Goal: Task Accomplishment & Management: Manage account settings

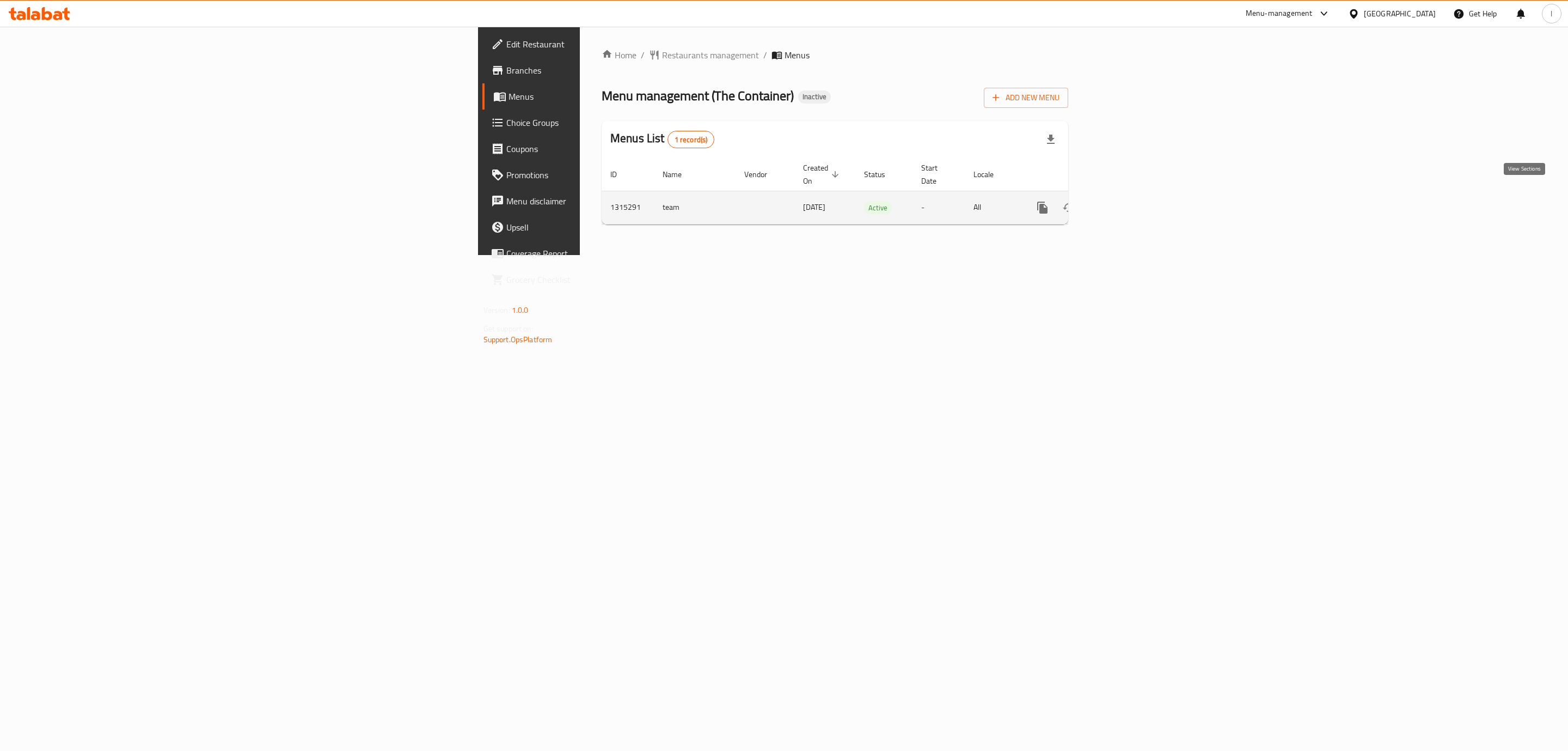
click at [1134, 195] on div "enhanced table" at bounding box center [1082, 208] width 104 height 26
click at [1128, 201] on icon "enhanced table" at bounding box center [1121, 207] width 13 height 13
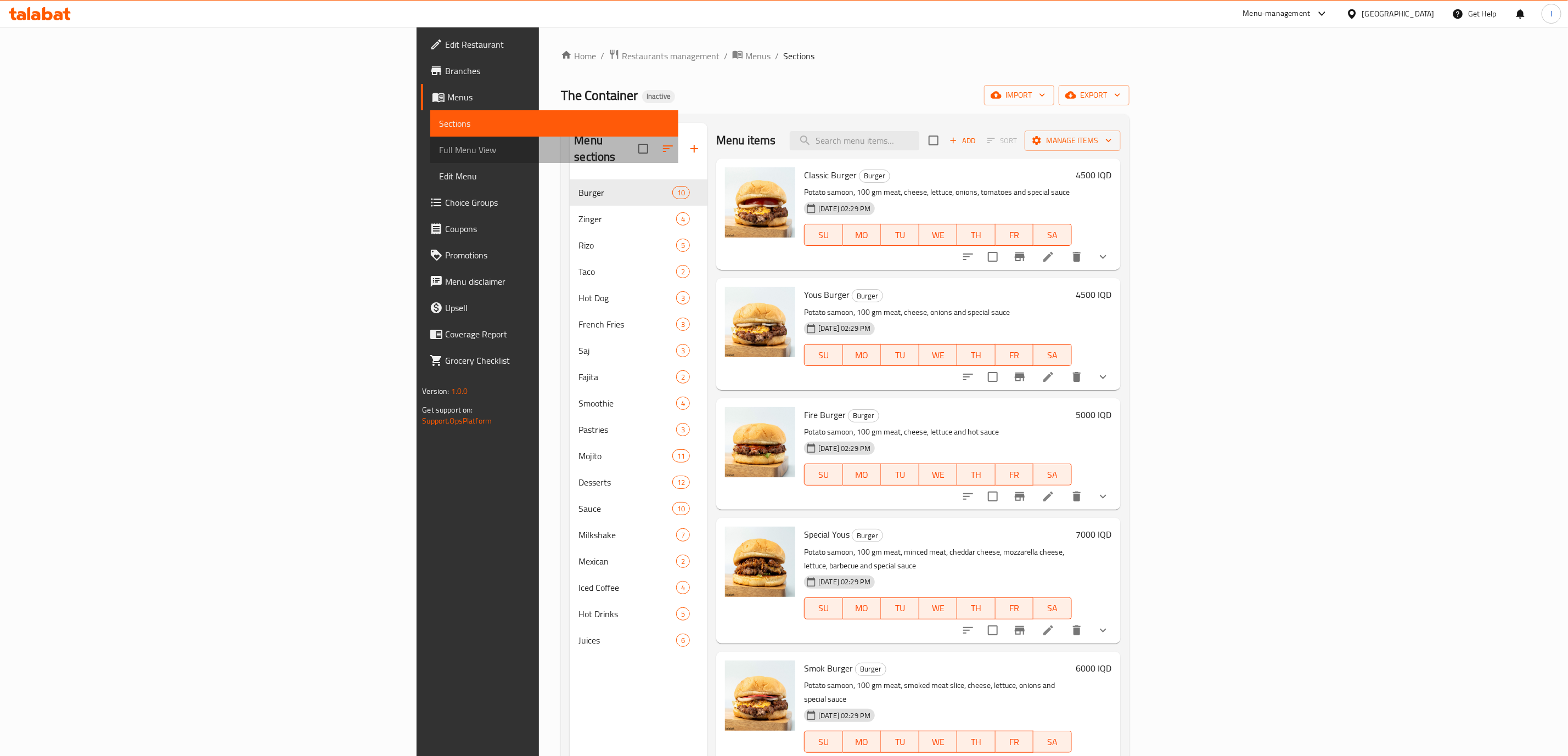
click at [439, 151] on span "Full Menu View" at bounding box center [554, 149] width 231 height 13
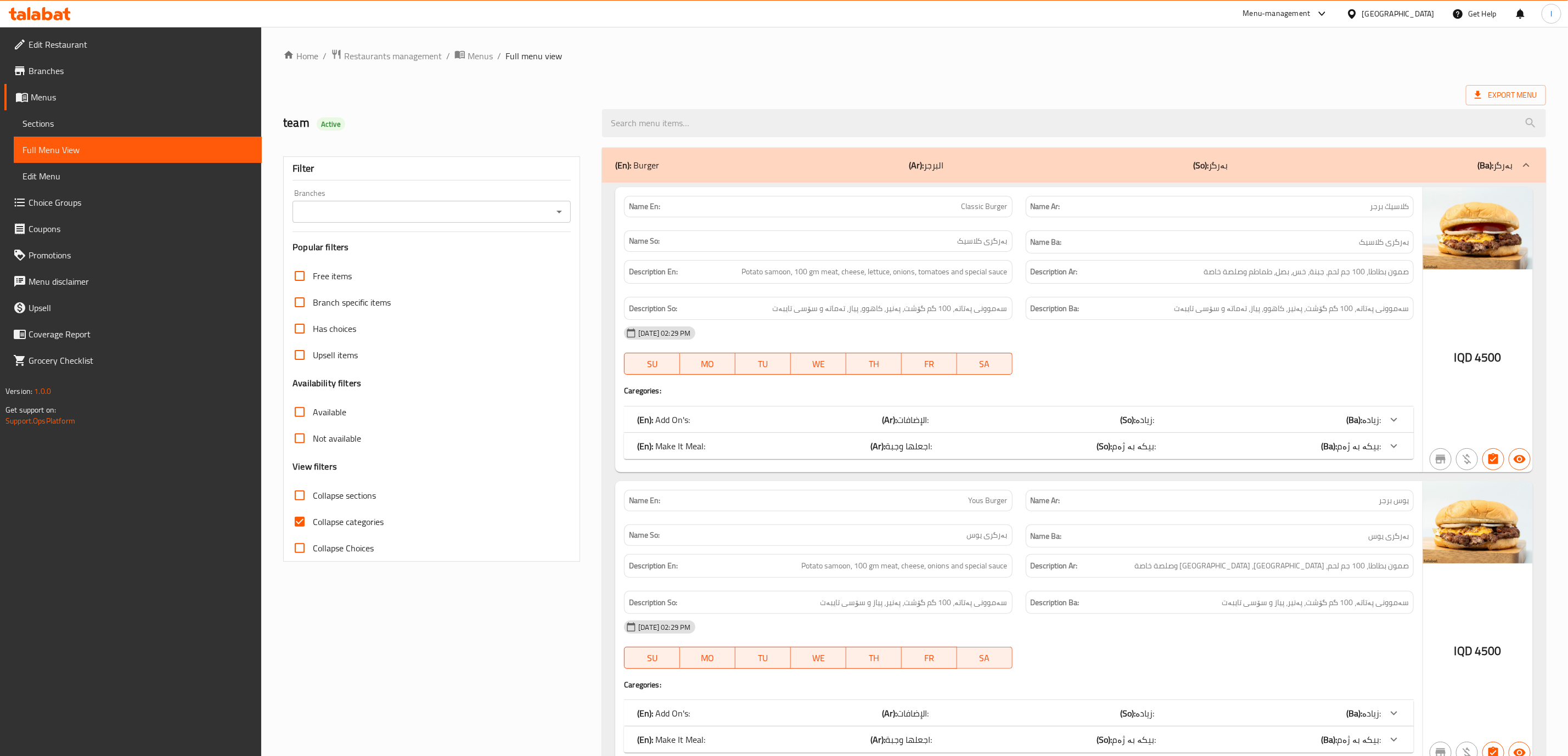
click at [346, 207] on input "Branches" at bounding box center [423, 212] width 253 height 15
click at [320, 265] on span "The Container, [PERSON_NAME]" at bounding box center [363, 259] width 123 height 13
type input "The Container, [PERSON_NAME]"
click at [297, 537] on input "Collapse Choices" at bounding box center [299, 548] width 26 height 26
checkbox input "true"
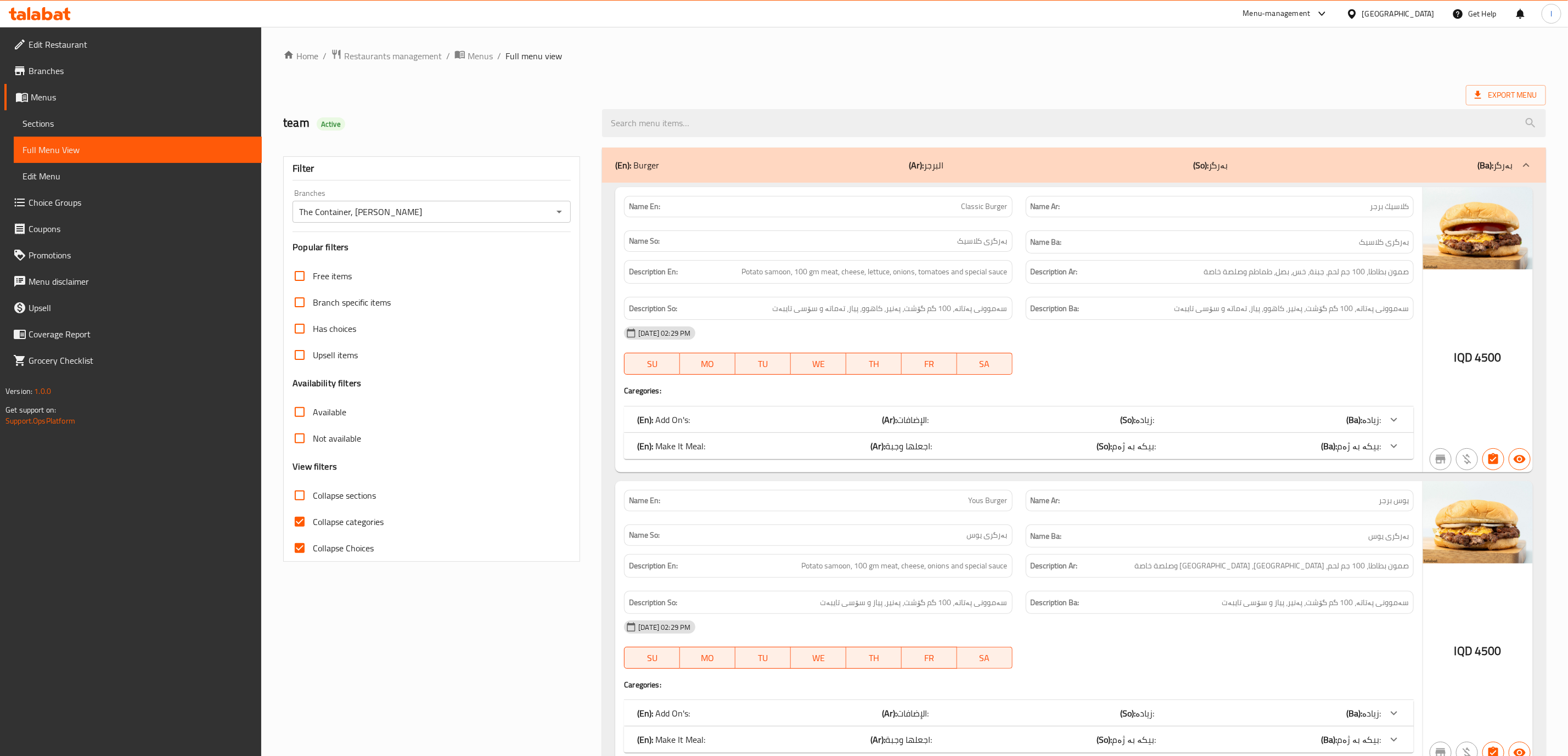
click at [308, 528] on input "Collapse categories" at bounding box center [299, 521] width 26 height 26
checkbox input "false"
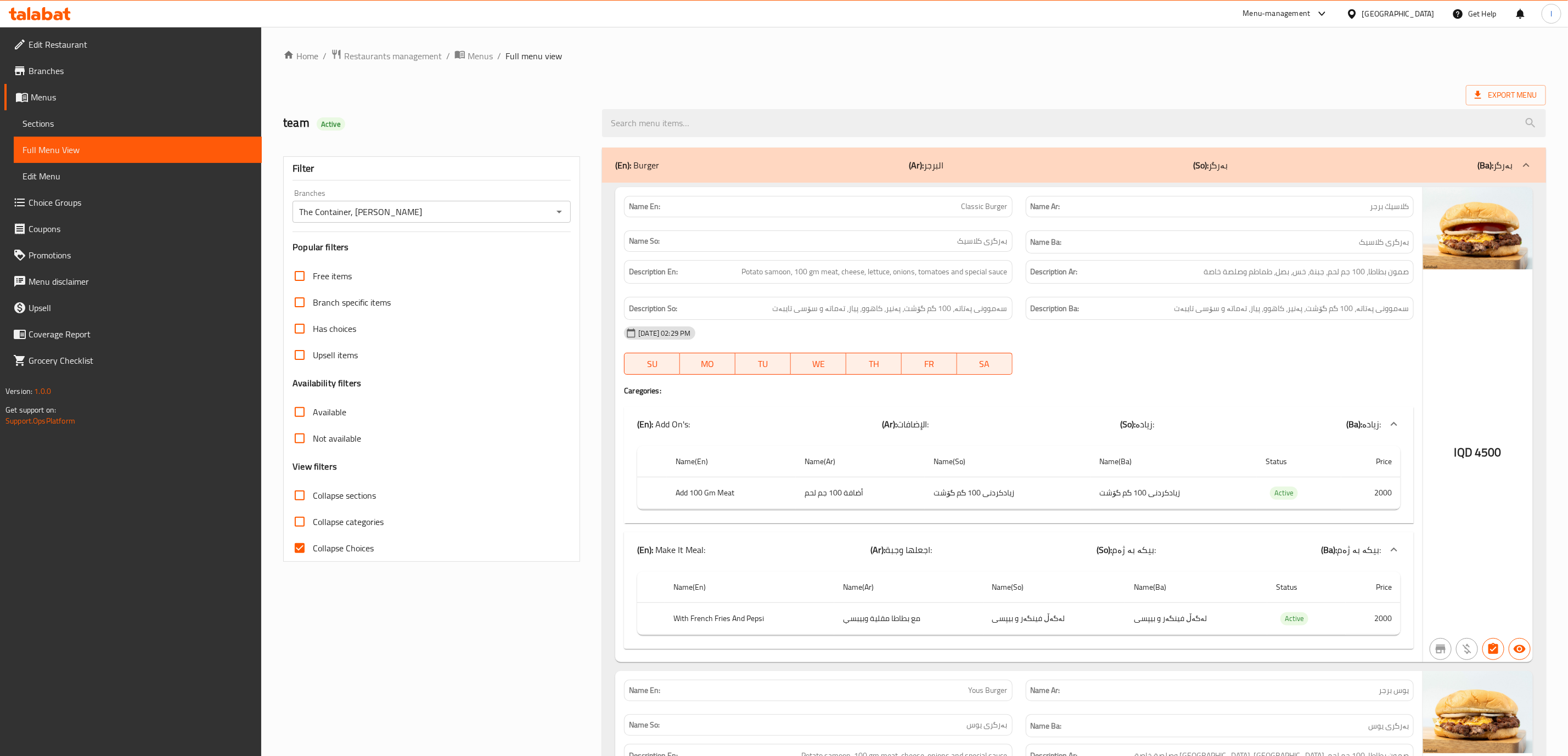
click at [298, 548] on input "Collapse Choices" at bounding box center [299, 548] width 26 height 26
checkbox input "false"
click at [318, 496] on span "Collapse sections" at bounding box center [344, 495] width 63 height 13
click at [312, 496] on input "Collapse sections" at bounding box center [299, 495] width 26 height 26
checkbox input "true"
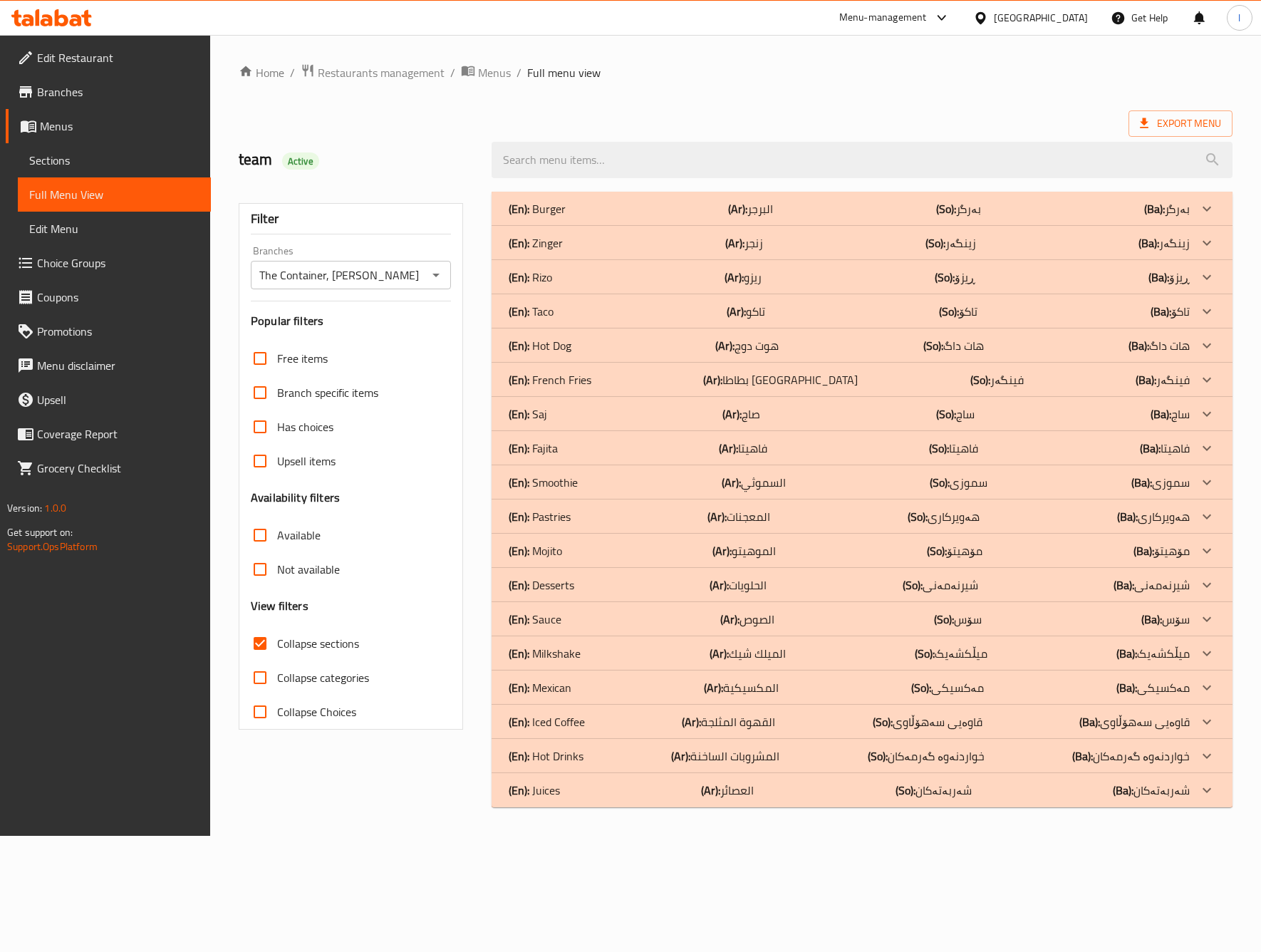
click at [464, 131] on div "team Active" at bounding box center [357, 160] width 253 height 63
click at [603, 385] on div "(En): French Fries (Ar): بطاطا مقلية (So): فینگەر (Ba): فینگەر" at bounding box center [849, 379] width 681 height 17
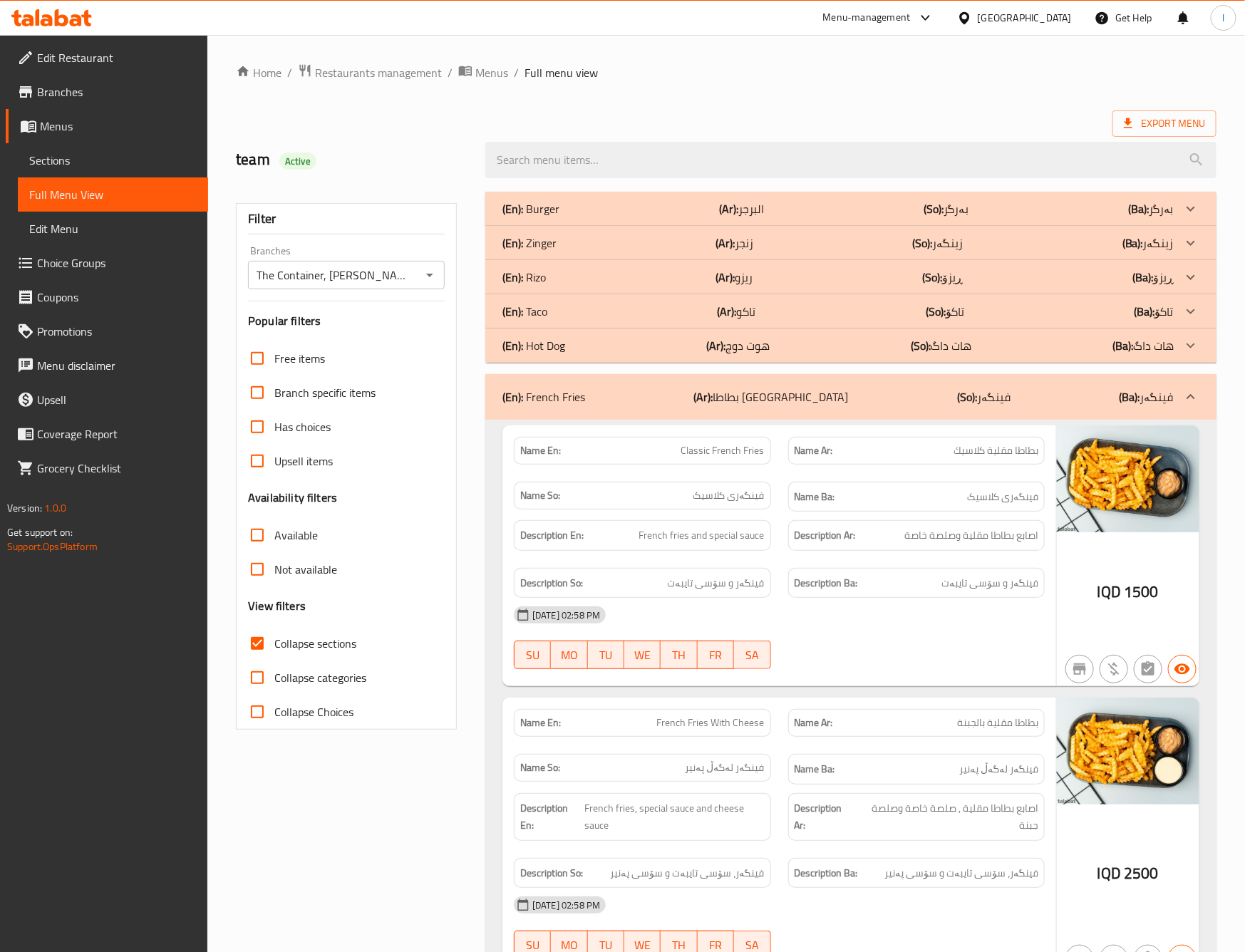
click at [892, 720] on p "Name Ar: بطاطا مقلية بالجبنة" at bounding box center [916, 723] width 244 height 15
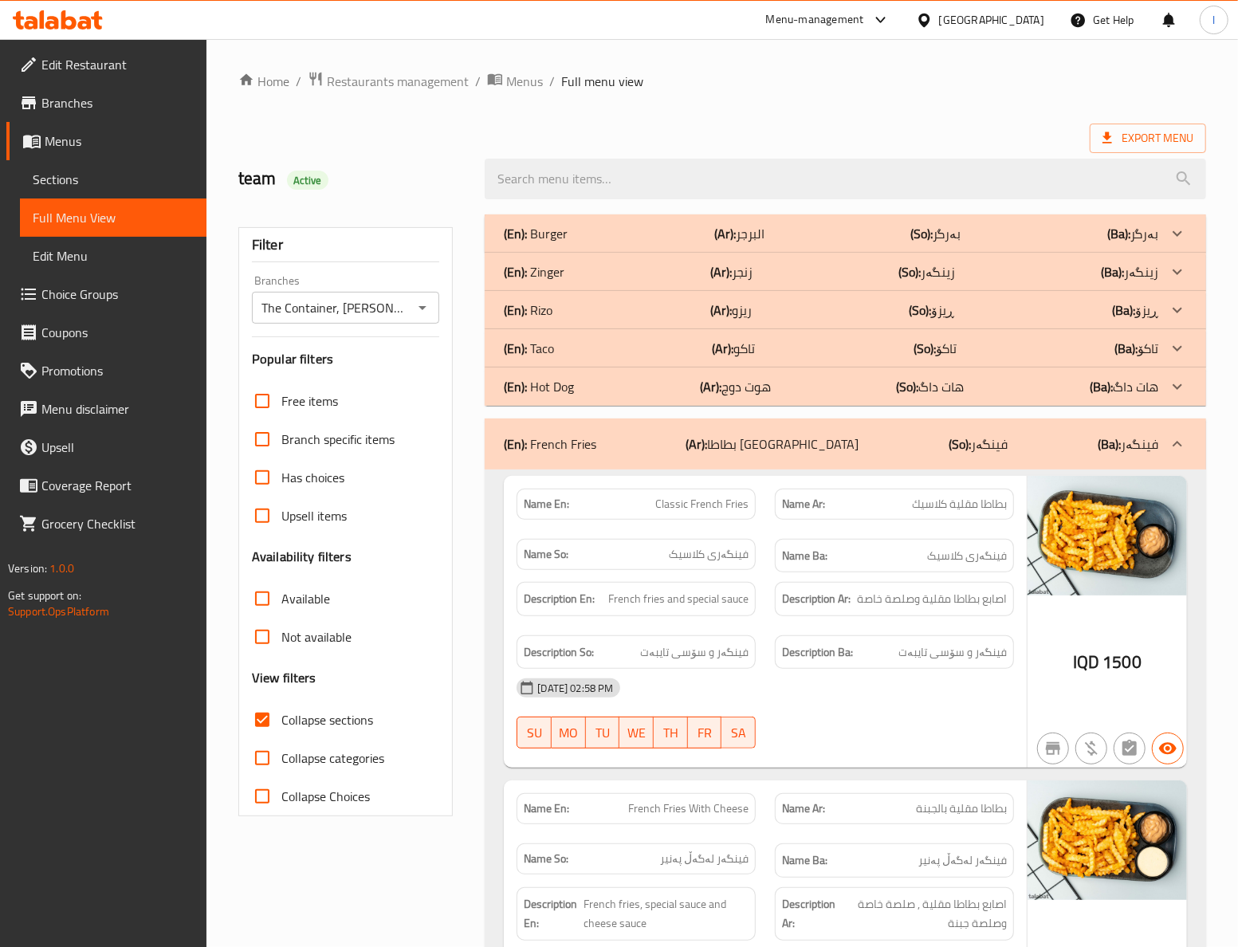
click at [880, 729] on div "30-09-2025 02:58 PM SU MO TU WE TH FR SA" at bounding box center [765, 713] width 517 height 89
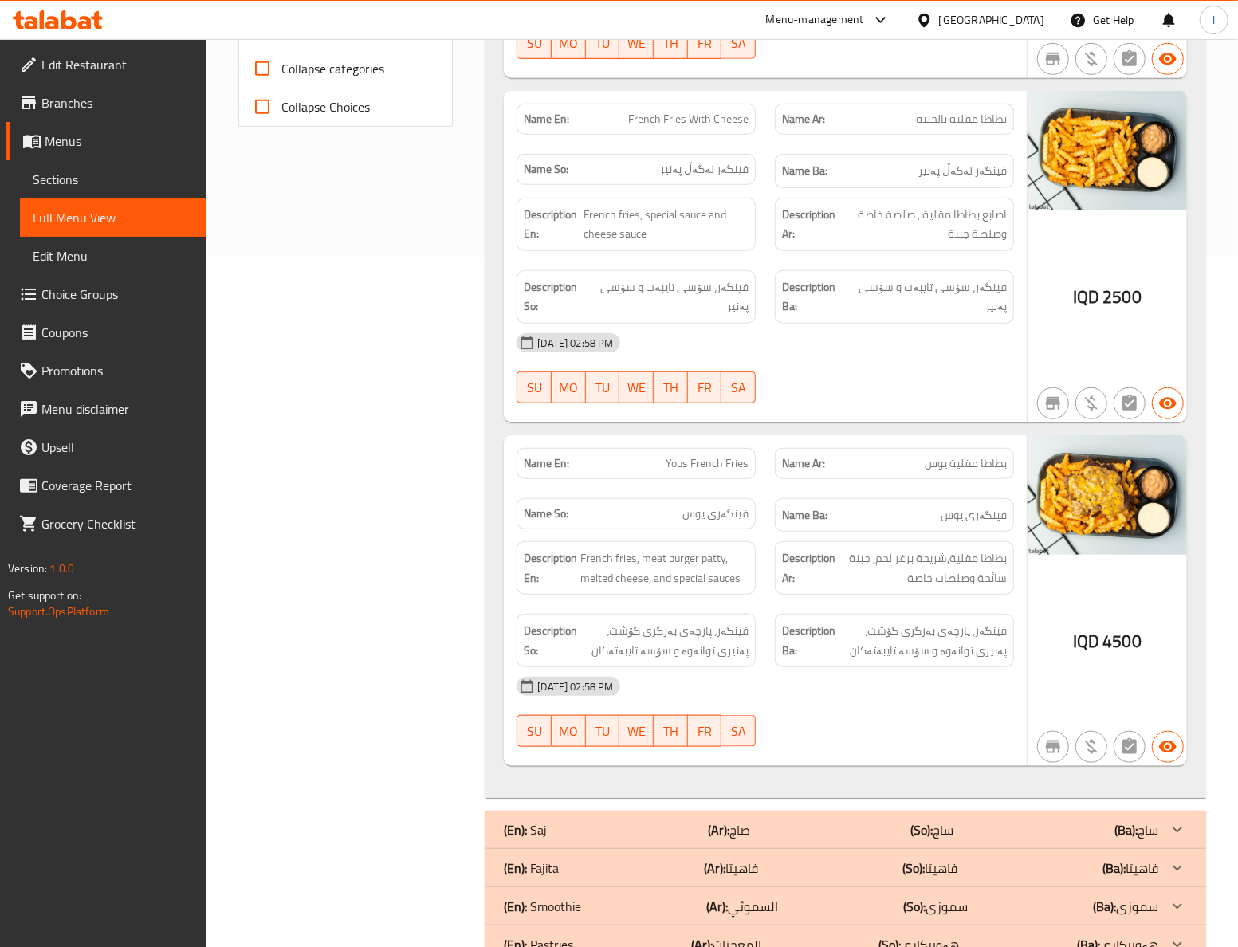
scroll to position [709, 0]
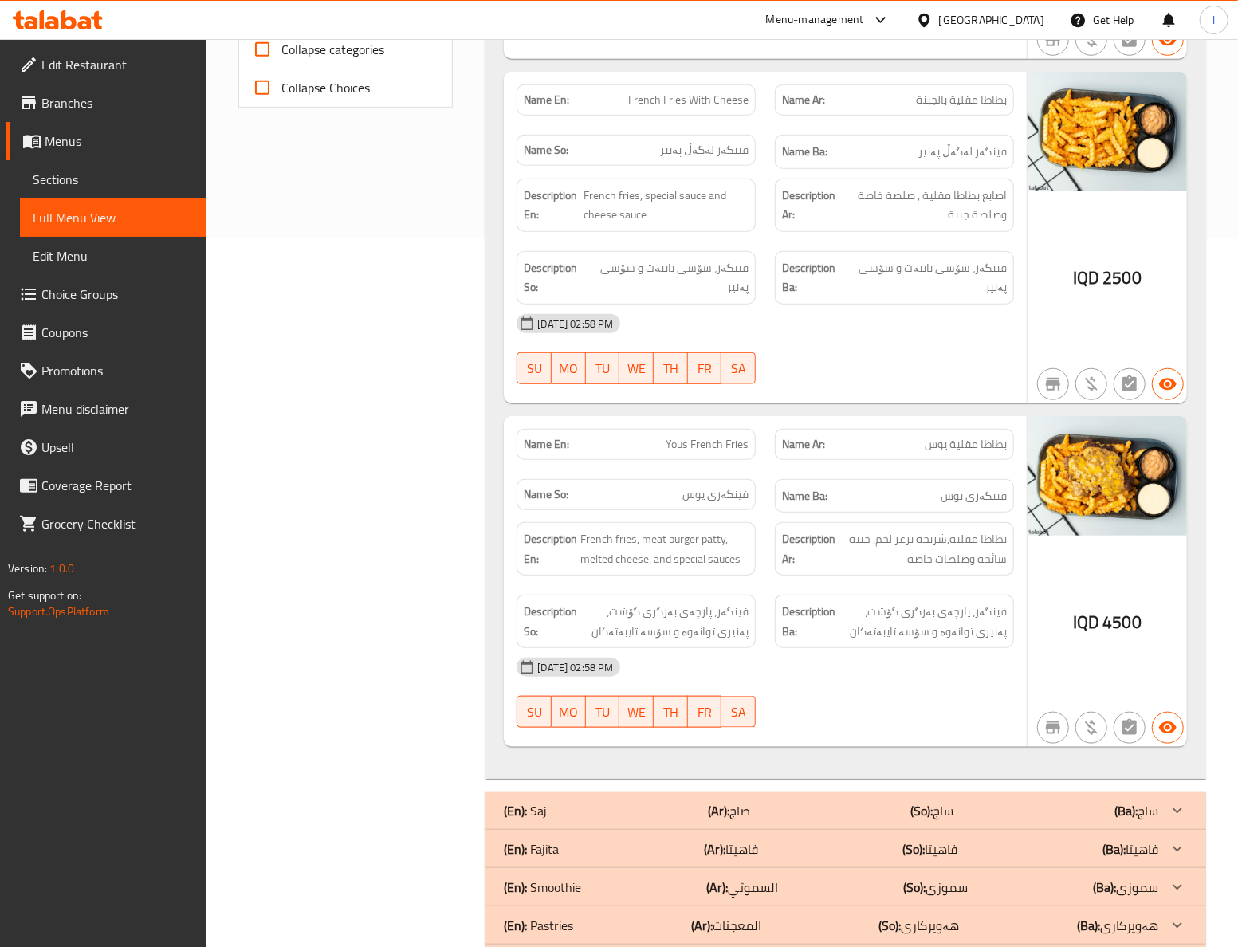
click at [948, 359] on div "30-09-2025 02:58 PM SU MO TU WE TH FR SA" at bounding box center [765, 349] width 517 height 89
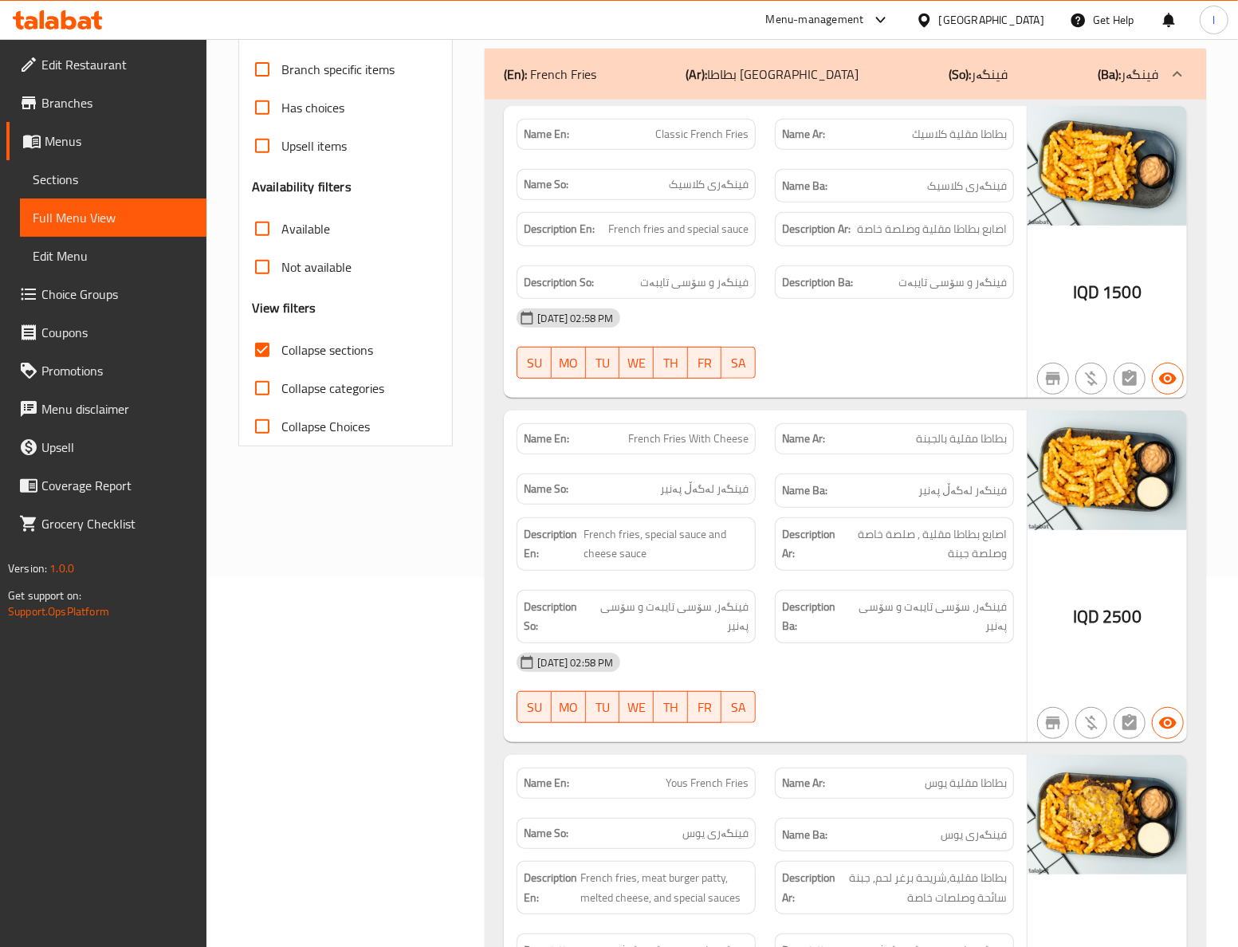
scroll to position [354, 0]
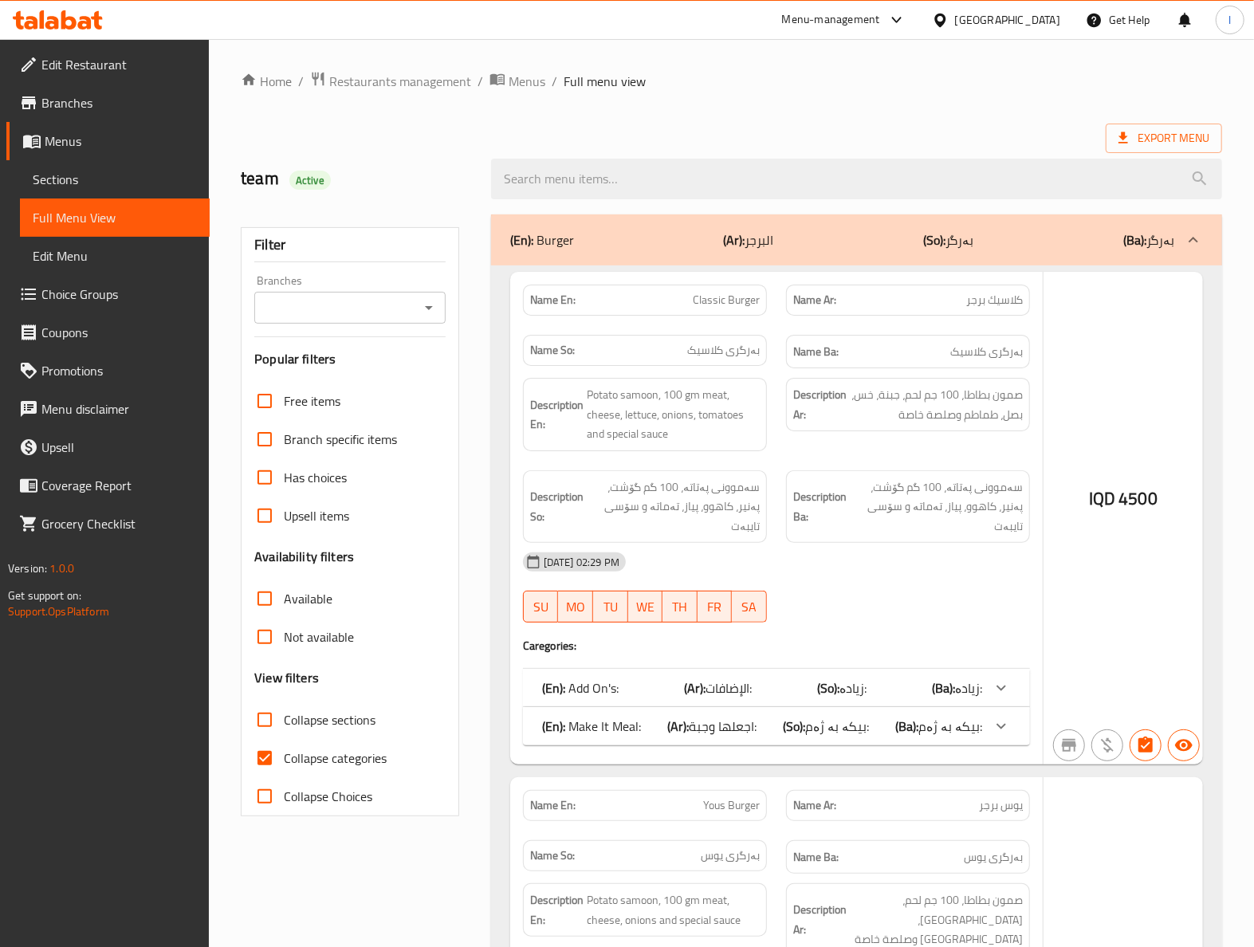
click at [105, 186] on div at bounding box center [627, 473] width 1254 height 947
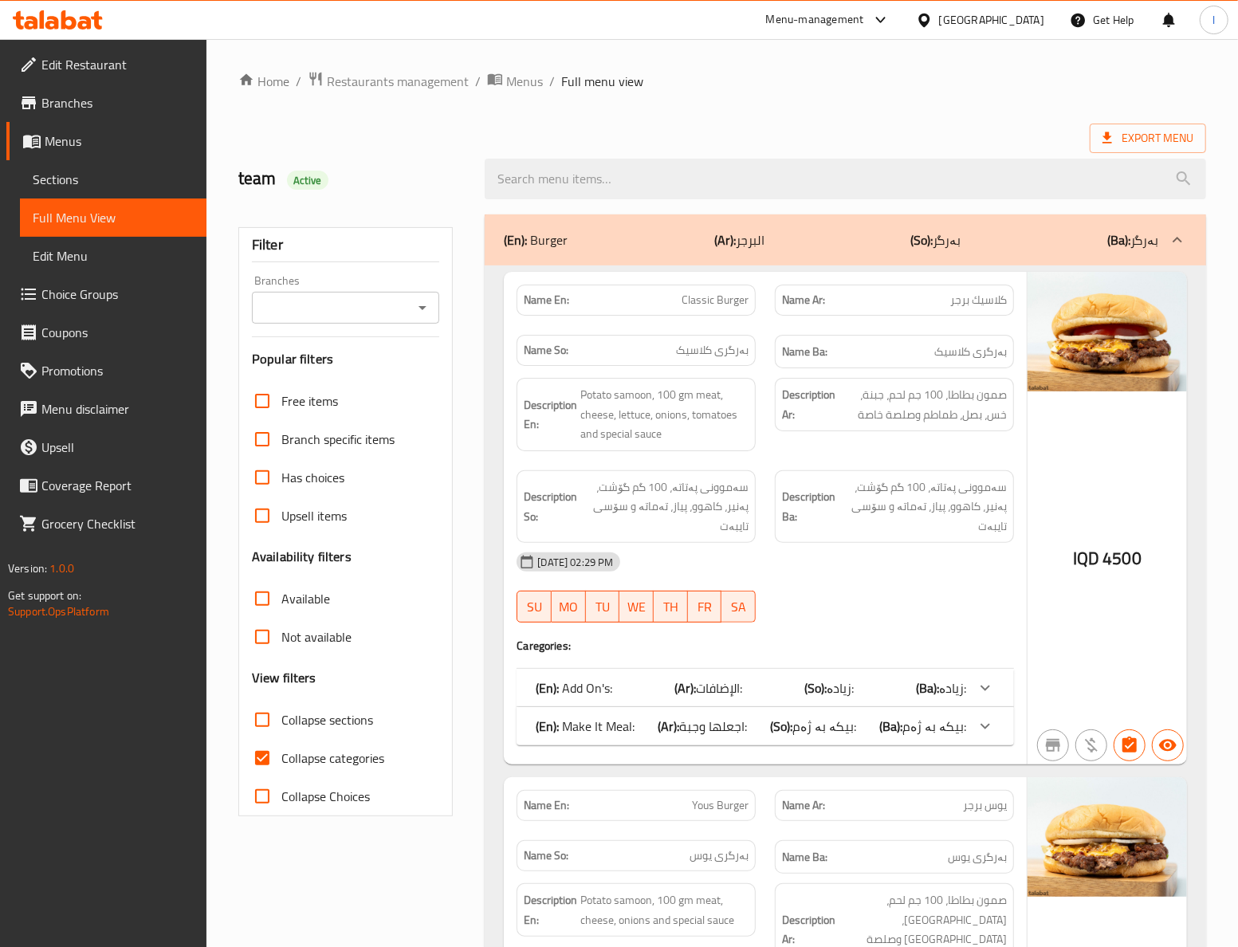
click at [100, 186] on span "Sections" at bounding box center [113, 179] width 161 height 19
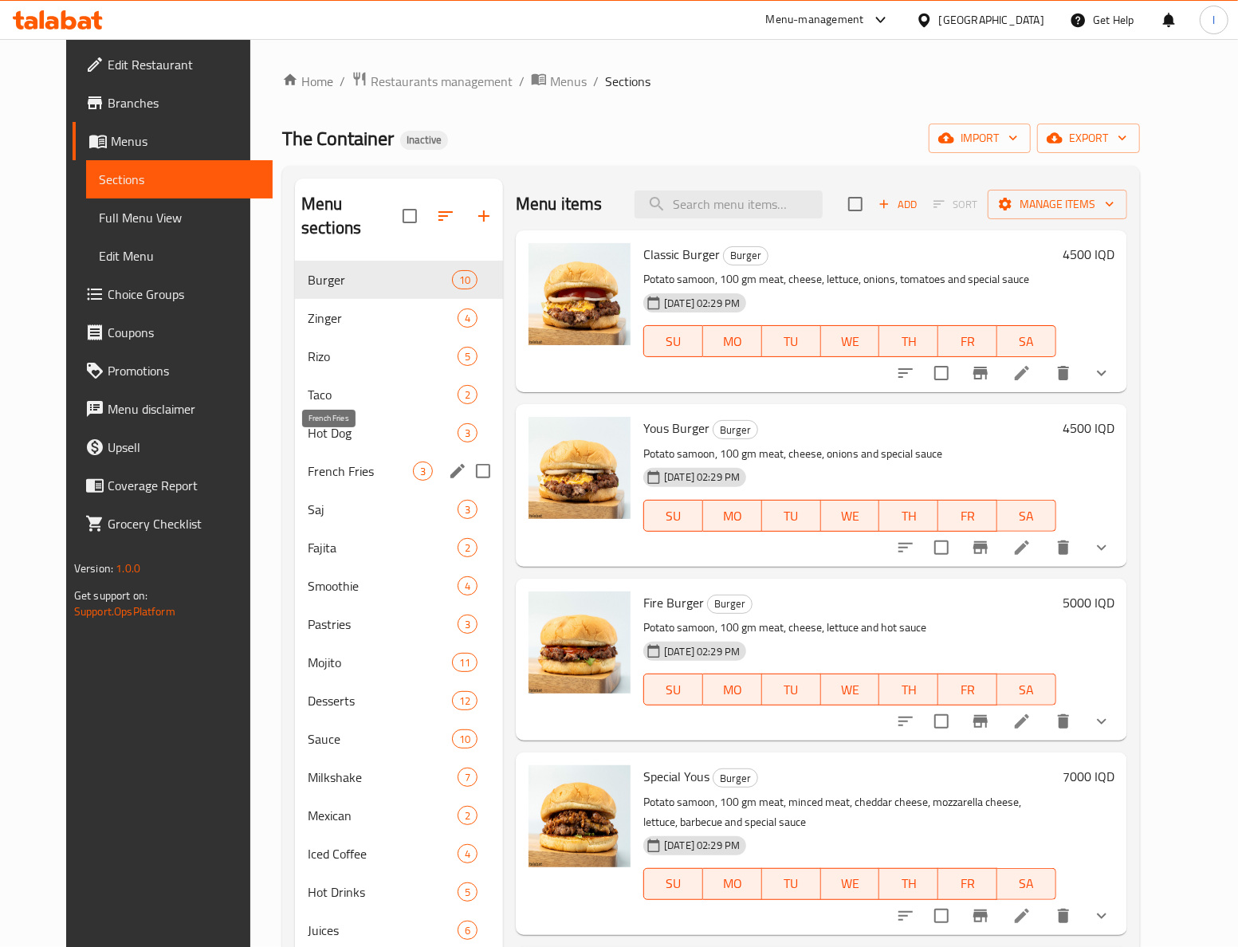
click at [333, 462] on span "French Fries" at bounding box center [360, 471] width 105 height 19
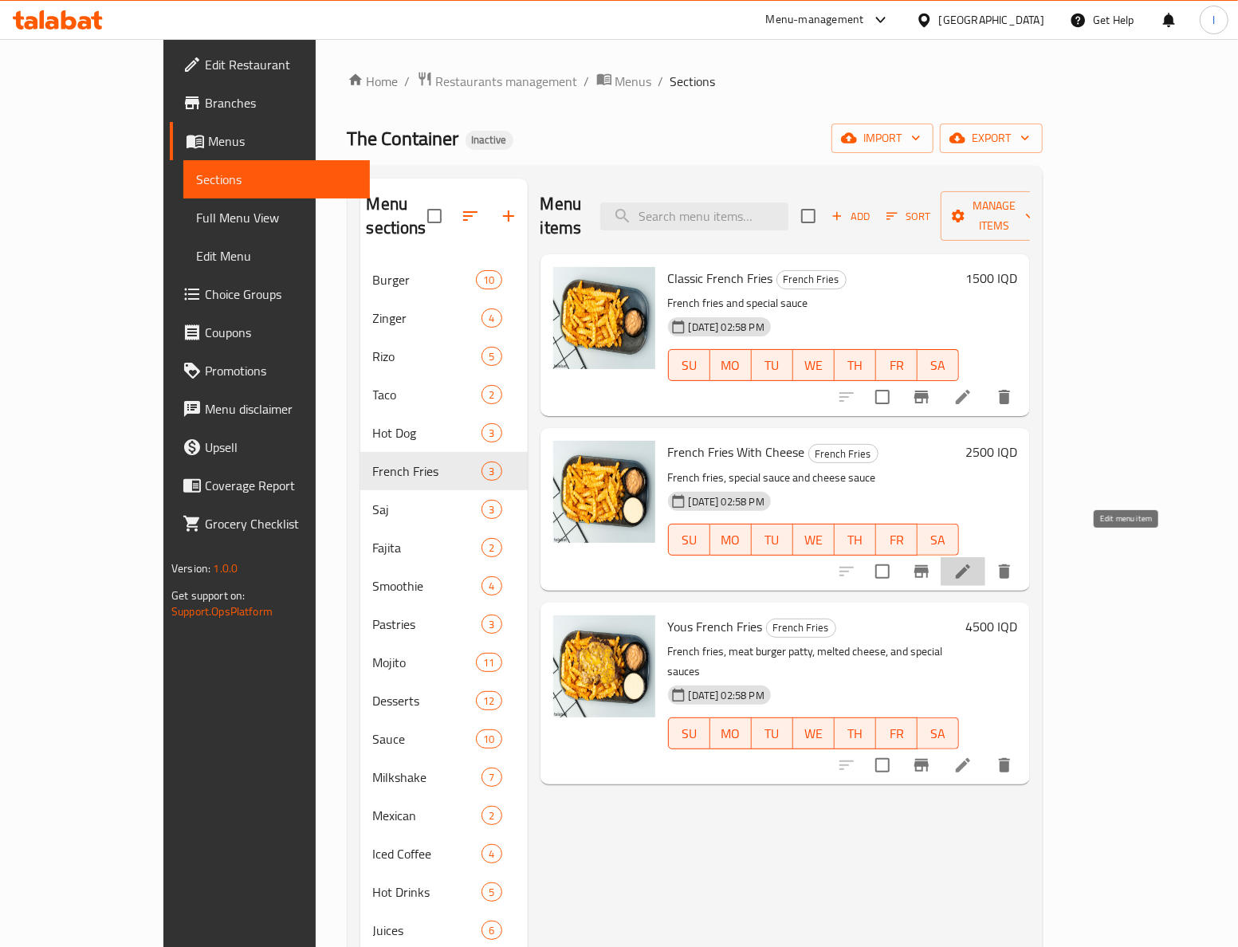
click at [973, 562] on icon at bounding box center [963, 571] width 19 height 19
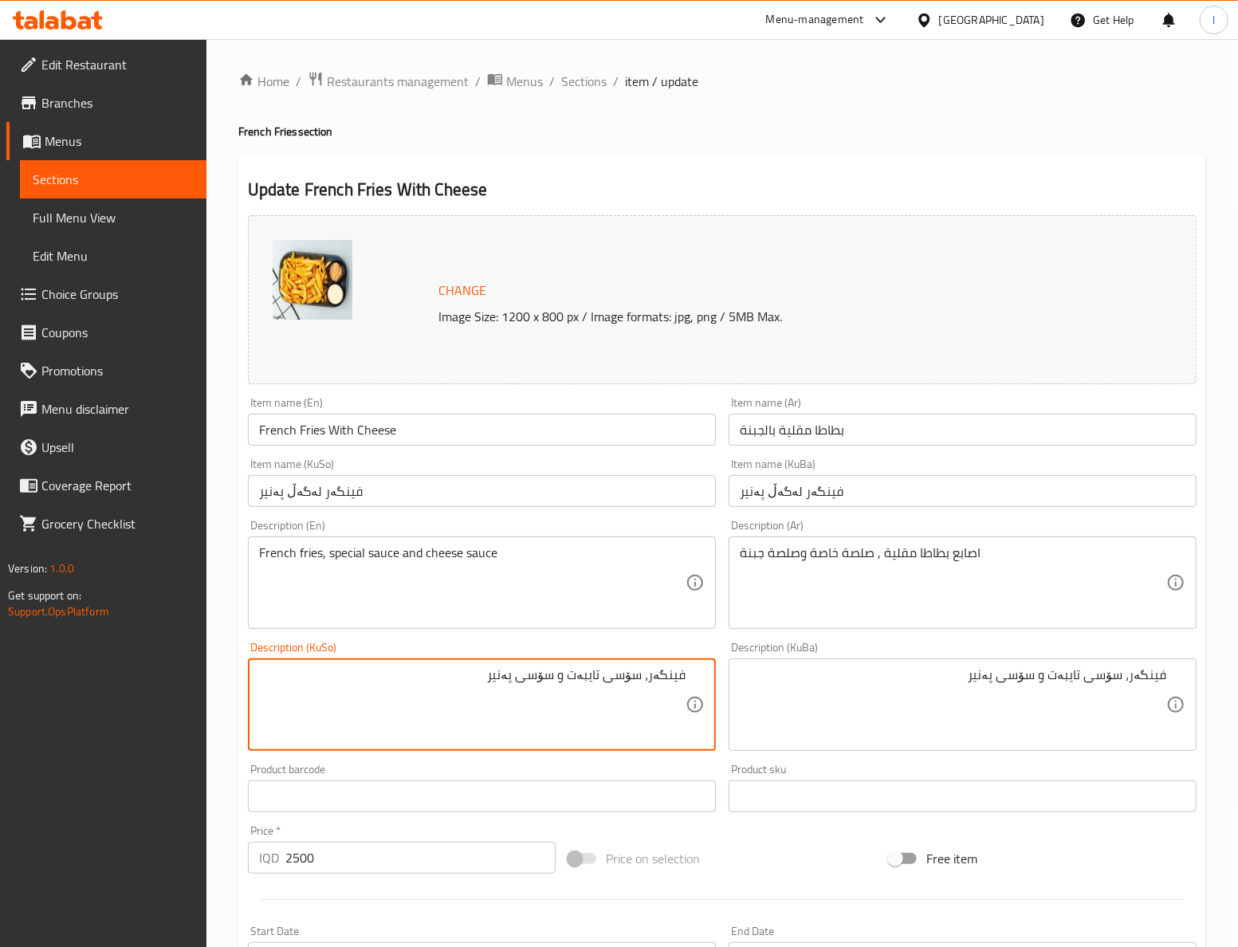
click at [655, 681] on textarea "فینگەر، سۆسی تایبەت و سۆسی پەنیر" at bounding box center [472, 705] width 427 height 76
click at [686, 678] on textarea "فینگەر، سۆسی تایبەت و سۆسی پەنیر" at bounding box center [472, 705] width 427 height 76
type textarea "ستیکسی فینگەر، سۆسی تایبەت و سۆسی پەنیر"
click at [609, 705] on textarea "ستیکسی فینگەر، سۆسی تایبەت و سۆسی پەنیر" at bounding box center [472, 705] width 427 height 76
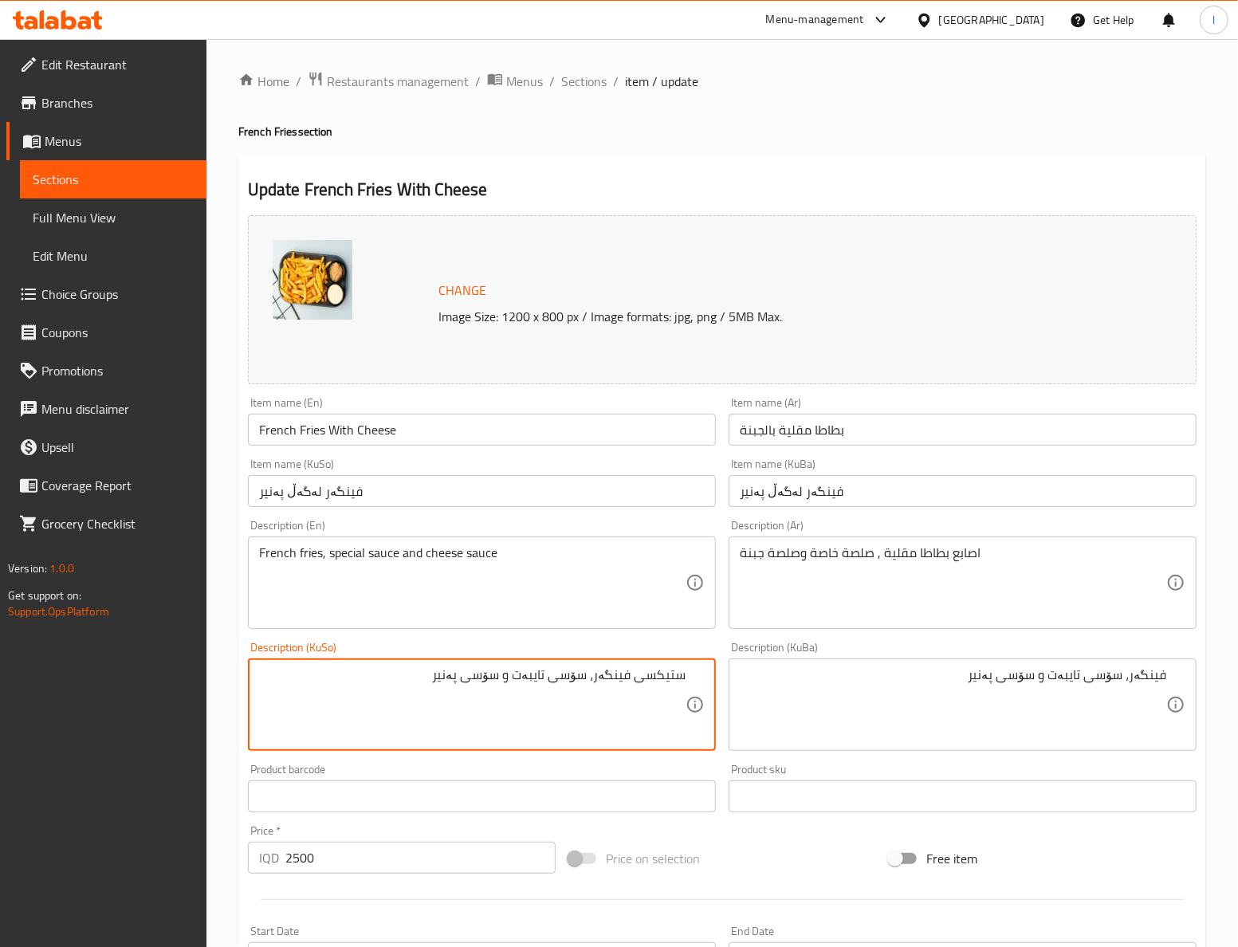
click at [609, 705] on textarea "ستیکسی فینگەر، سۆسی تایبەت و سۆسی پەنیر" at bounding box center [472, 705] width 427 height 76
paste textarea
type textarea "ستیکسی فینگەر، سۆسی تایبەت و سۆسی پەنیر"
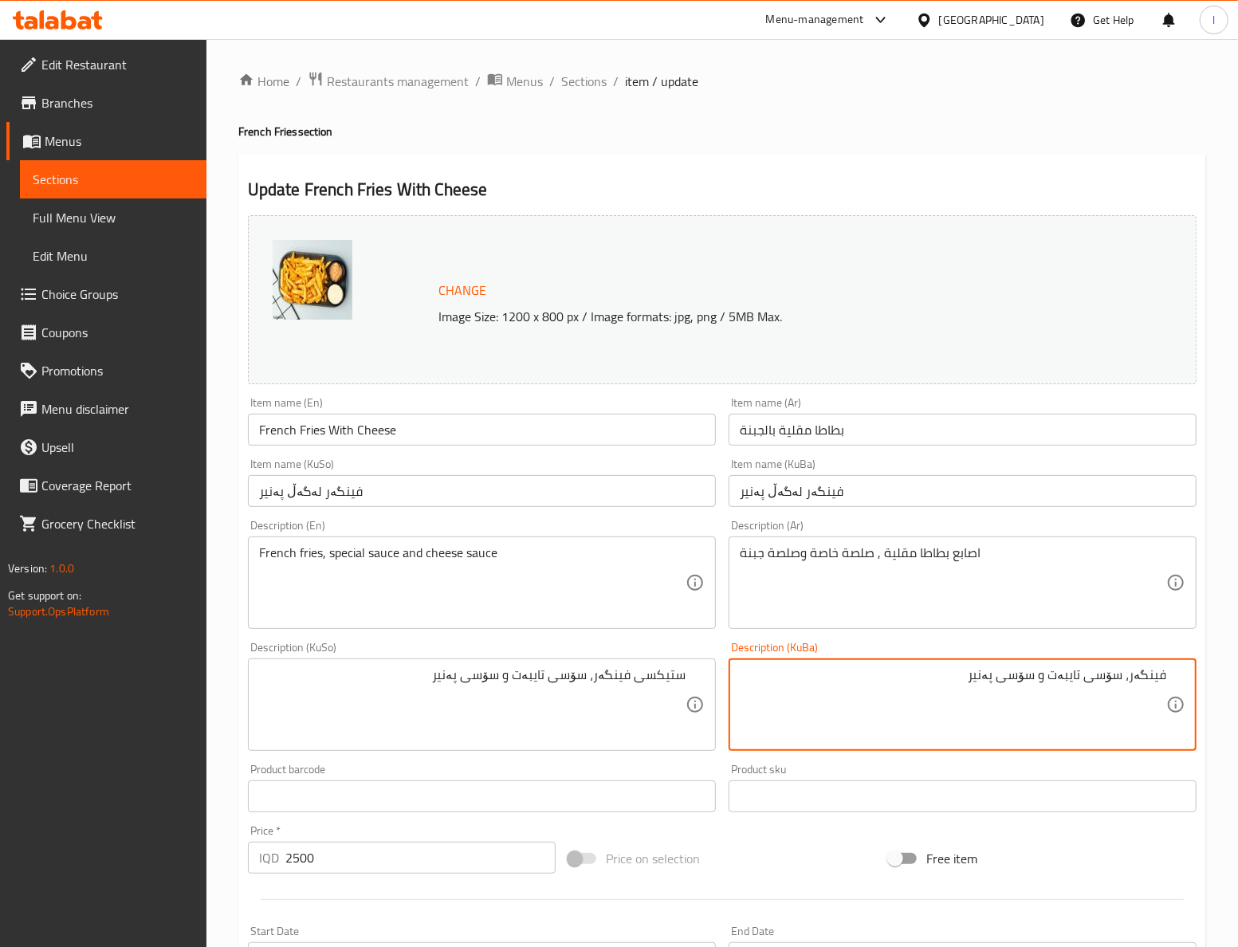
click at [860, 709] on textarea "فینگەر، سۆسی تایبەت و سۆسی پەنیر" at bounding box center [953, 705] width 427 height 76
paste textarea "ستیکسی"
type textarea "ستیکسی فینگەر، سۆسی تایبەت و سۆسی پەنیر"
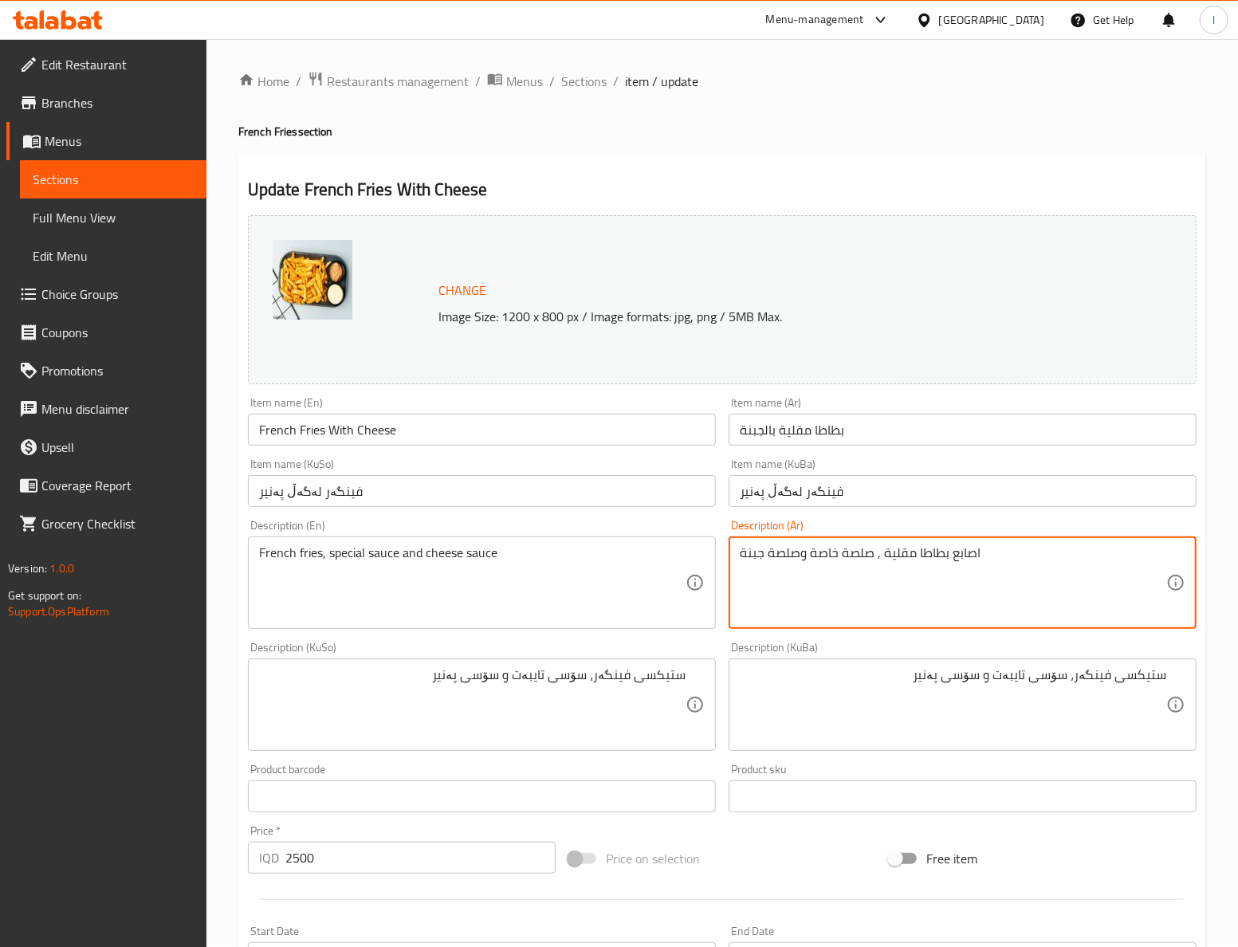
click at [974, 553] on textarea "اصابع بطاطا مقلية , صلصة خاصة وصلصة جبنة" at bounding box center [953, 583] width 427 height 76
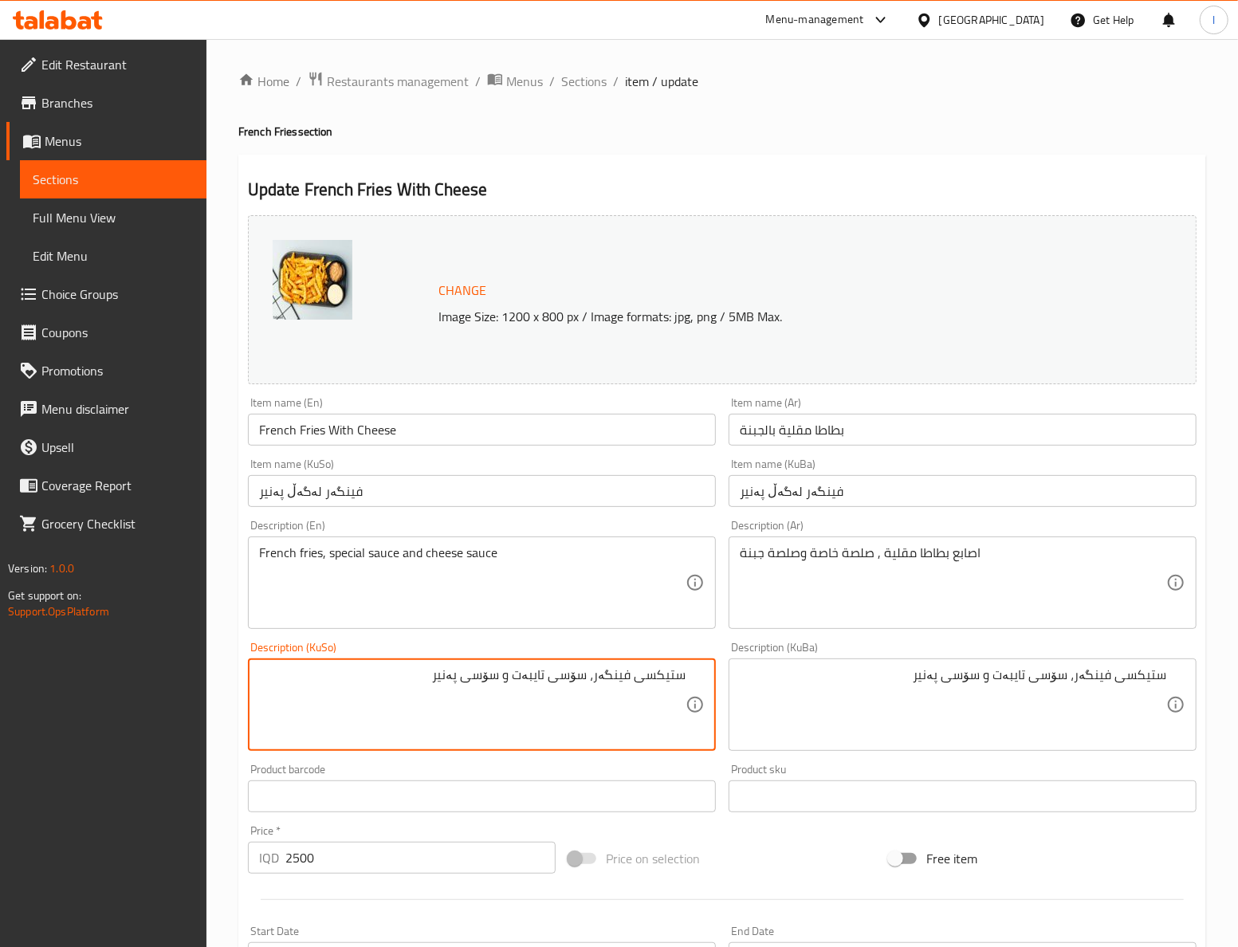
click at [657, 690] on textarea "ستیکسی فینگەر، سۆسی تایبەت و سۆسی پەنیر" at bounding box center [472, 705] width 427 height 76
paste textarea
click at [620, 706] on textarea "ستێکسی فینگەر، سۆسی تایبەت و سۆسی پەنیر" at bounding box center [472, 705] width 427 height 76
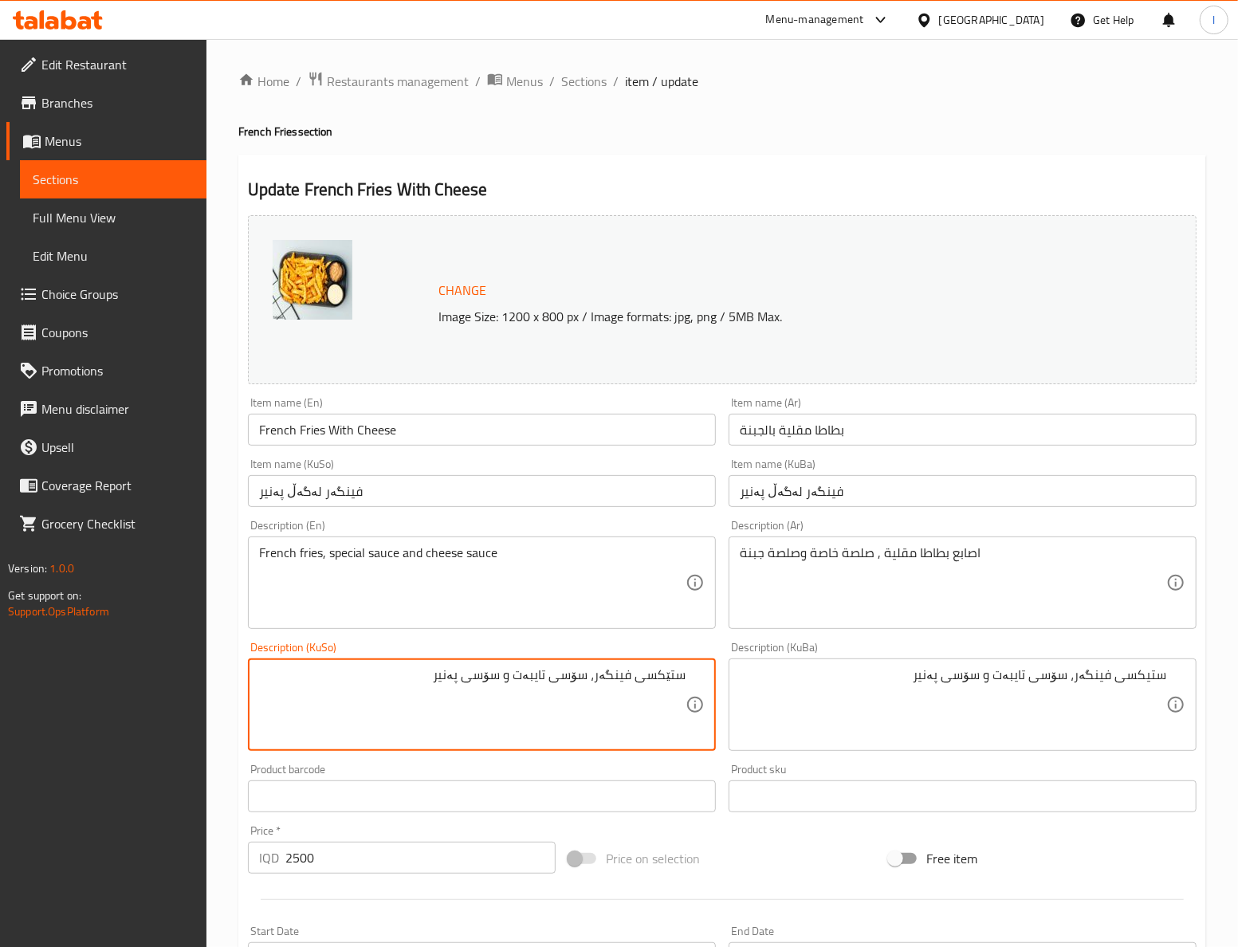
type textarea "ستێکسی فینگەر، سۆسی تایبەت و سۆسی پەنیر"
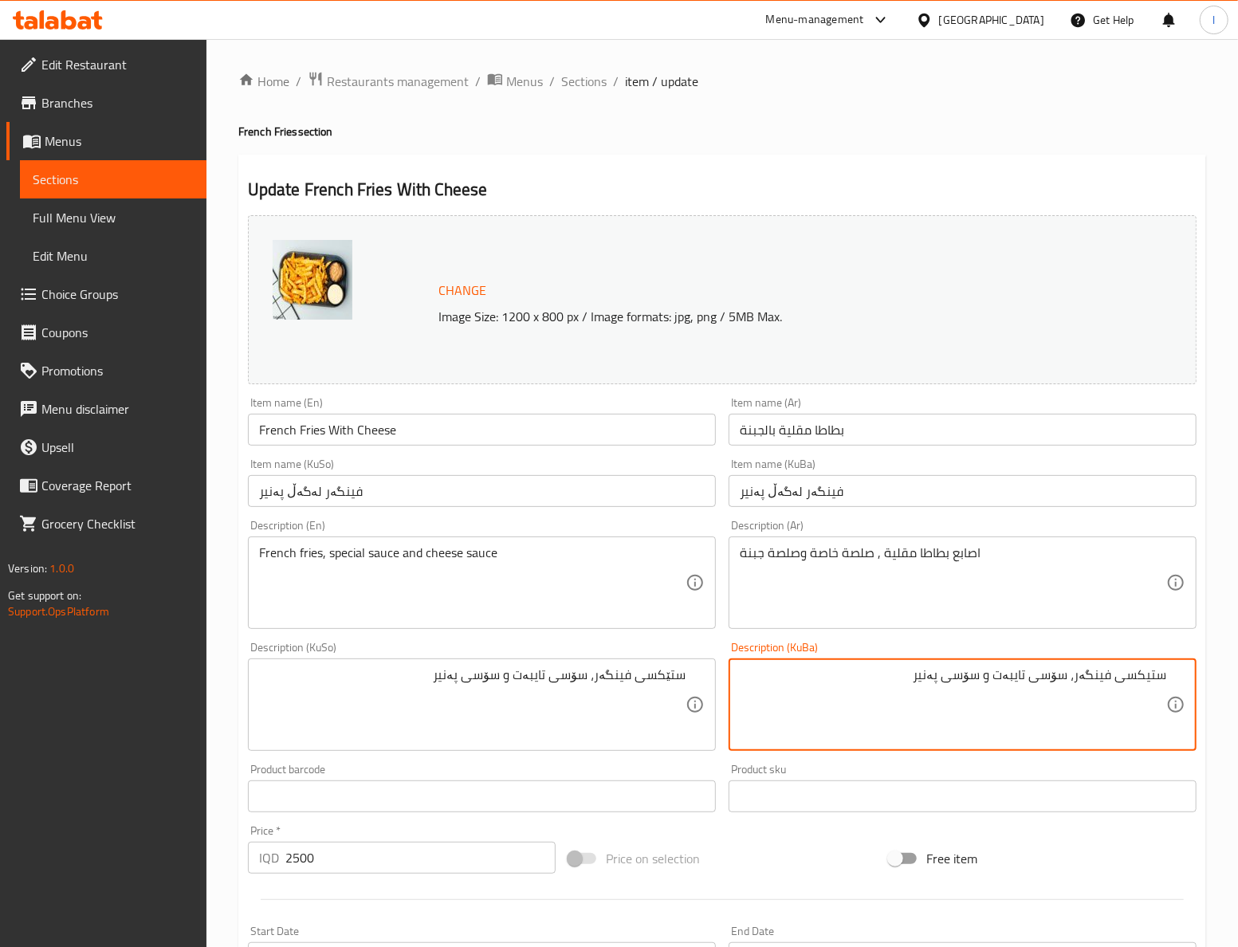
click at [828, 683] on textarea "ستیکسی فینگەر، سۆسی تایبەت و سۆسی پەنیر" at bounding box center [953, 705] width 427 height 76
paste textarea
type textarea "ستێکسی فینگەر، سۆسی تایبەت و سۆسی پەنیر"
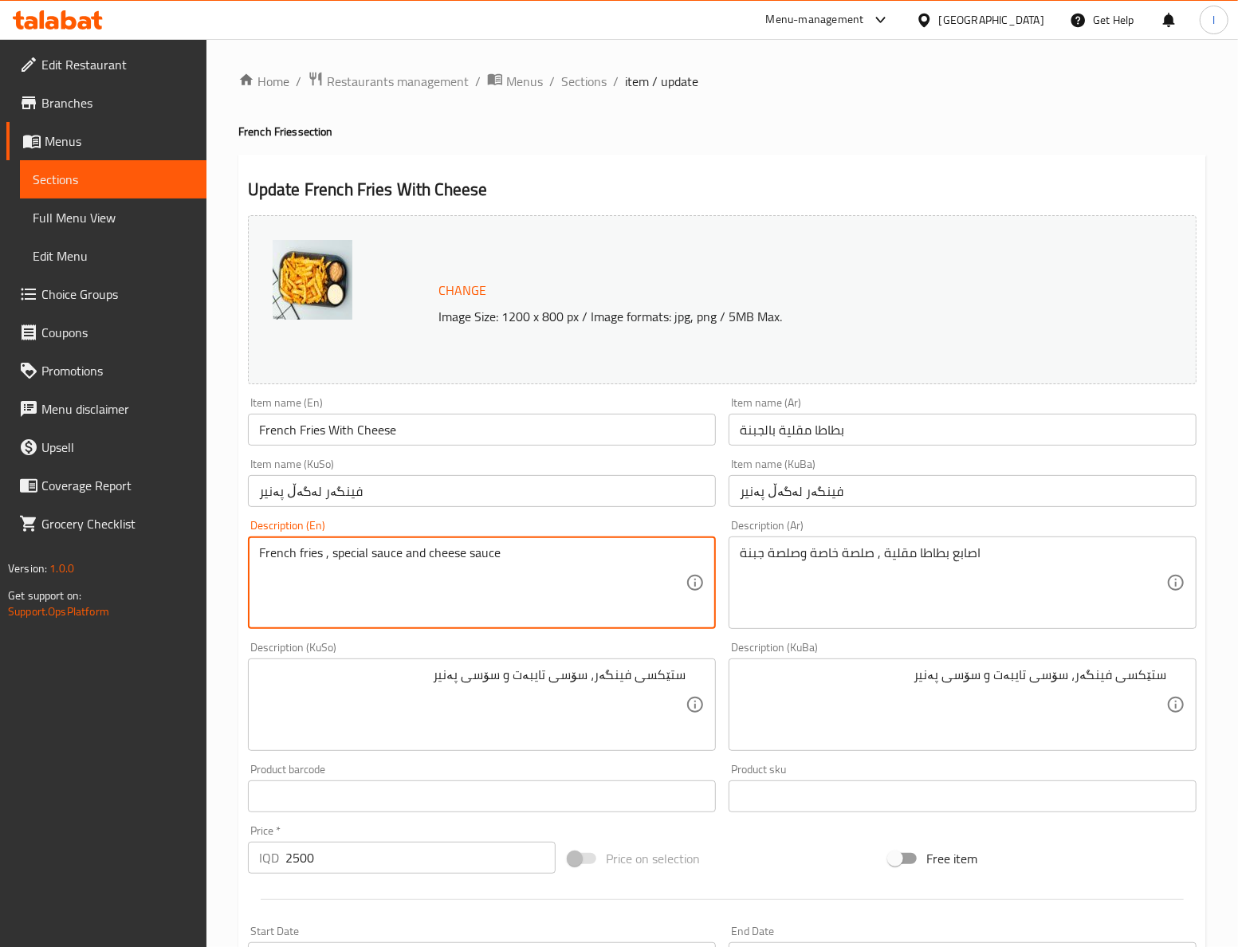
paste textarea "Sticks"
click at [329, 559] on textarea "French fries Sticks, special sauce and cheese sauce" at bounding box center [472, 583] width 427 height 76
click at [344, 553] on textarea "French fries sticks, special sauce and cheese sauce" at bounding box center [472, 583] width 427 height 76
type textarea "French fries sticks, special sauce and cheese sauce"
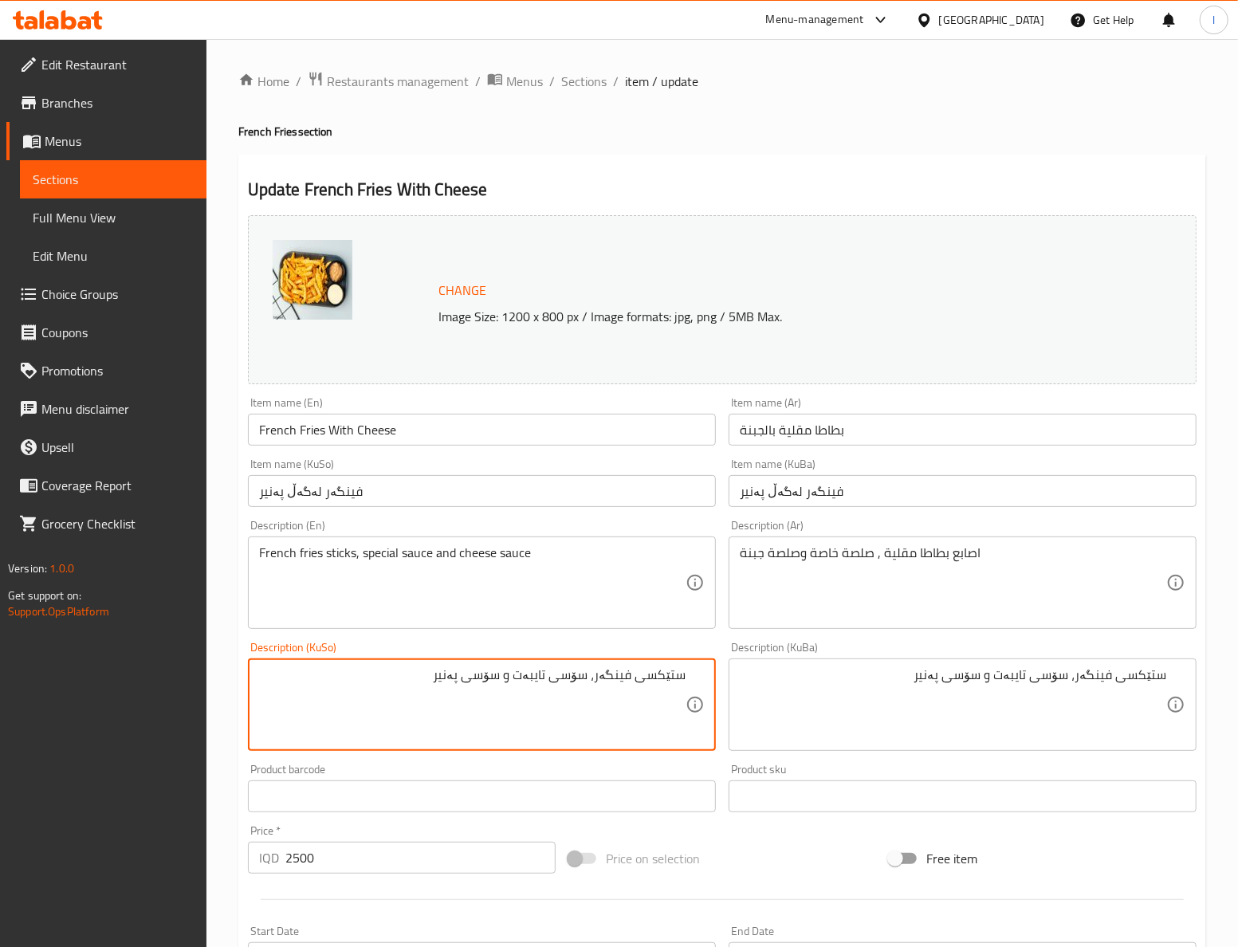
click at [678, 684] on textarea "ستێکسی فینگەر، سۆسی تایبەت و سۆسی پەنیر" at bounding box center [472, 705] width 427 height 76
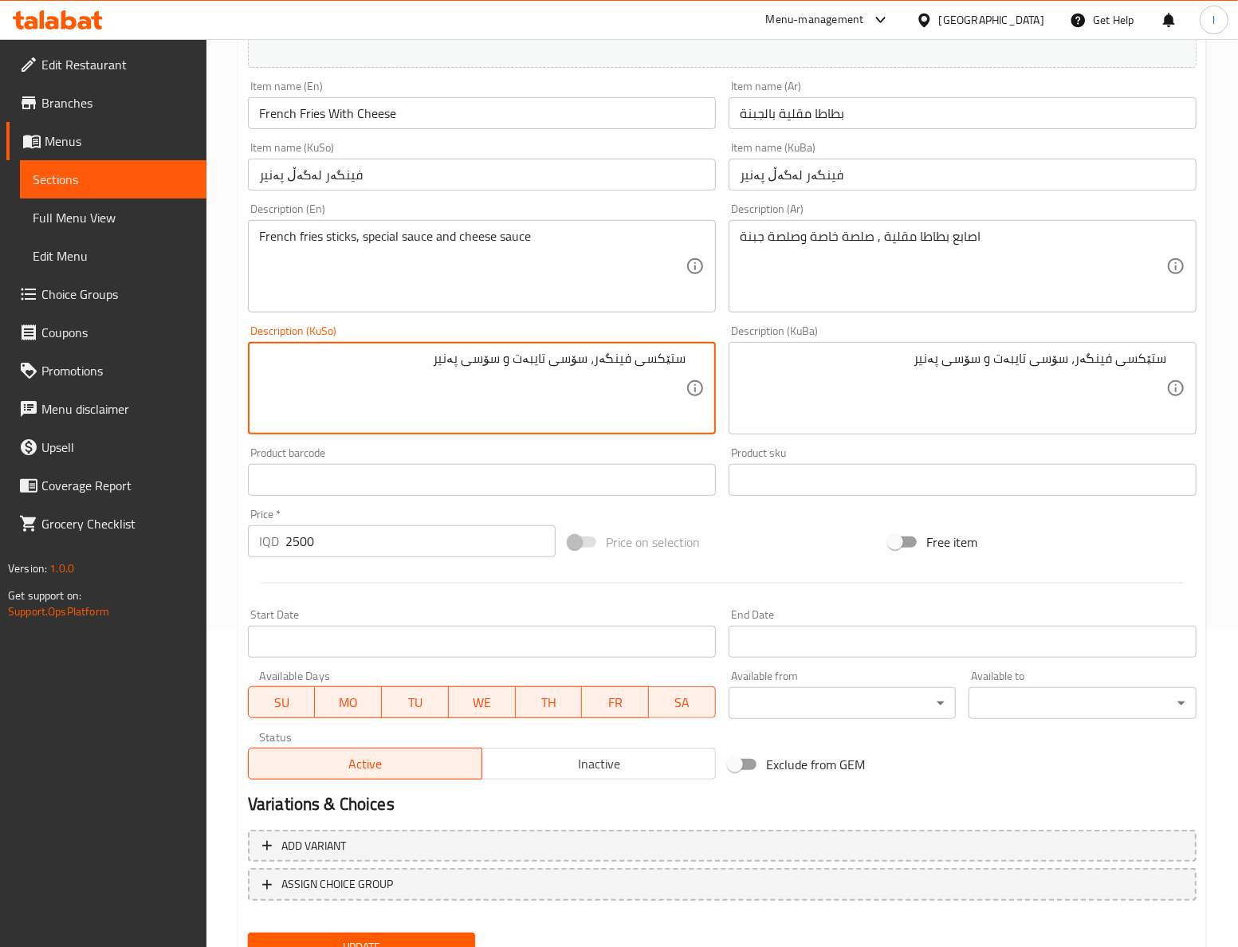
scroll to position [384, 0]
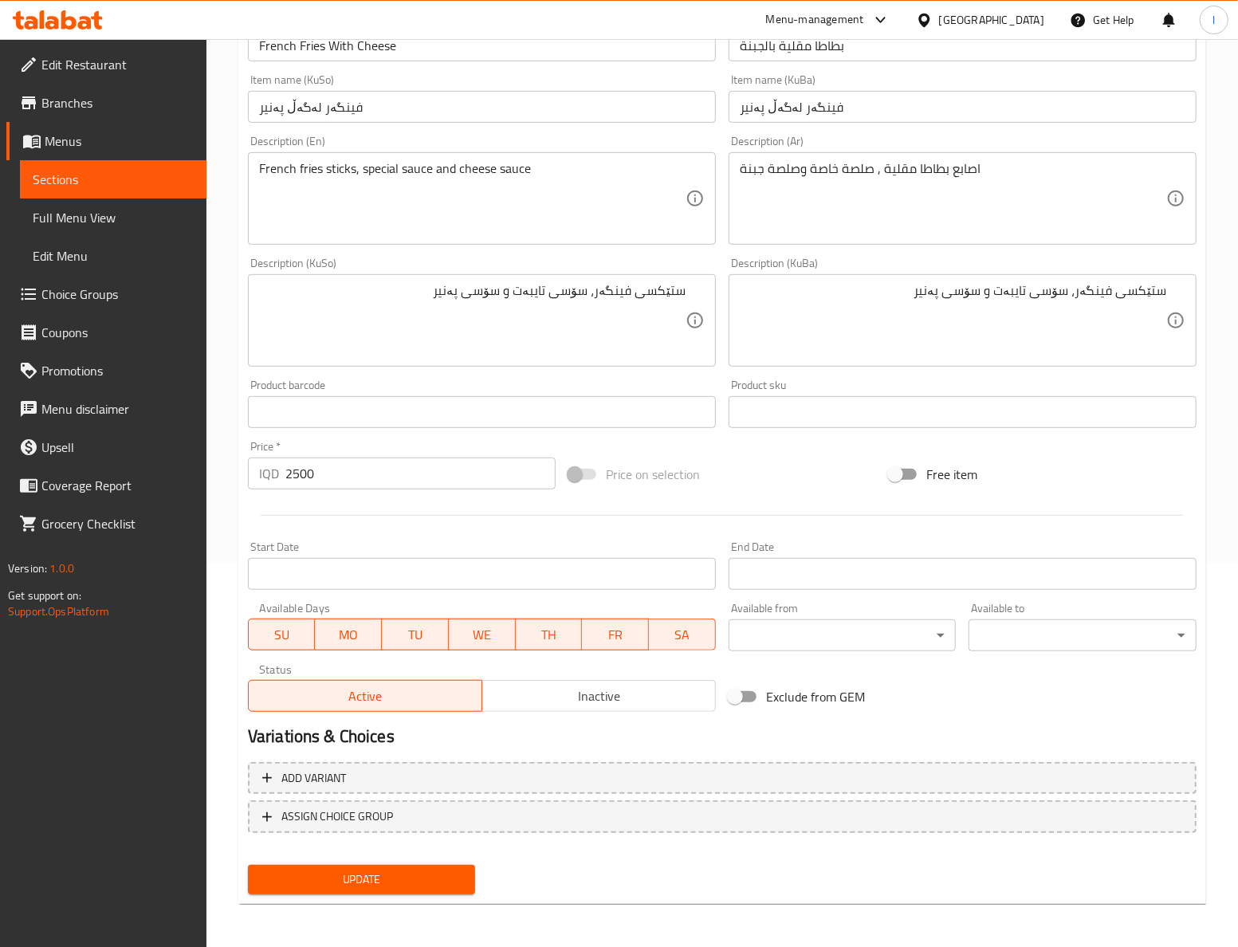
click at [400, 900] on div "Update French Fries With Cheese Change Image Size: 1200 x 800 px / Image format…" at bounding box center [722, 337] width 968 height 1135
click at [410, 887] on span "Update" at bounding box center [362, 880] width 203 height 20
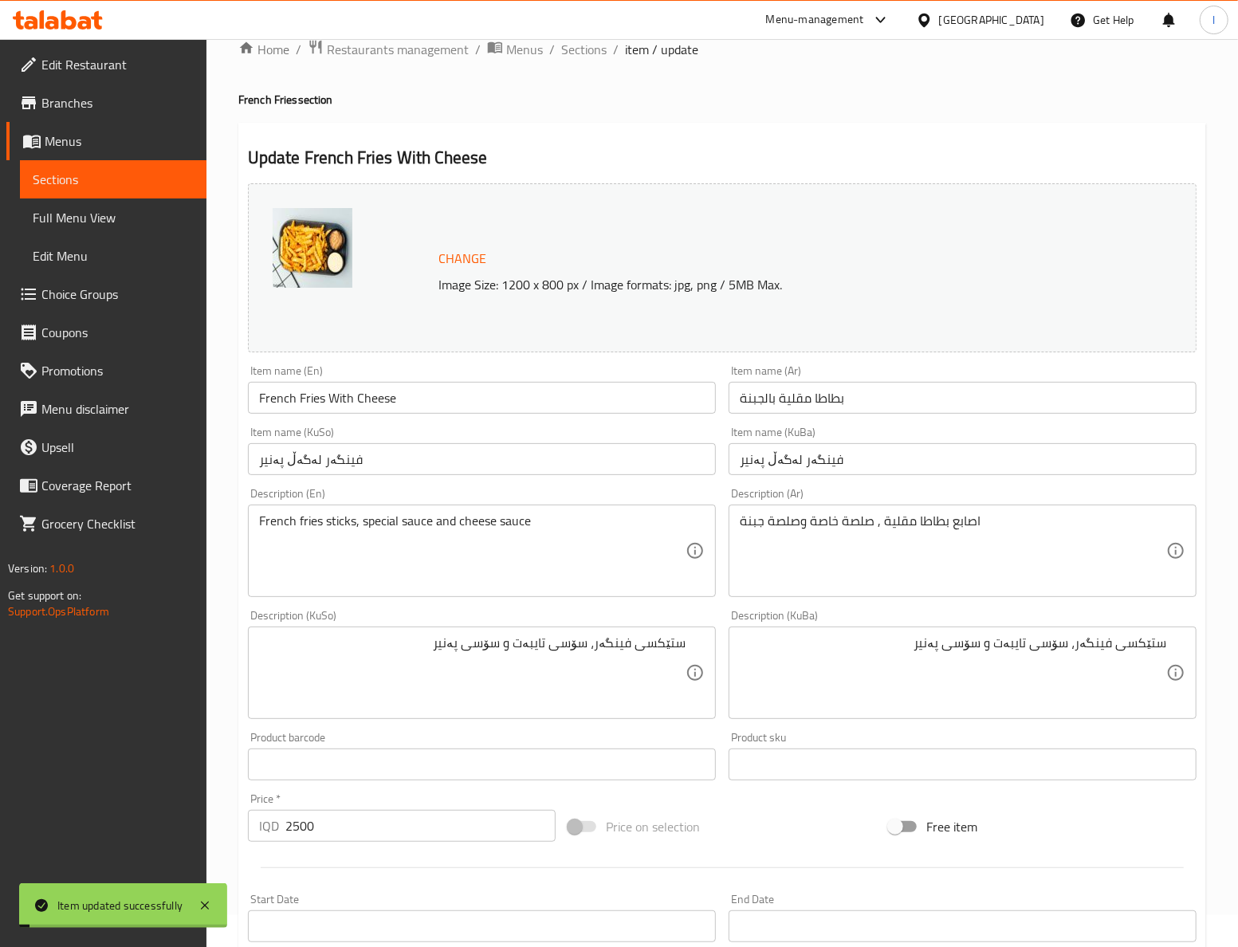
scroll to position [30, 0]
click at [587, 59] on span "Sections" at bounding box center [583, 50] width 45 height 19
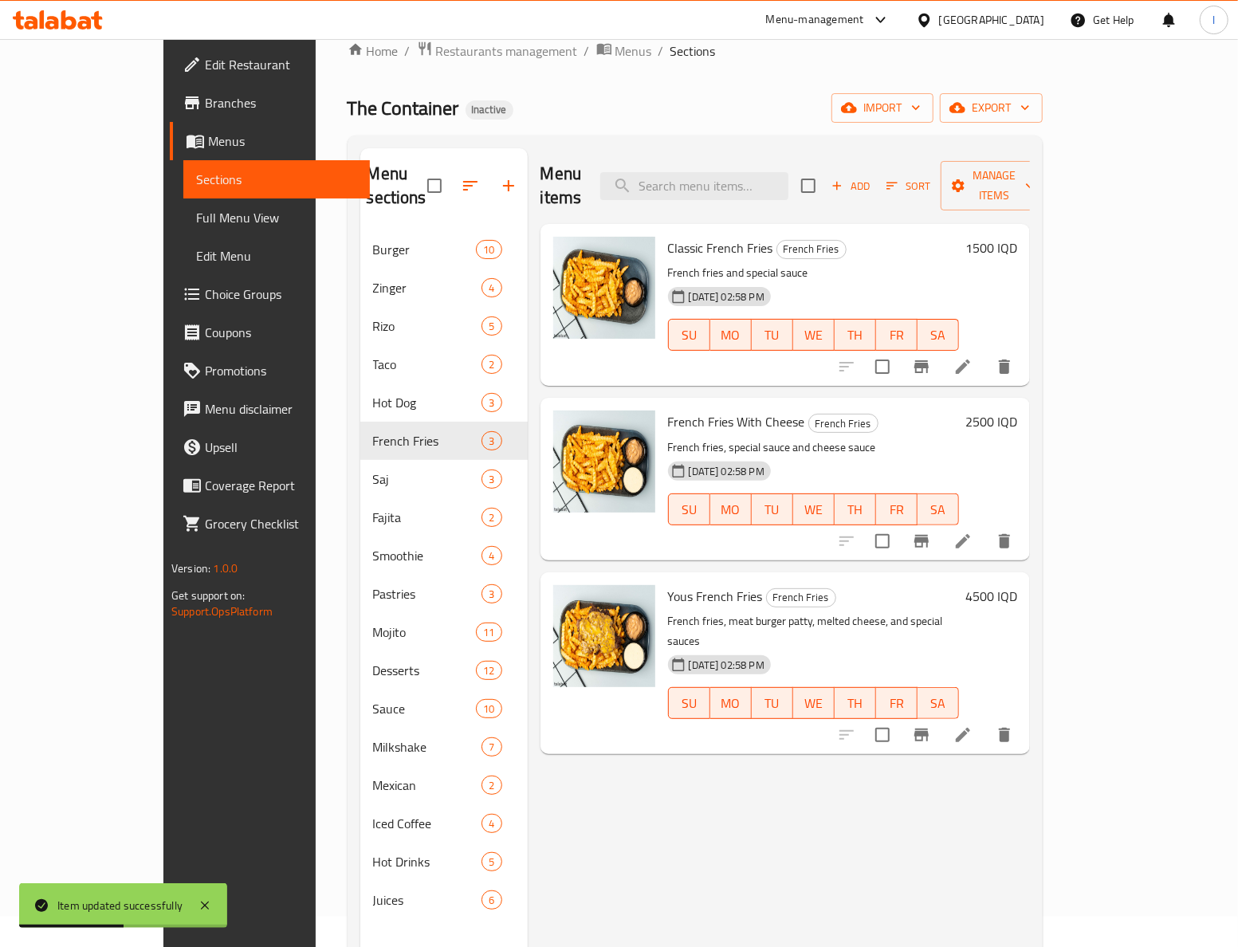
click at [973, 726] on icon at bounding box center [963, 735] width 19 height 19
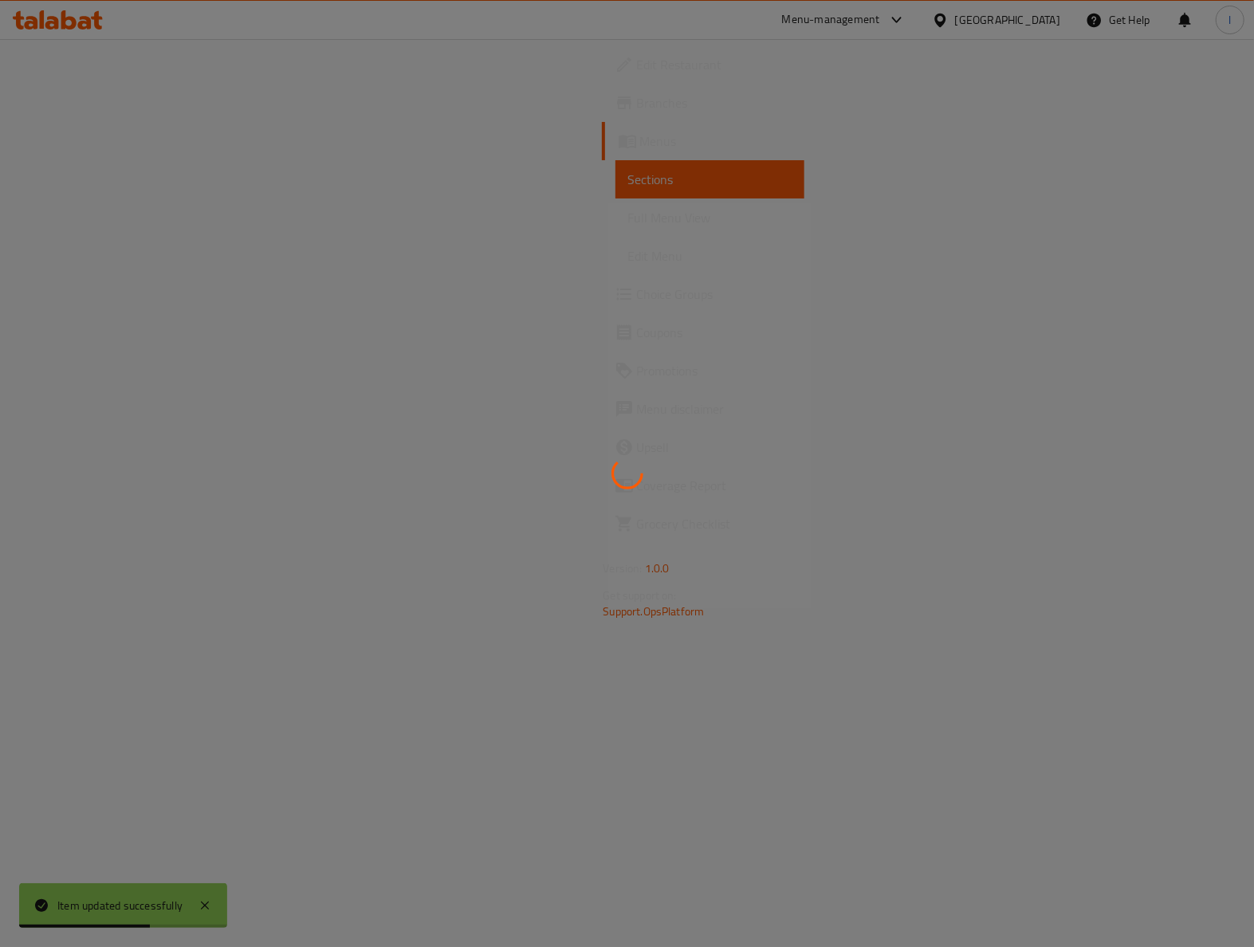
click at [338, 572] on div at bounding box center [627, 473] width 1254 height 947
click at [359, 559] on div at bounding box center [627, 473] width 1254 height 947
click at [368, 539] on div at bounding box center [627, 473] width 1254 height 947
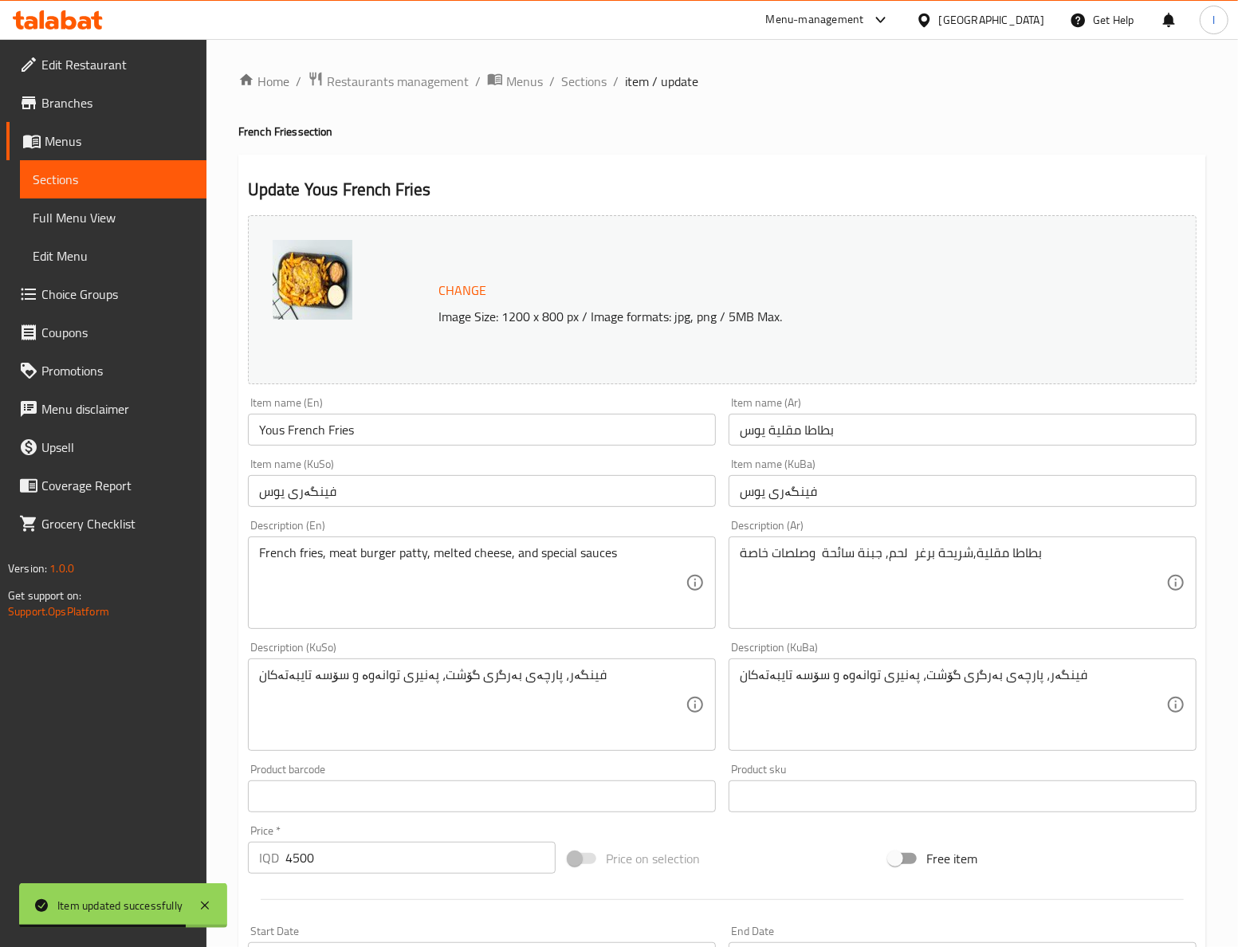
click at [360, 566] on div "Home / Restaurants management / Menus / Sections / item / update French Fries s…" at bounding box center [722, 686] width 968 height 1230
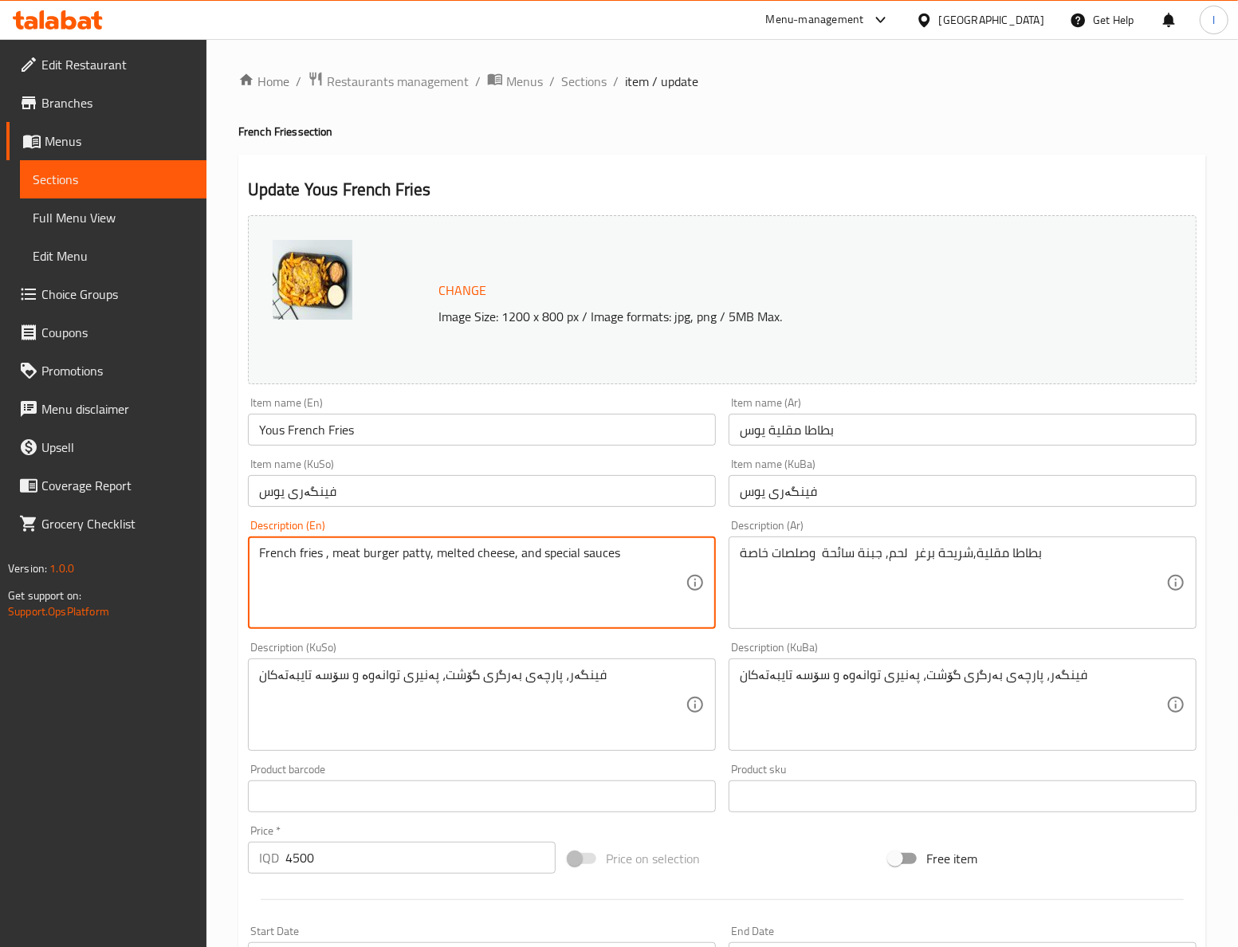
paste textarea "sticks"
type textarea "French fries sticks, meat burger patty, melted cheese, and special sauces"
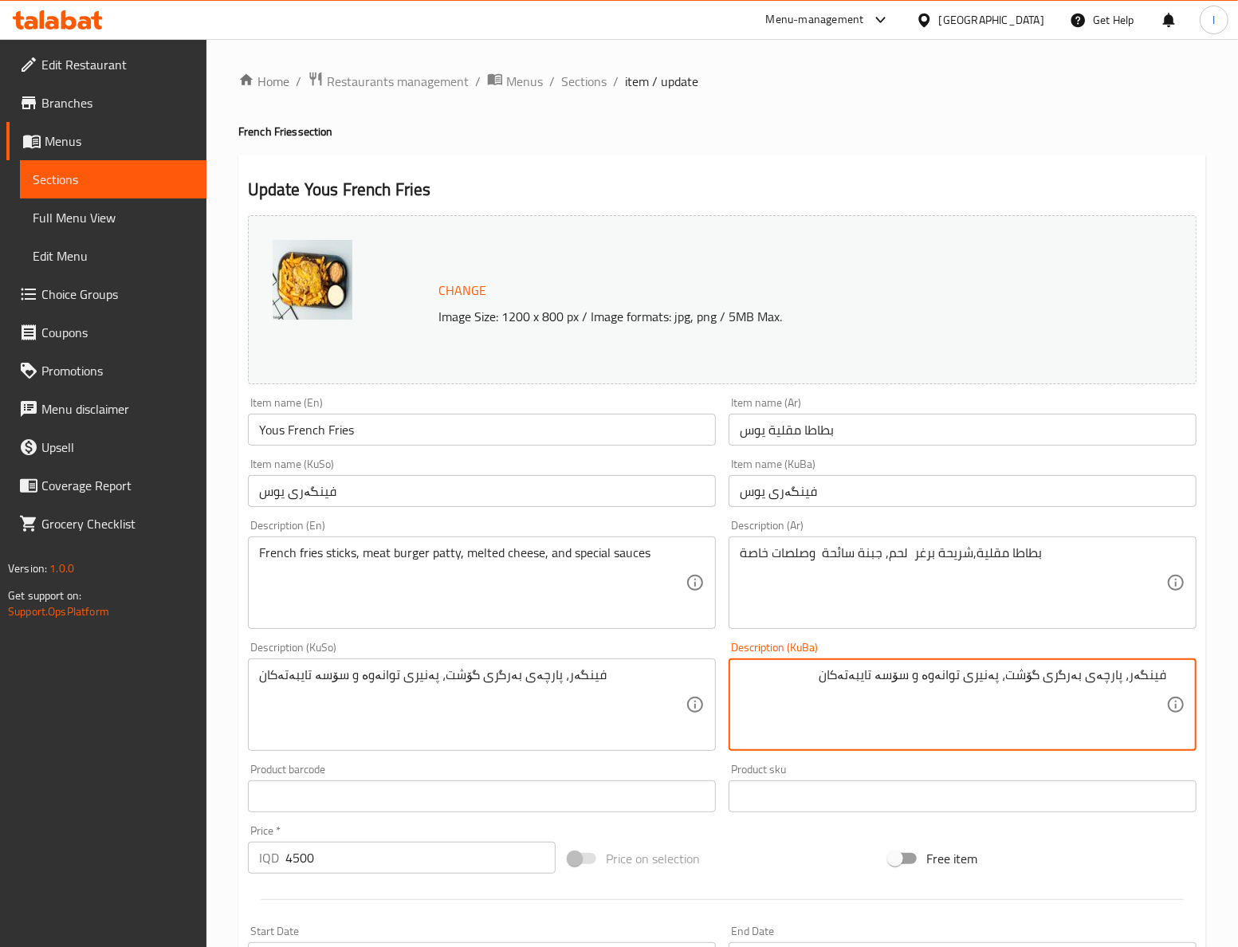
click at [1165, 678] on textarea "فینگەر، پارچەی بەرگری گۆشت، پەنیری توانەوە و سۆسە تایبەتەکان" at bounding box center [953, 705] width 427 height 76
paste textarea "ستێکسی"
click at [944, 698] on textarea "ستێکسی فینگەر، پارچەی بەرگری گۆشت، پەنیری توانەوە و سۆسە تایبەتەکان" at bounding box center [953, 705] width 427 height 76
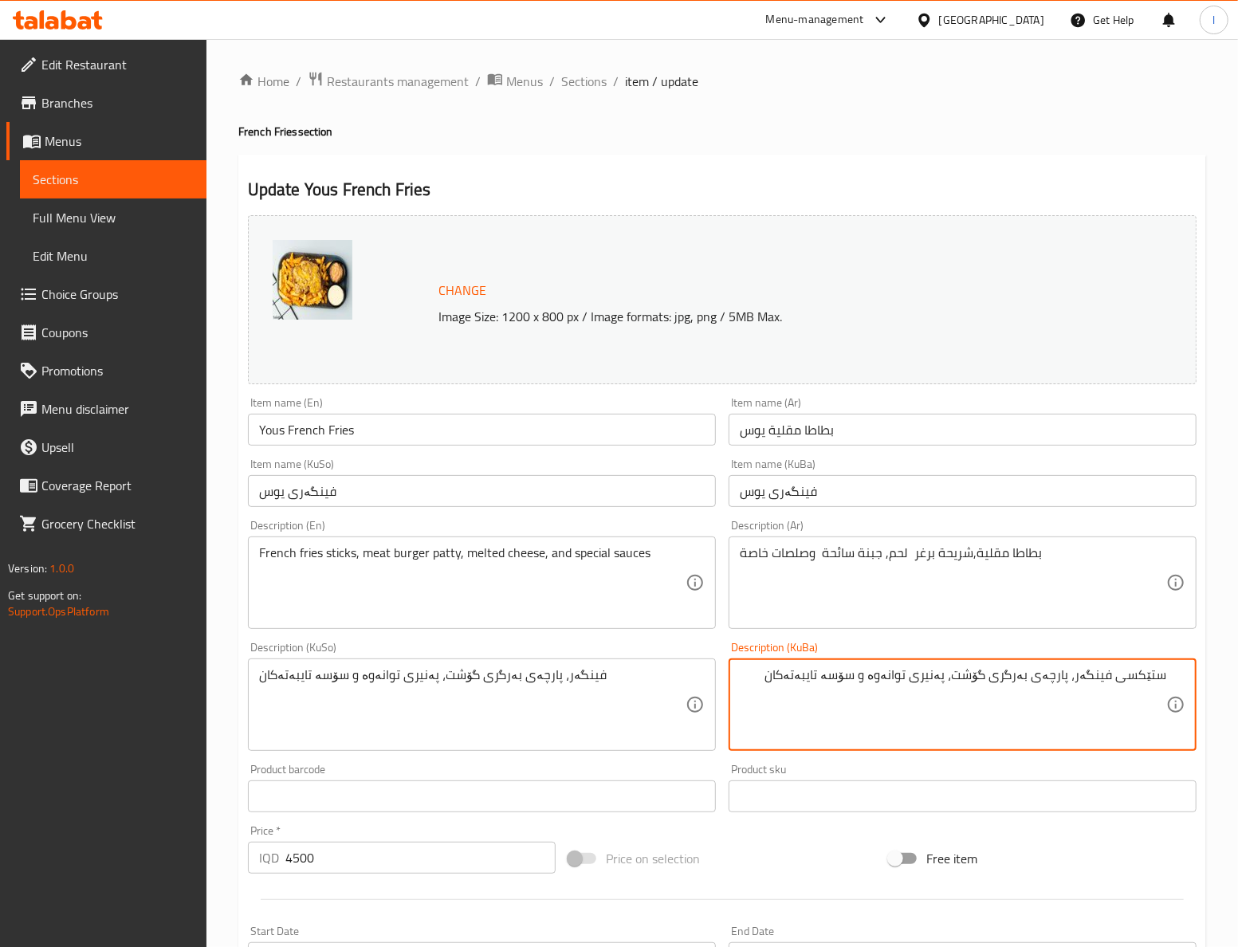
type textarea "ستێکسی فینگەر، پارچەی بەرگری گۆشت، پەنیری توانەوە و سۆسە تایبەتەکان"
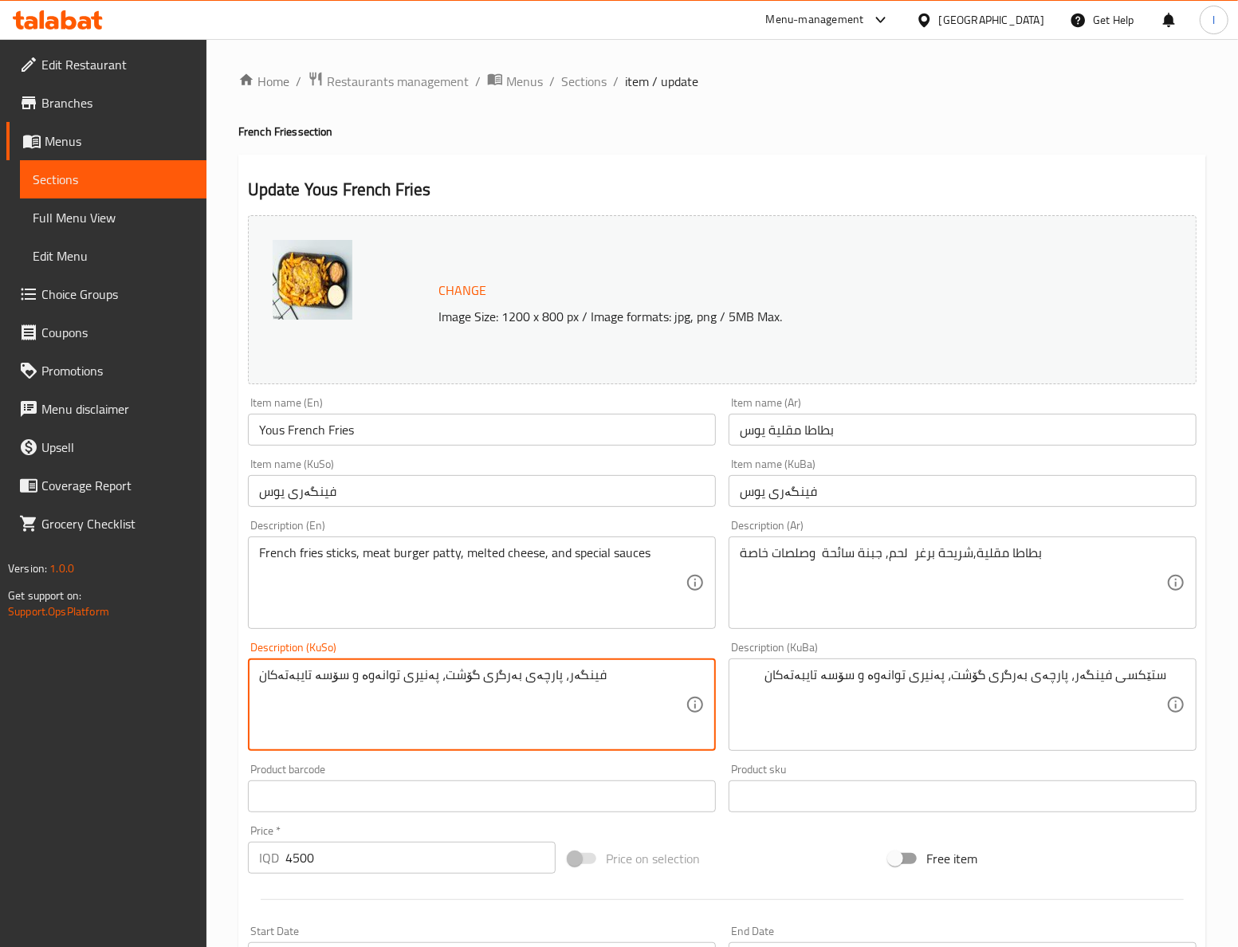
click at [488, 706] on textarea "فینگەر، پارچەی بەرگری گۆشت، پەنیری توانەوە و سۆسە تایبەتەکان" at bounding box center [472, 705] width 427 height 76
paste textarea "ستێکسی"
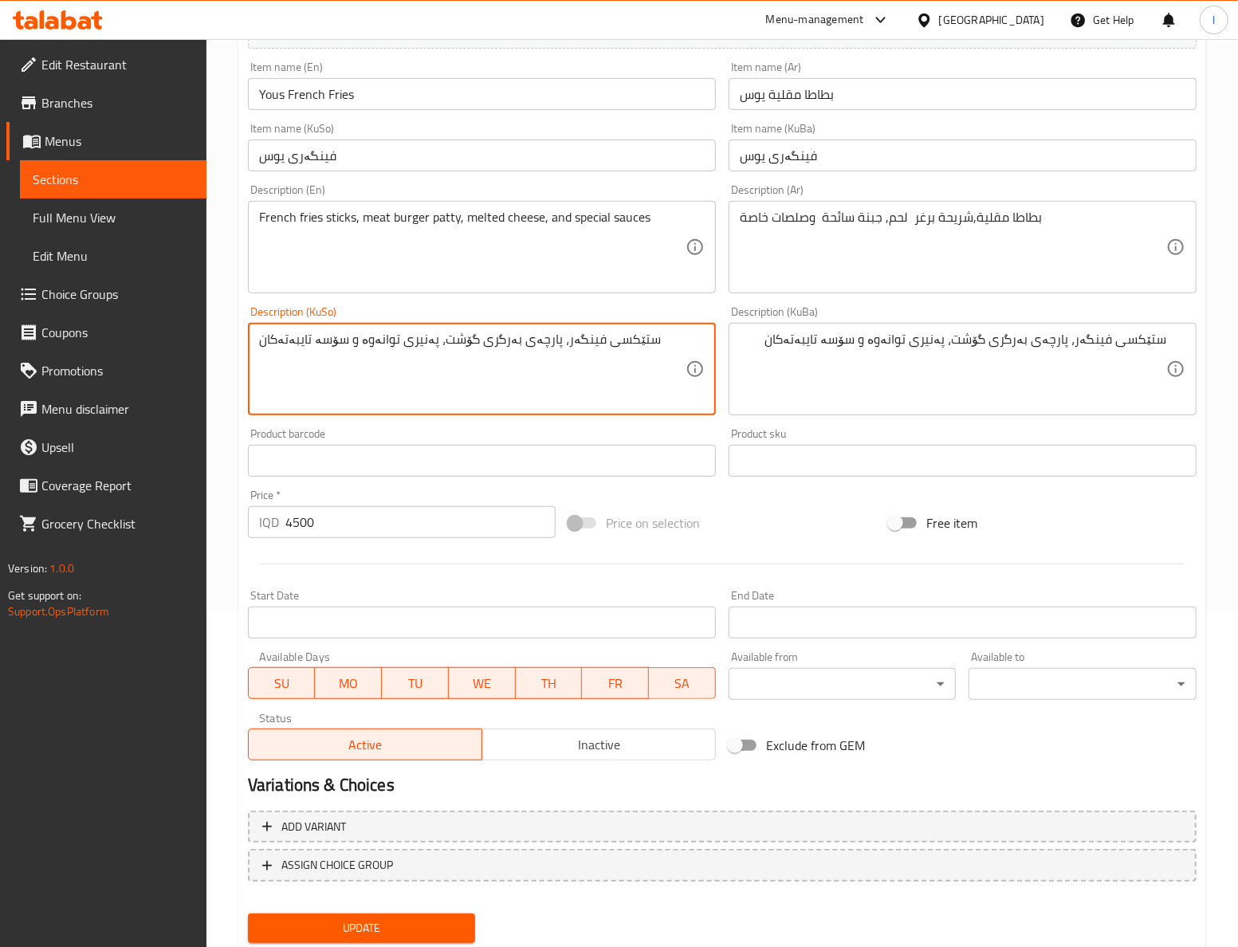
scroll to position [354, 0]
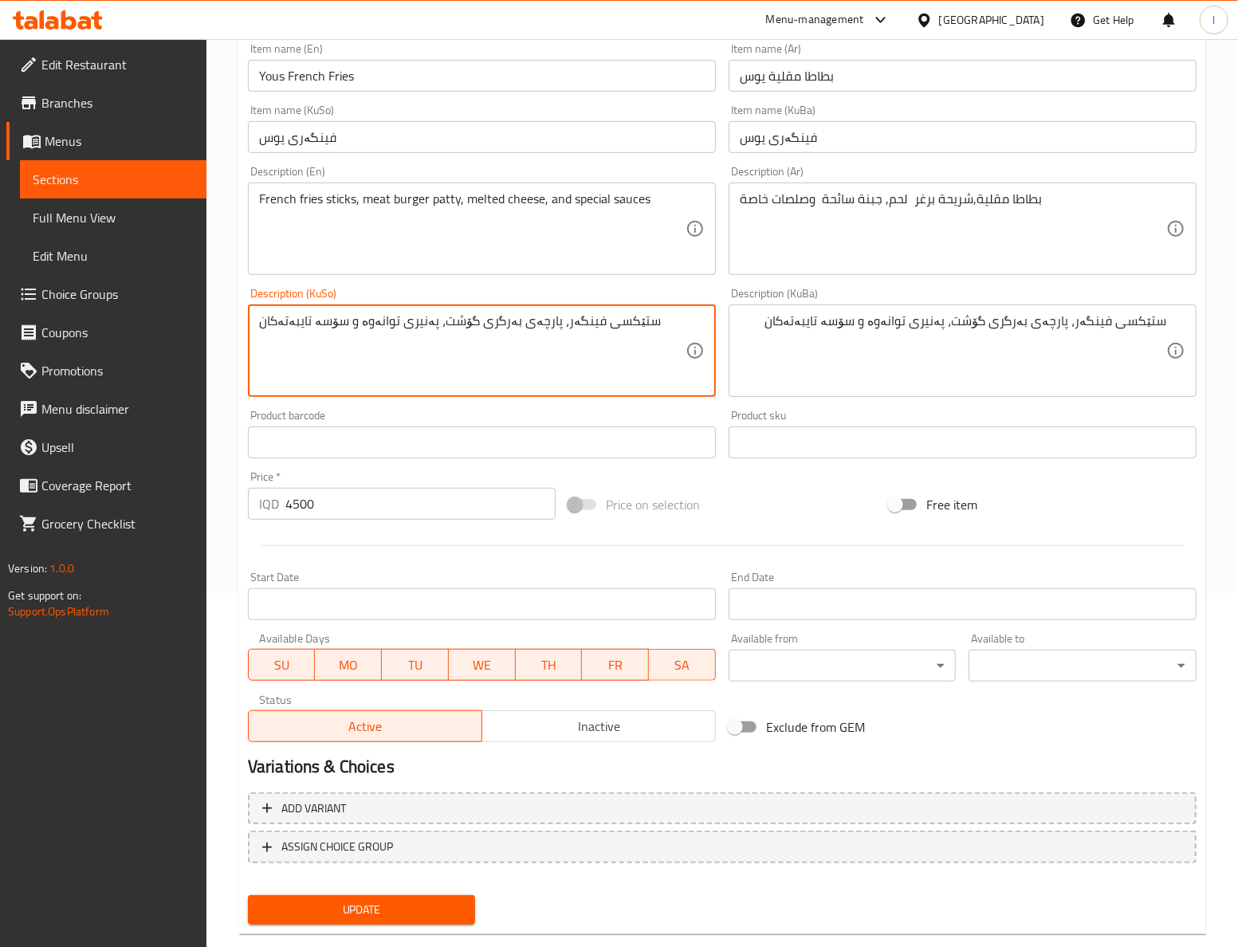
type textarea "ستێکسی فینگەر، پارچەی بەرگری گۆشت، پەنیری توانەوە و سۆسە تایبەتەکان"
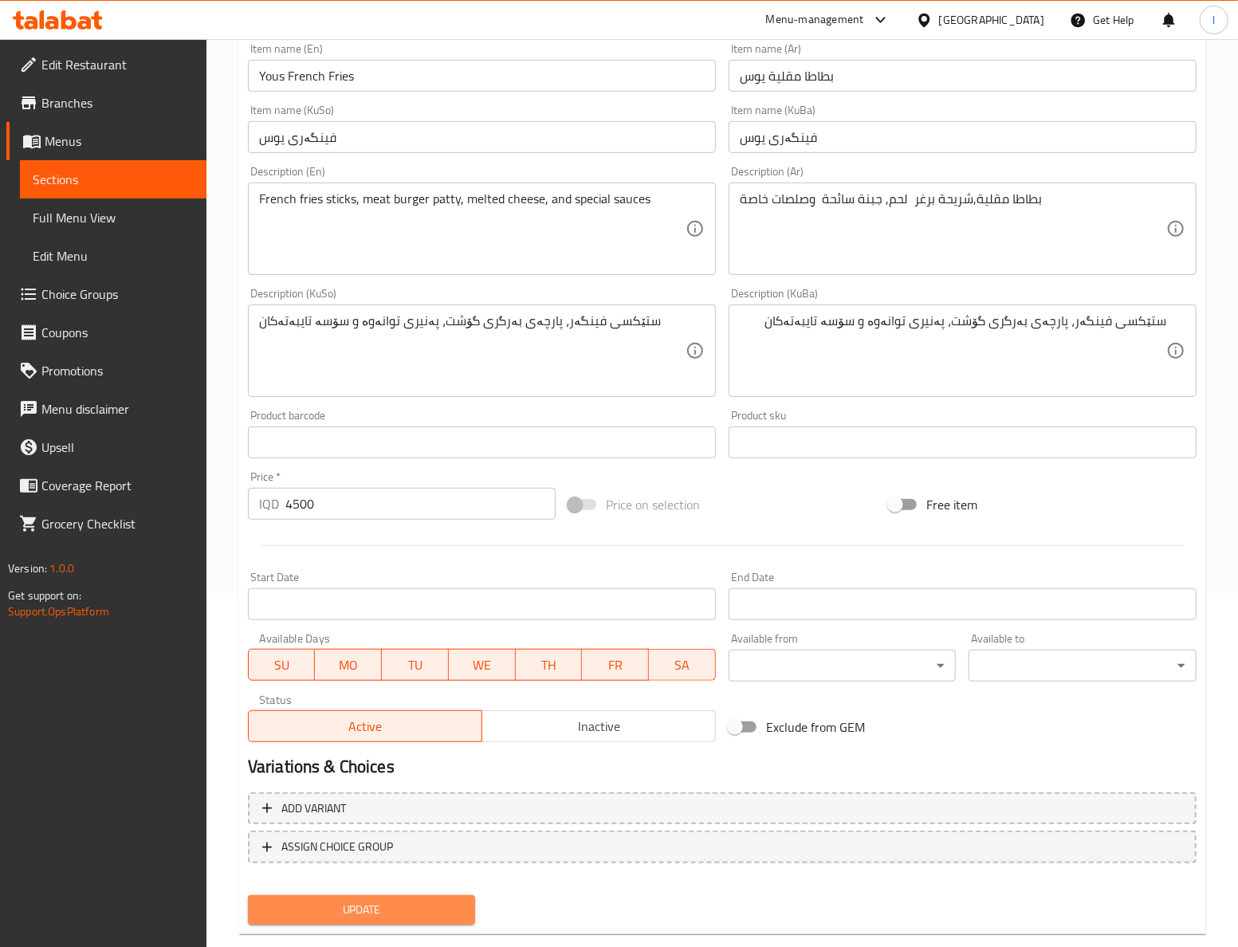
click at [440, 903] on span "Update" at bounding box center [362, 910] width 203 height 20
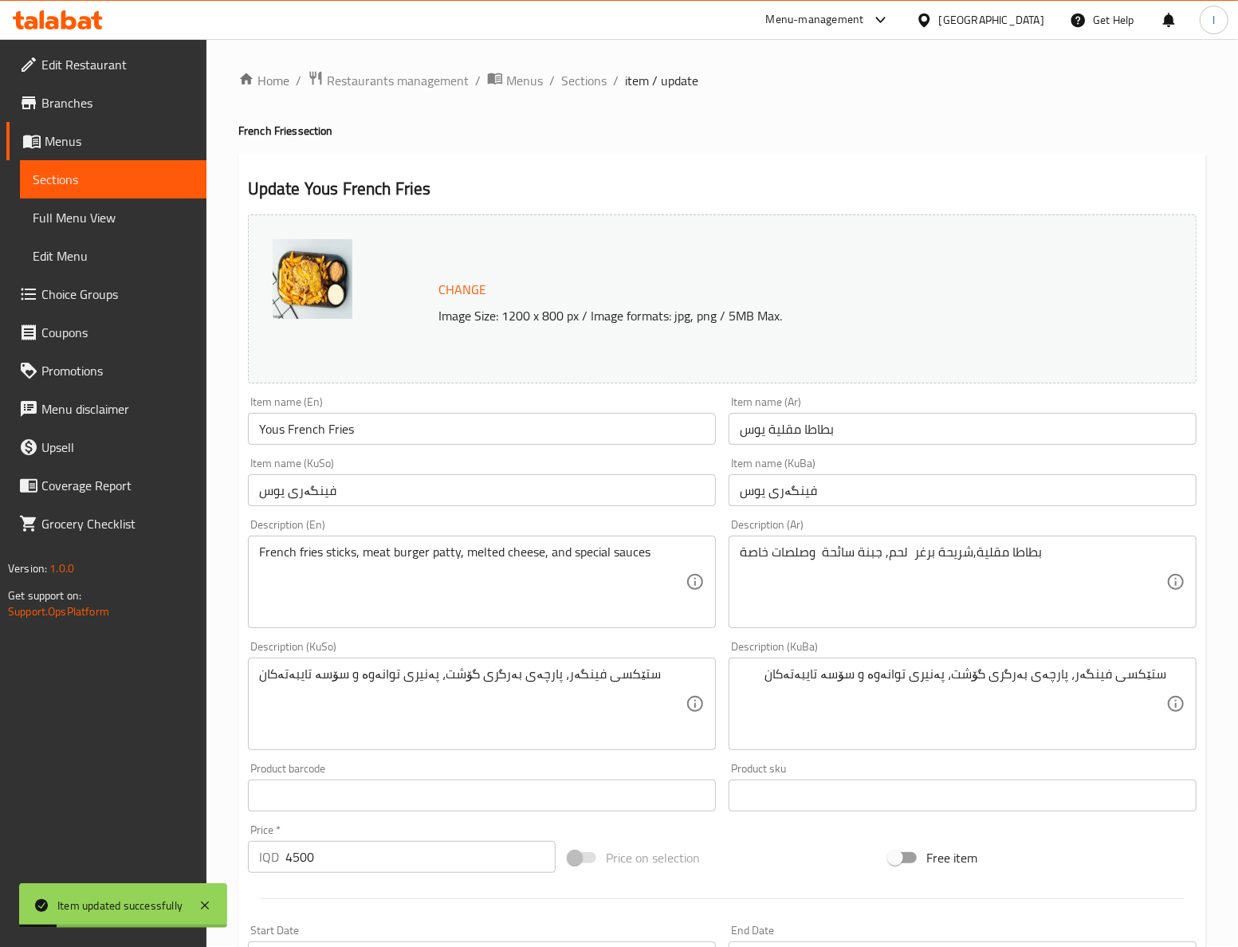
scroll to position [0, 0]
click at [579, 81] on span "Sections" at bounding box center [583, 81] width 45 height 19
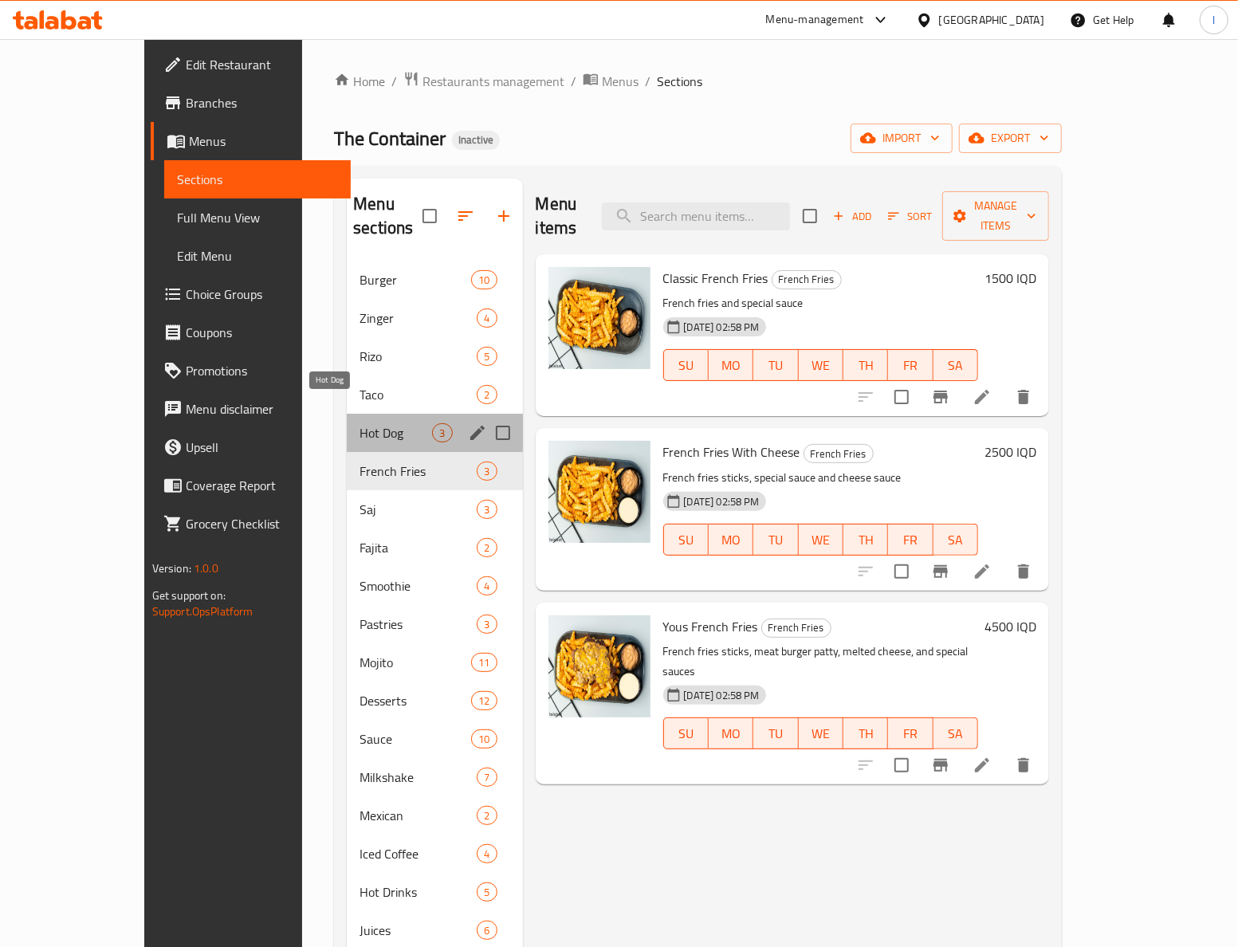
click at [360, 423] on span "Hot Dog" at bounding box center [396, 432] width 73 height 19
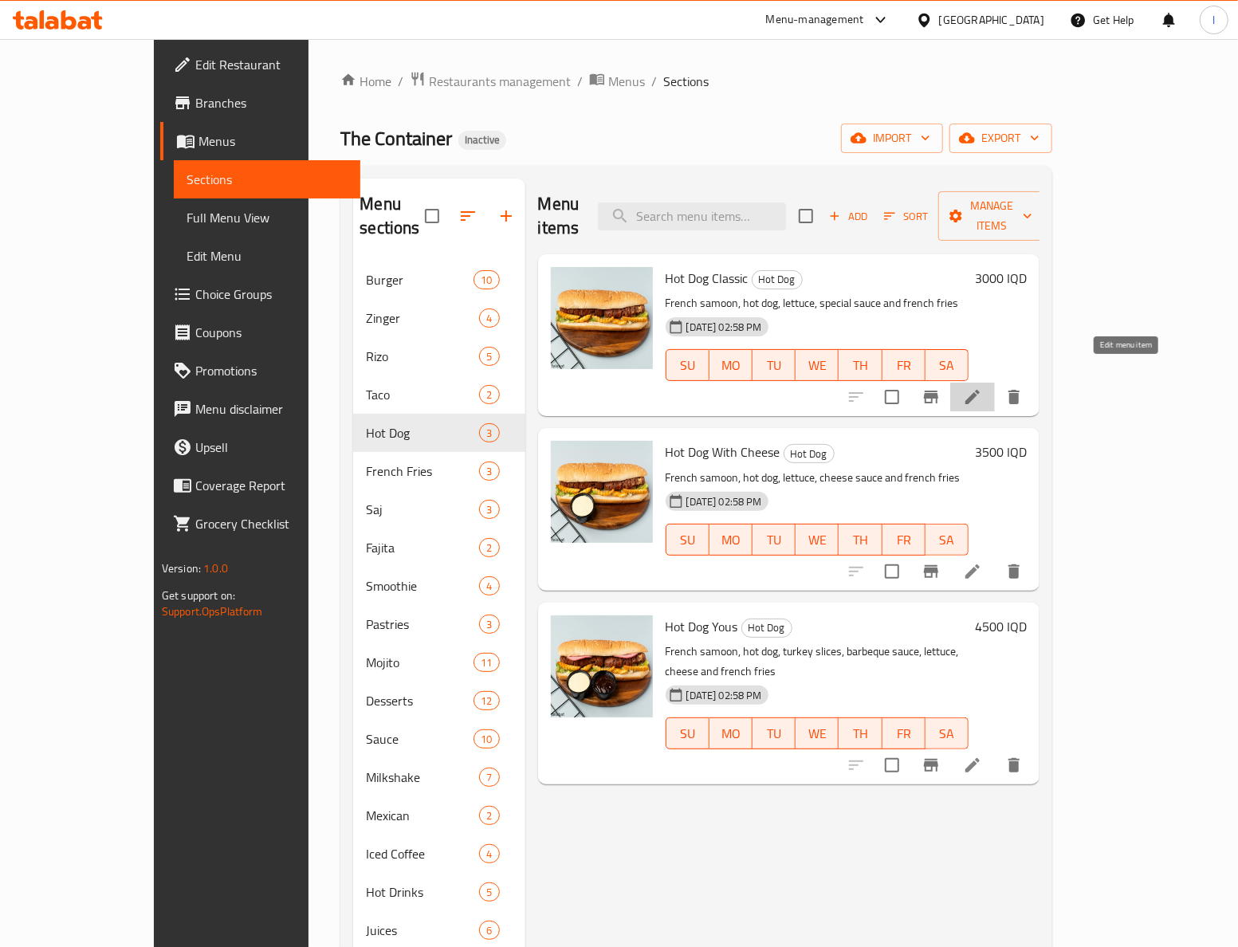
click at [982, 388] on icon at bounding box center [972, 397] width 19 height 19
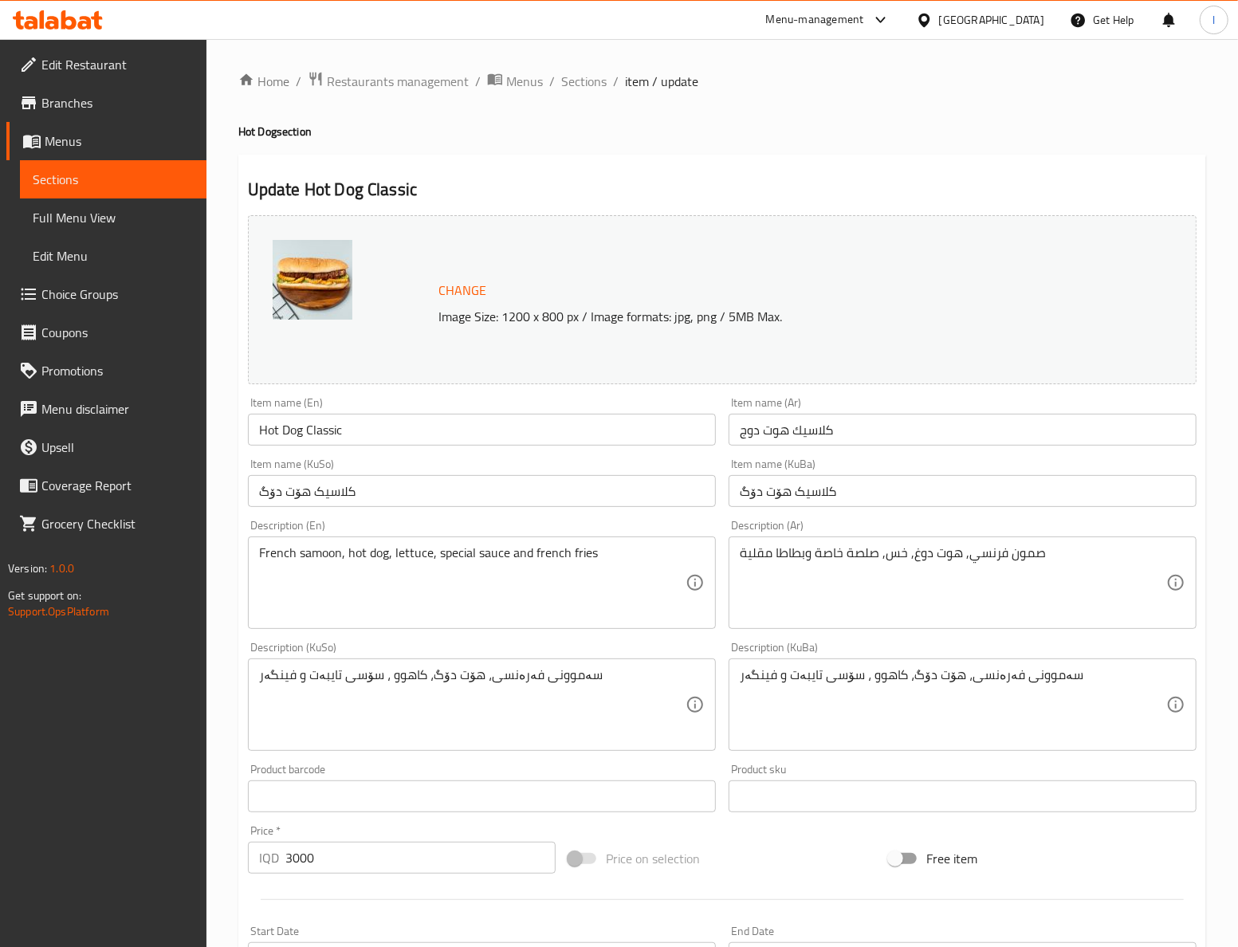
drag, startPoint x: 569, startPoint y: 88, endPoint x: 574, endPoint y: 115, distance: 27.7
click at [569, 88] on span "Sections" at bounding box center [583, 81] width 45 height 19
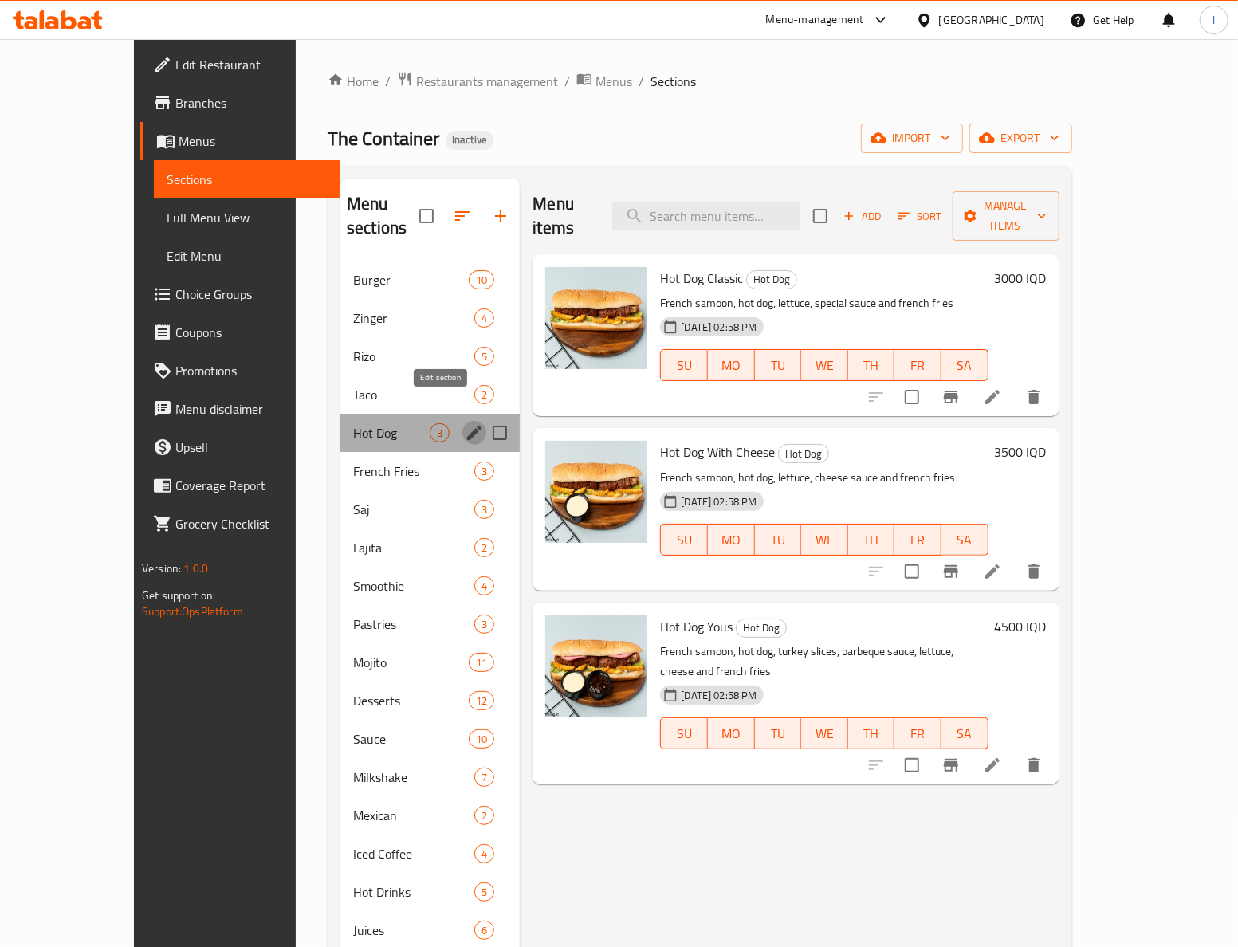
click at [465, 423] on icon "edit" at bounding box center [474, 432] width 19 height 19
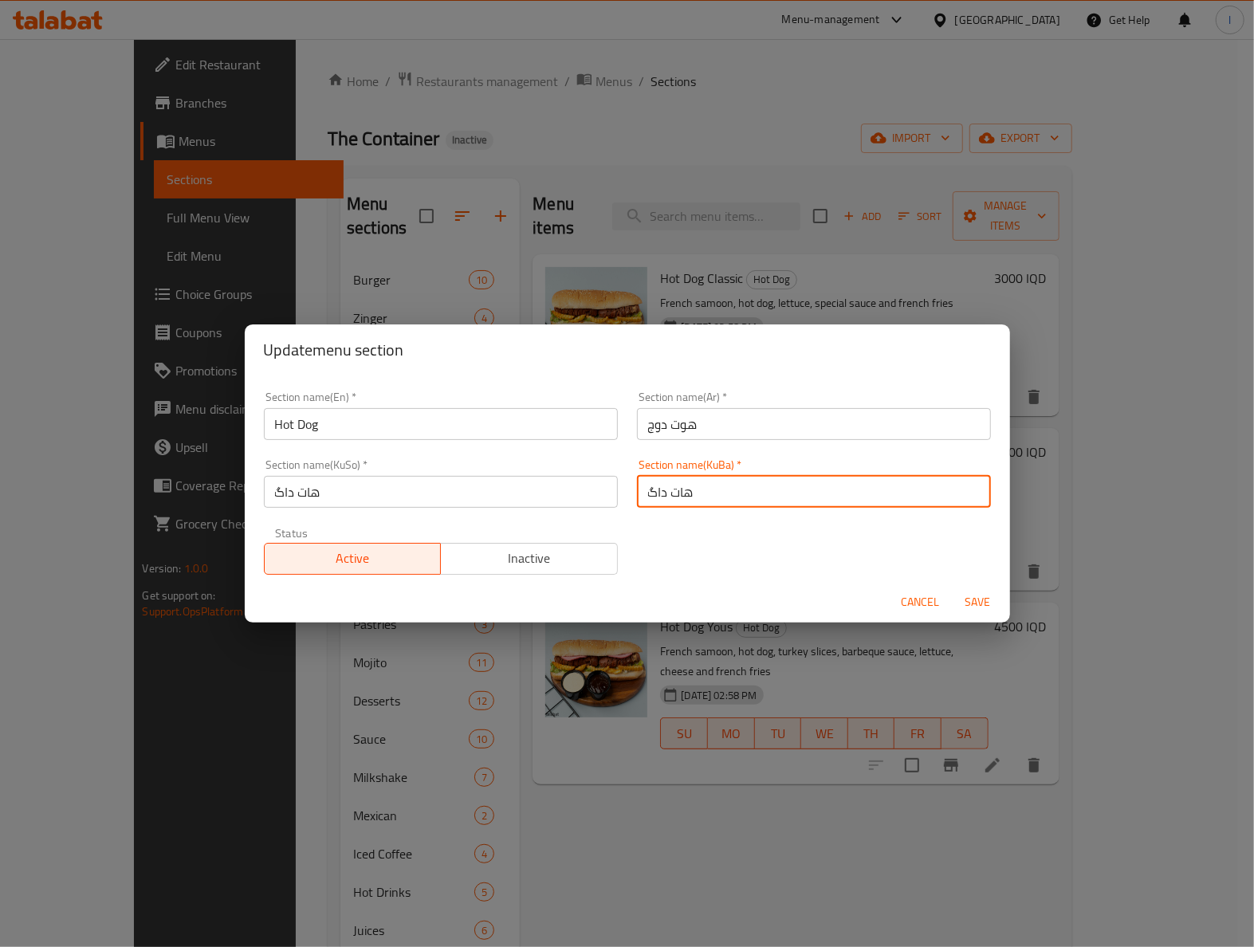
drag, startPoint x: 708, startPoint y: 489, endPoint x: 614, endPoint y: 486, distance: 94.1
click at [614, 486] on div "Section name(En)   * Hot Dog Section name(En) * Section name(Ar)   * هوت دوج Se…" at bounding box center [627, 483] width 746 height 203
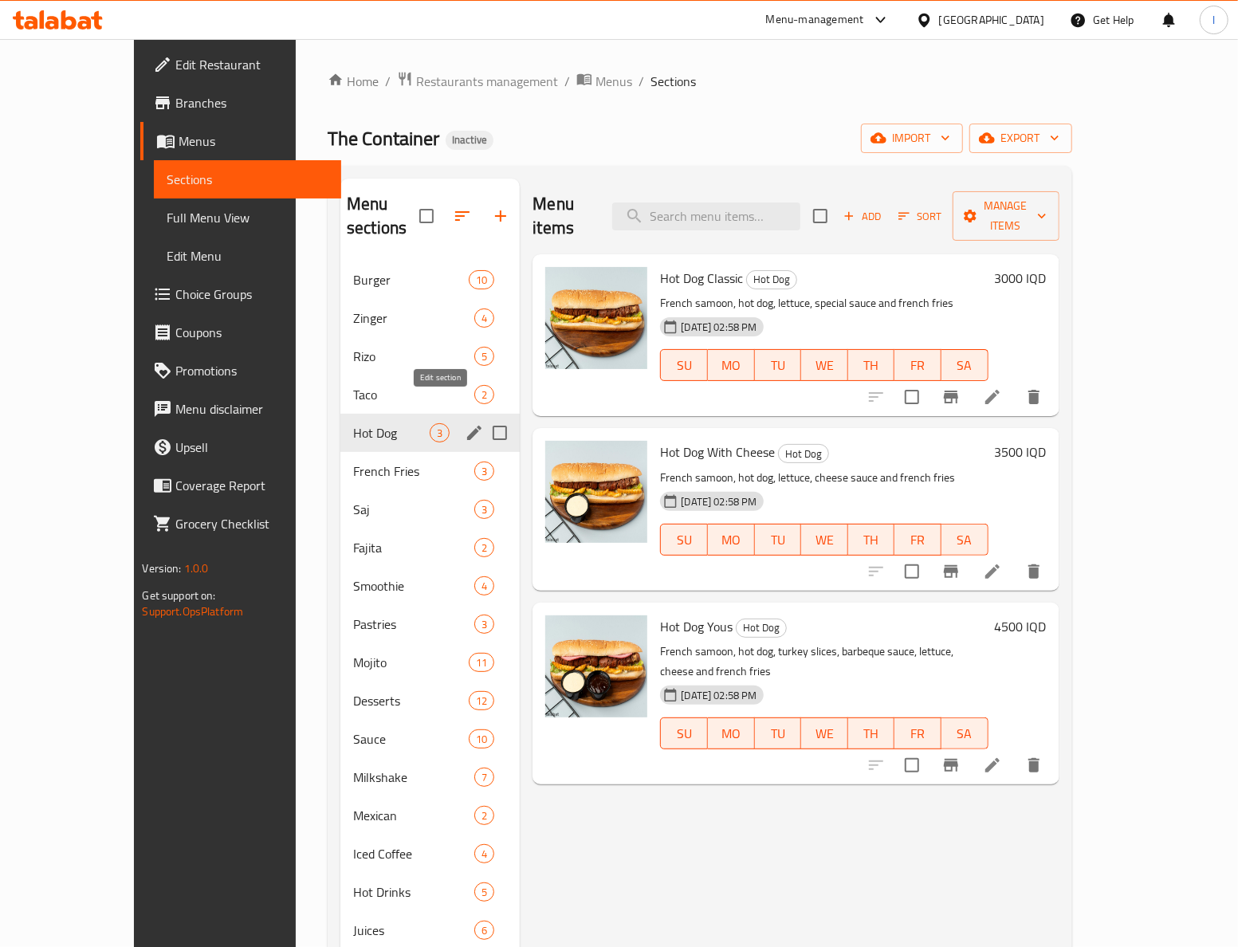
click at [465, 423] on icon "edit" at bounding box center [474, 432] width 19 height 19
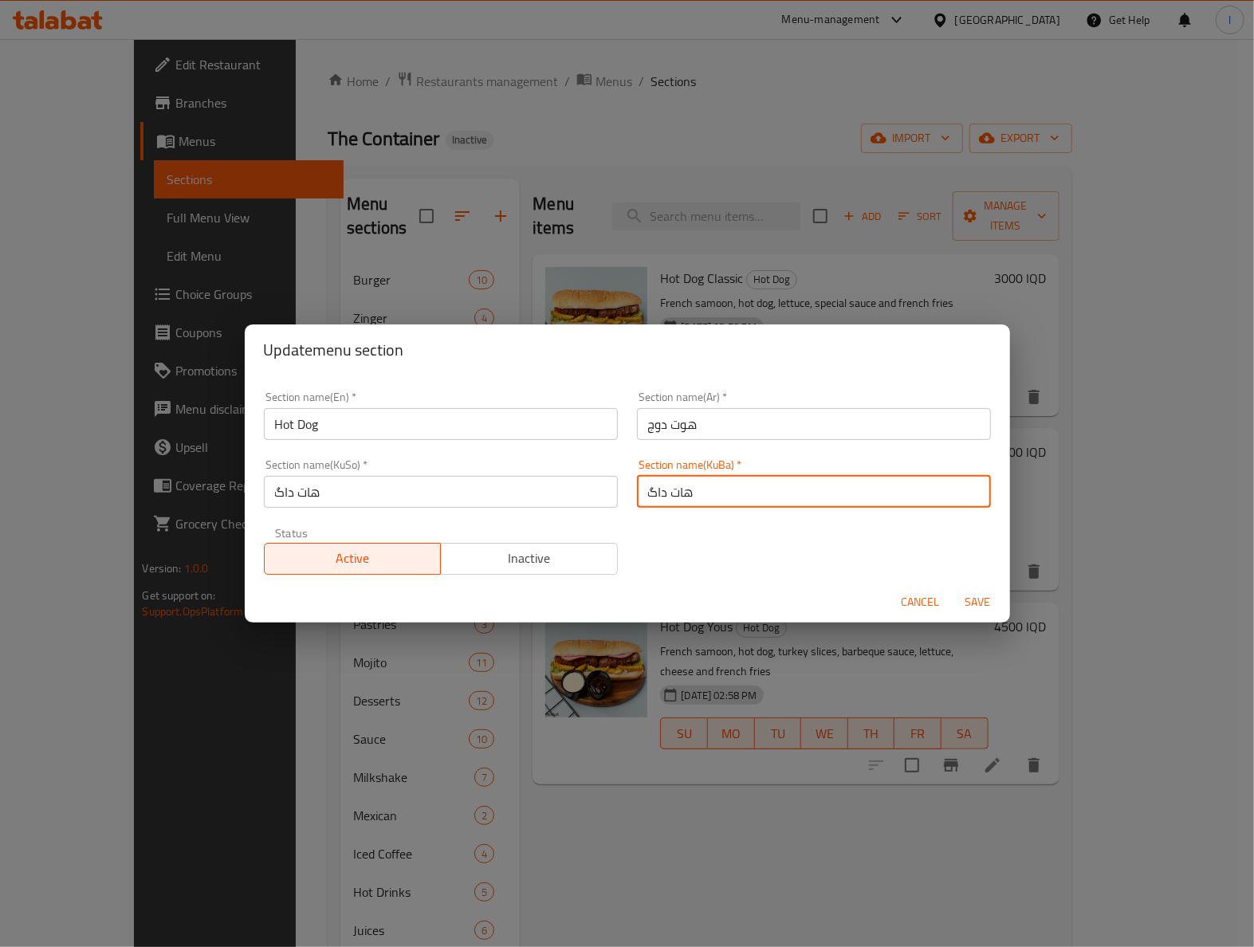
click at [753, 507] on input "هات داگ" at bounding box center [814, 492] width 354 height 32
paste input "ۆت دۆ"
type input "هۆت دۆگ"
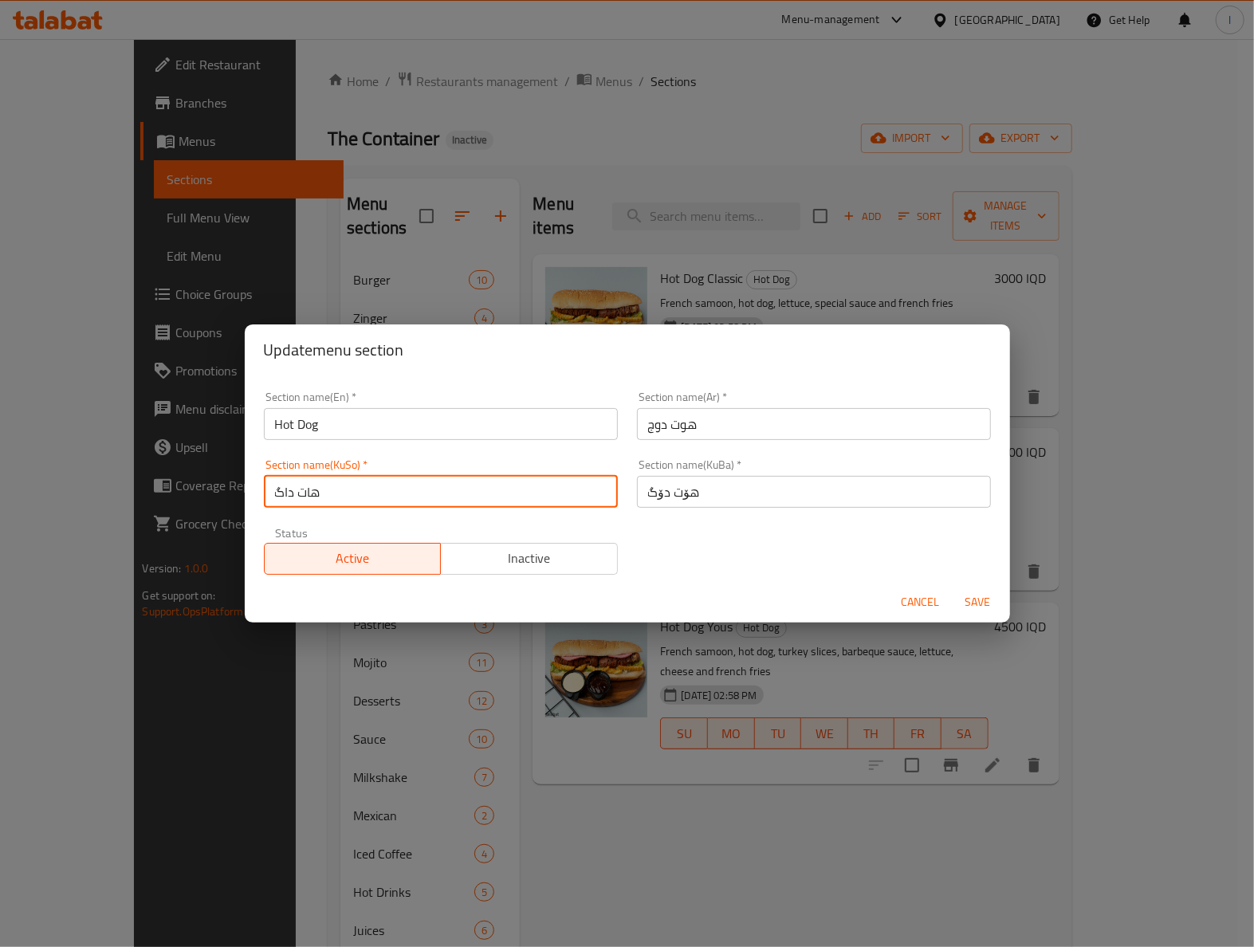
click at [525, 491] on input "هات داگ" at bounding box center [441, 492] width 354 height 32
paste input "ۆت دۆ"
type input "هۆت دۆگ"
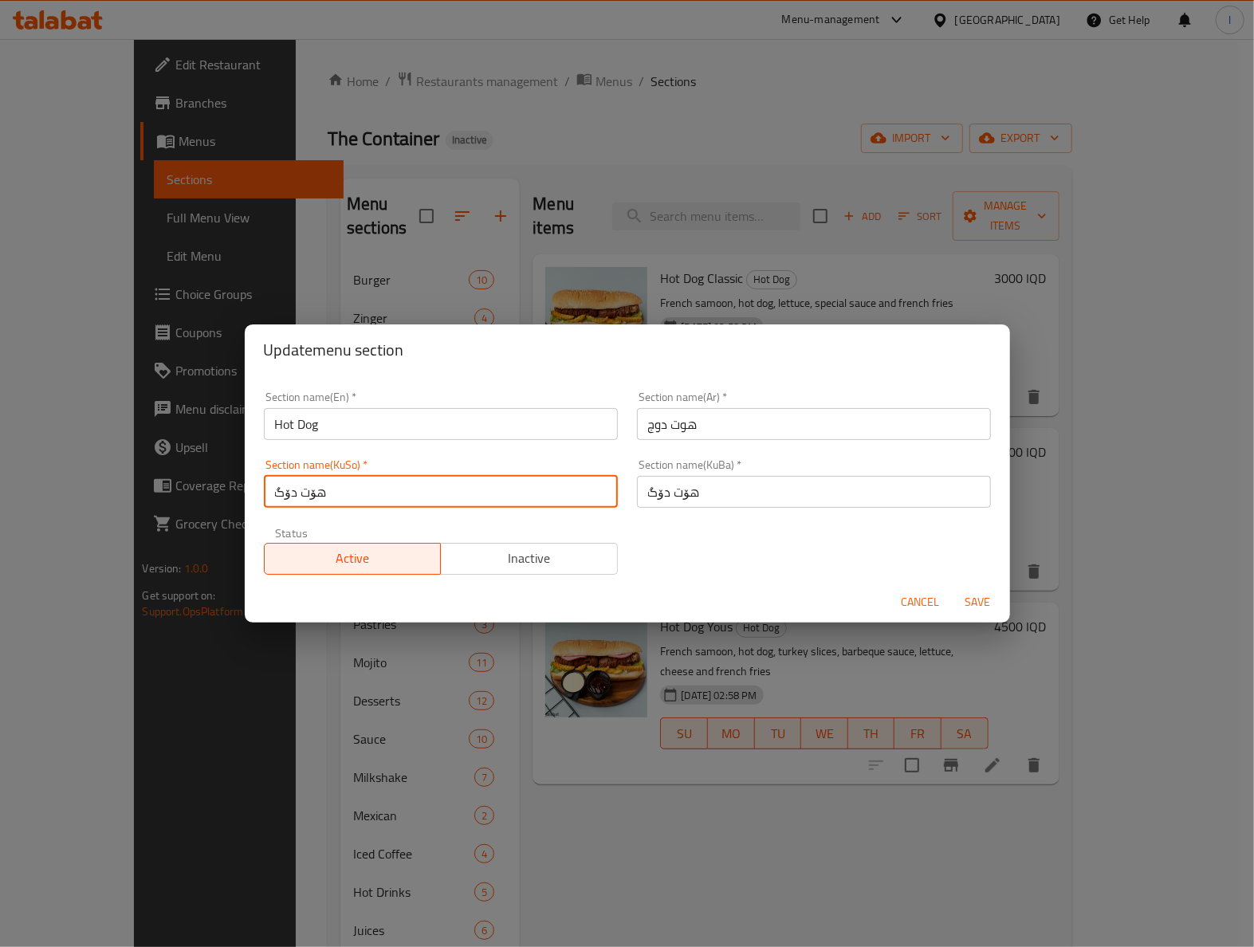
click at [980, 609] on span "Save" at bounding box center [978, 602] width 38 height 20
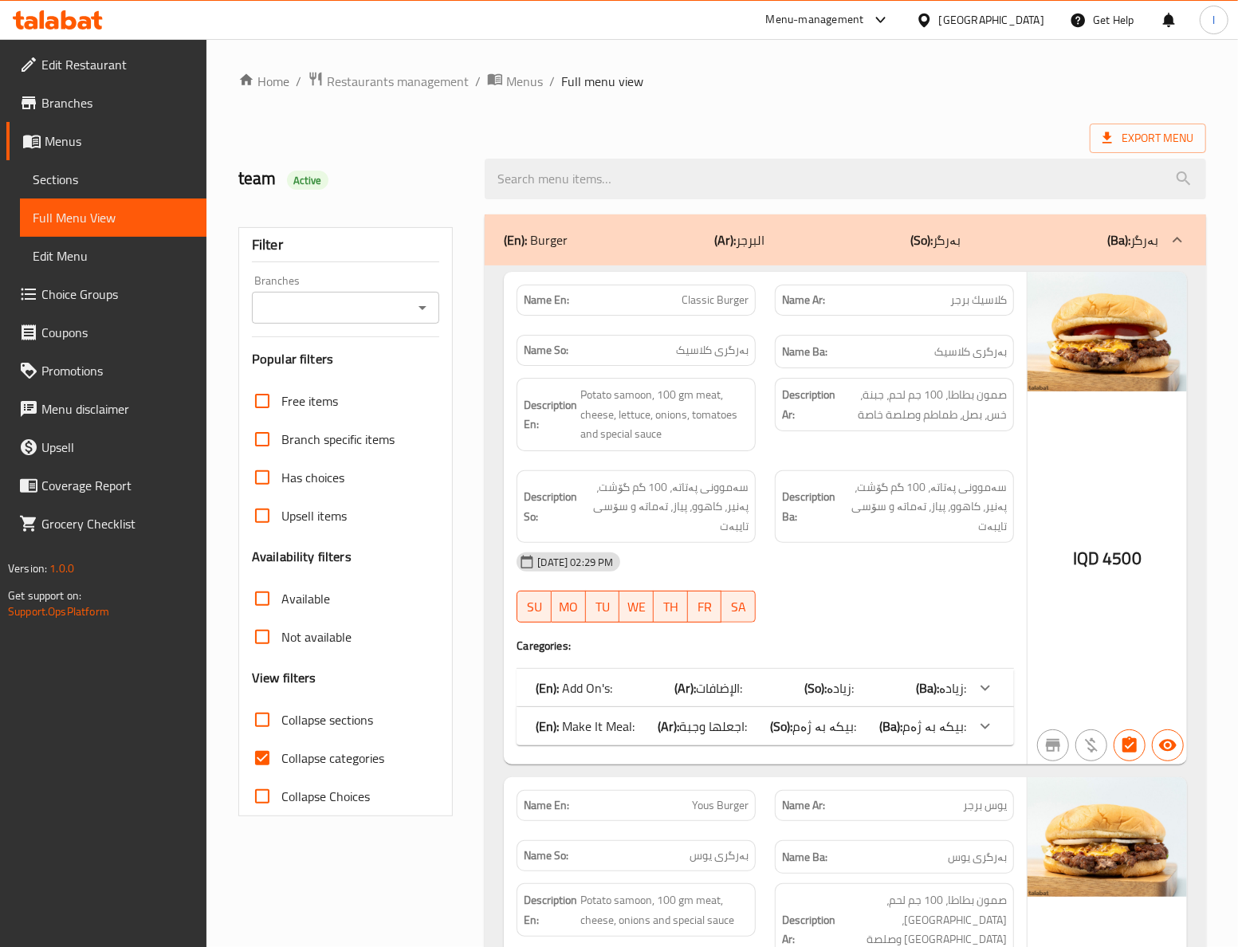
click at [305, 319] on input "Branches" at bounding box center [333, 308] width 152 height 22
click at [317, 391] on ul "All The Container, [PERSON_NAME]" at bounding box center [344, 373] width 187 height 89
drag, startPoint x: 327, startPoint y: 380, endPoint x: 344, endPoint y: 447, distance: 69.2
click at [329, 380] on span "The Container, [PERSON_NAME]" at bounding box center [345, 387] width 162 height 38
type input "The Container, [PERSON_NAME]"
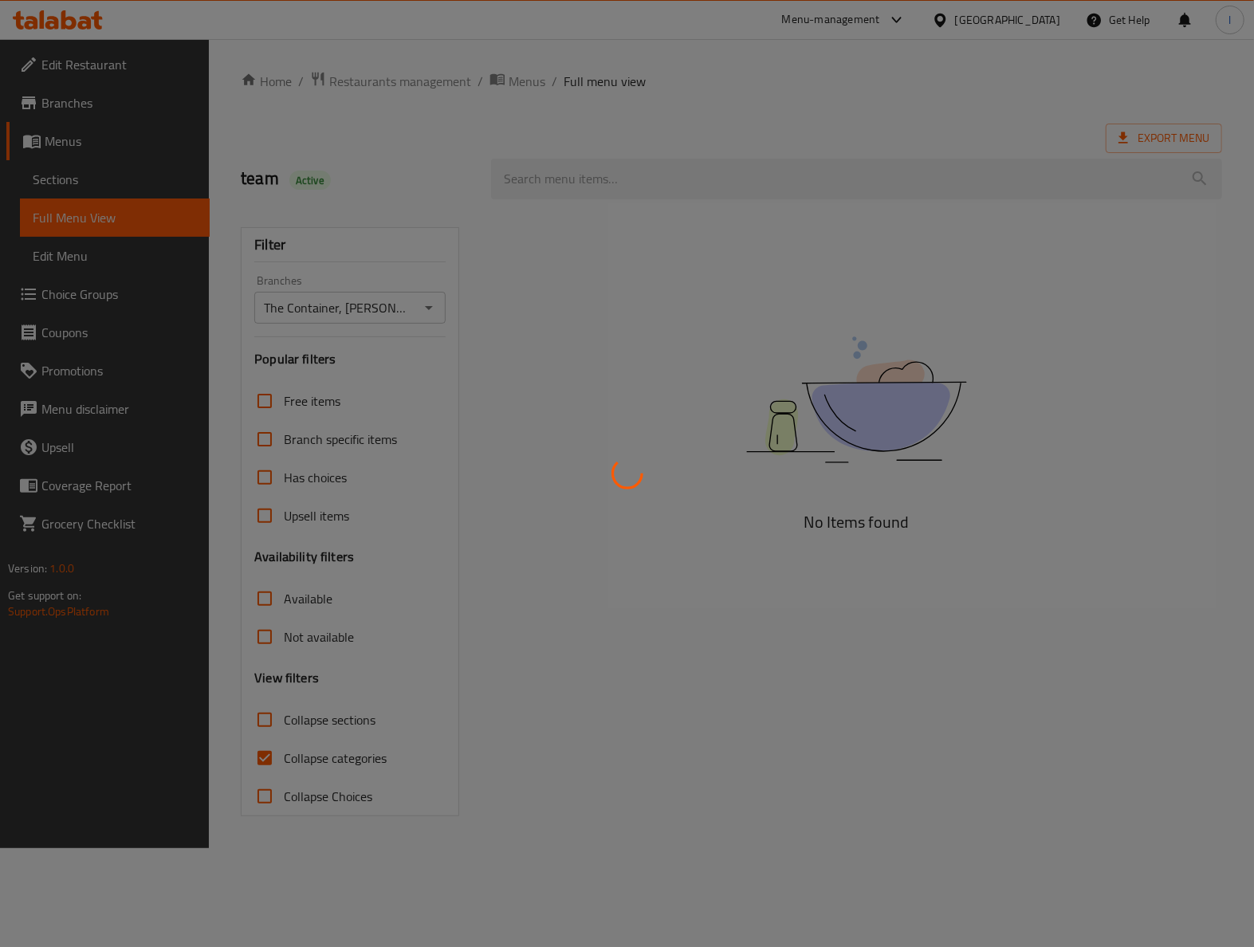
click at [289, 760] on div at bounding box center [627, 473] width 1254 height 947
click at [275, 757] on div at bounding box center [627, 473] width 1254 height 947
click at [275, 759] on div at bounding box center [627, 473] width 1254 height 947
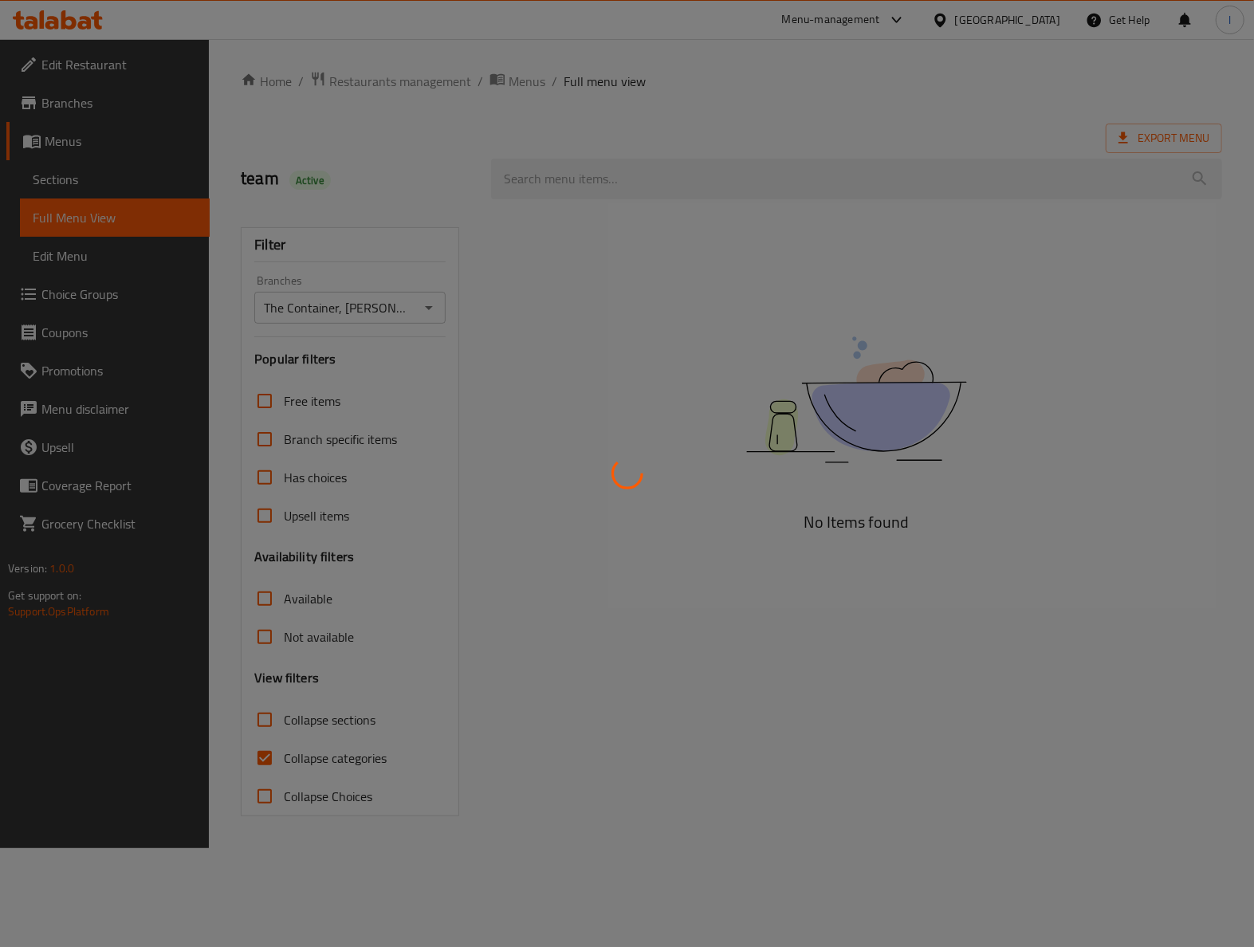
click at [275, 759] on div at bounding box center [627, 473] width 1254 height 947
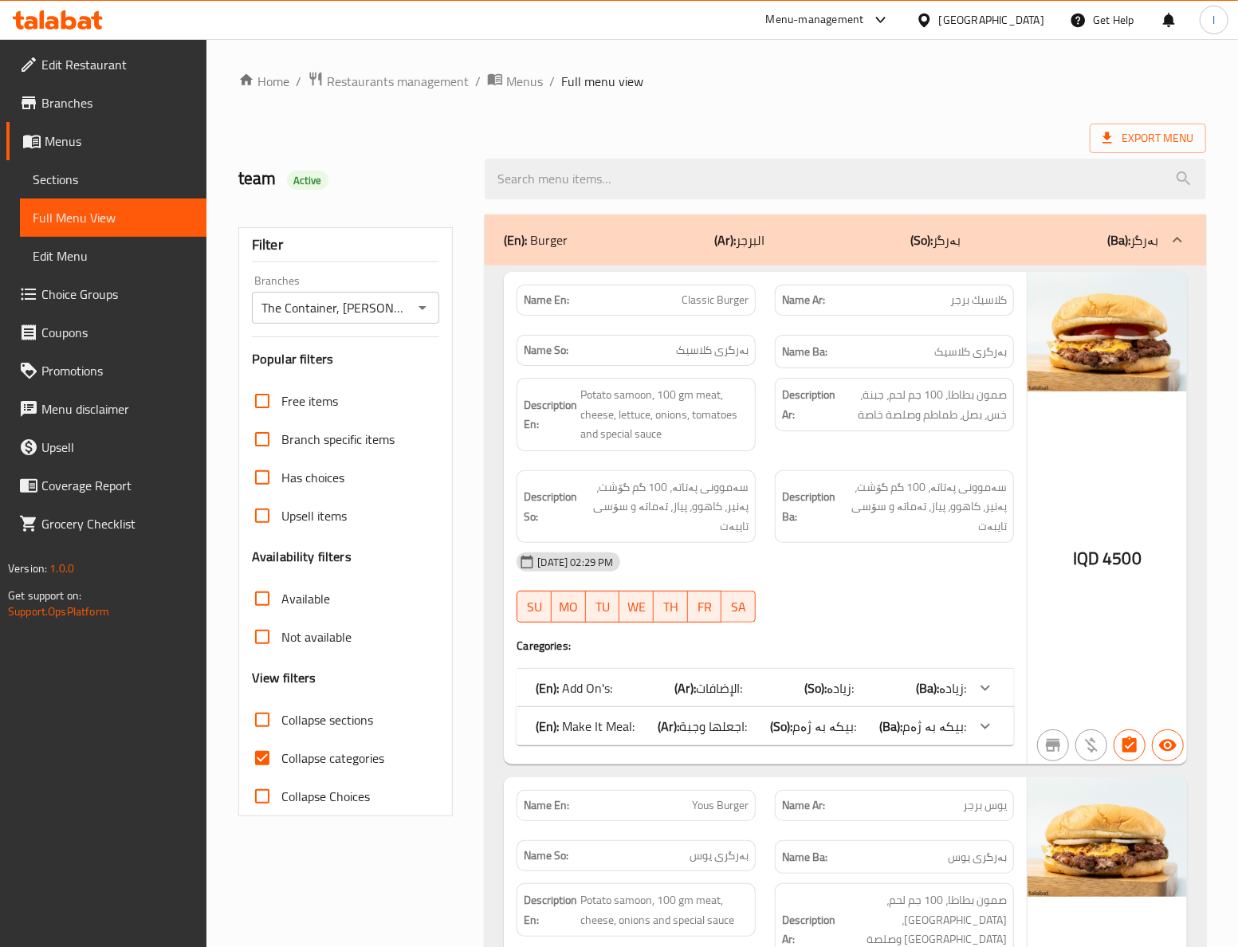
click at [291, 757] on span "Collapse categories" at bounding box center [332, 758] width 103 height 19
click at [281, 757] on input "Collapse categories" at bounding box center [262, 758] width 38 height 38
checkbox input "false"
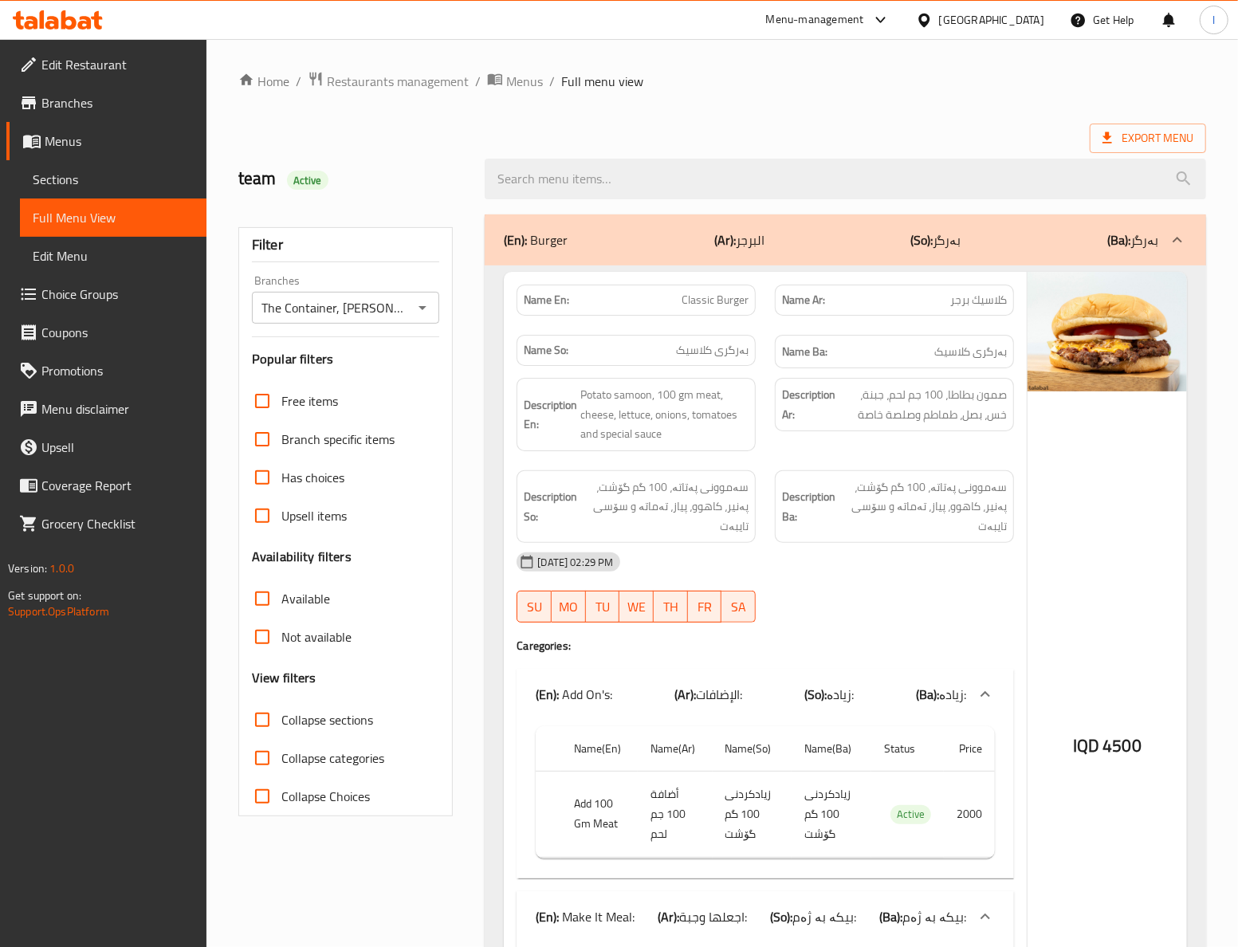
click at [292, 710] on span "Collapse sections" at bounding box center [327, 719] width 92 height 19
click at [281, 709] on input "Collapse sections" at bounding box center [262, 720] width 38 height 38
checkbox input "true"
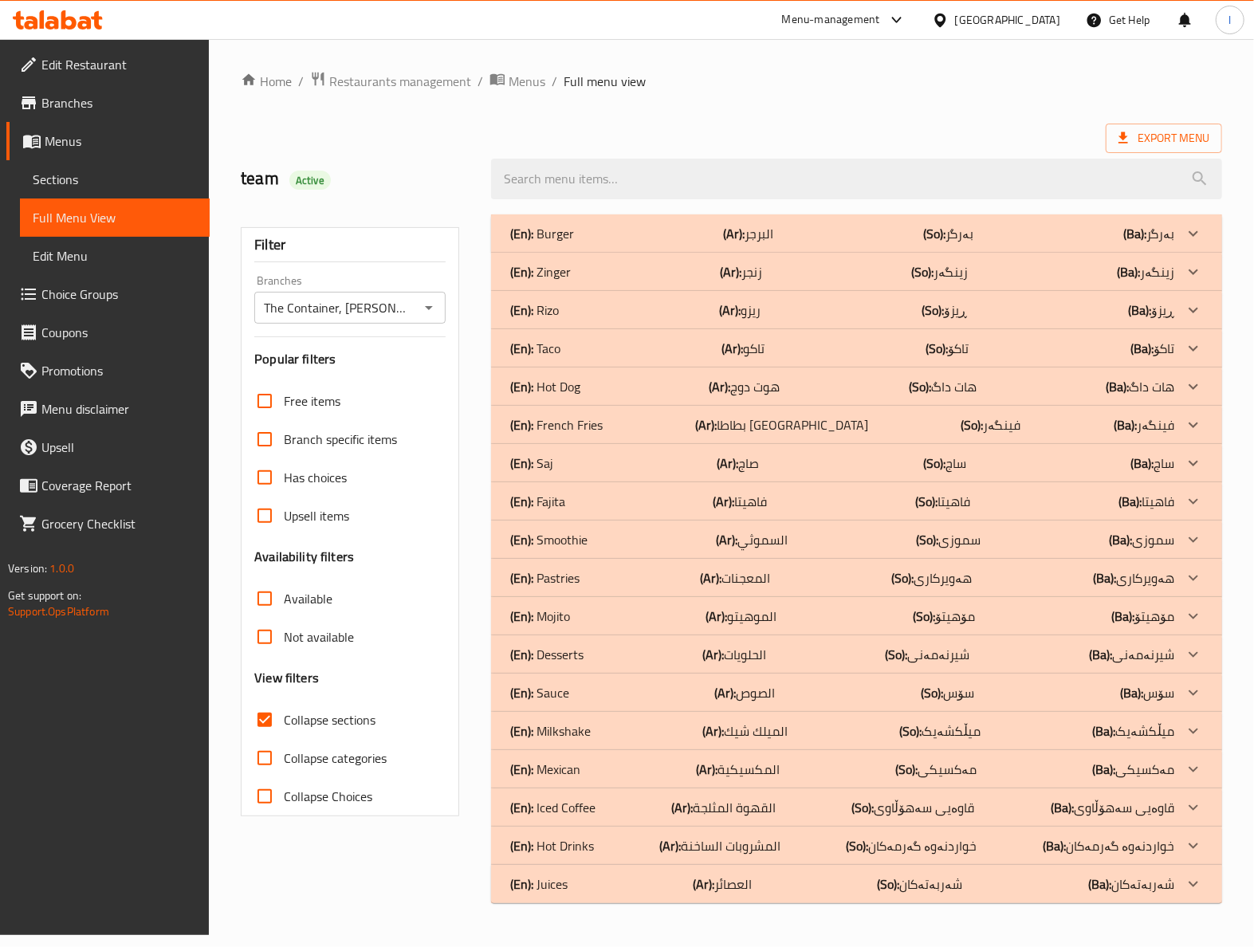
click at [587, 427] on p "(En): French Fries" at bounding box center [556, 424] width 92 height 19
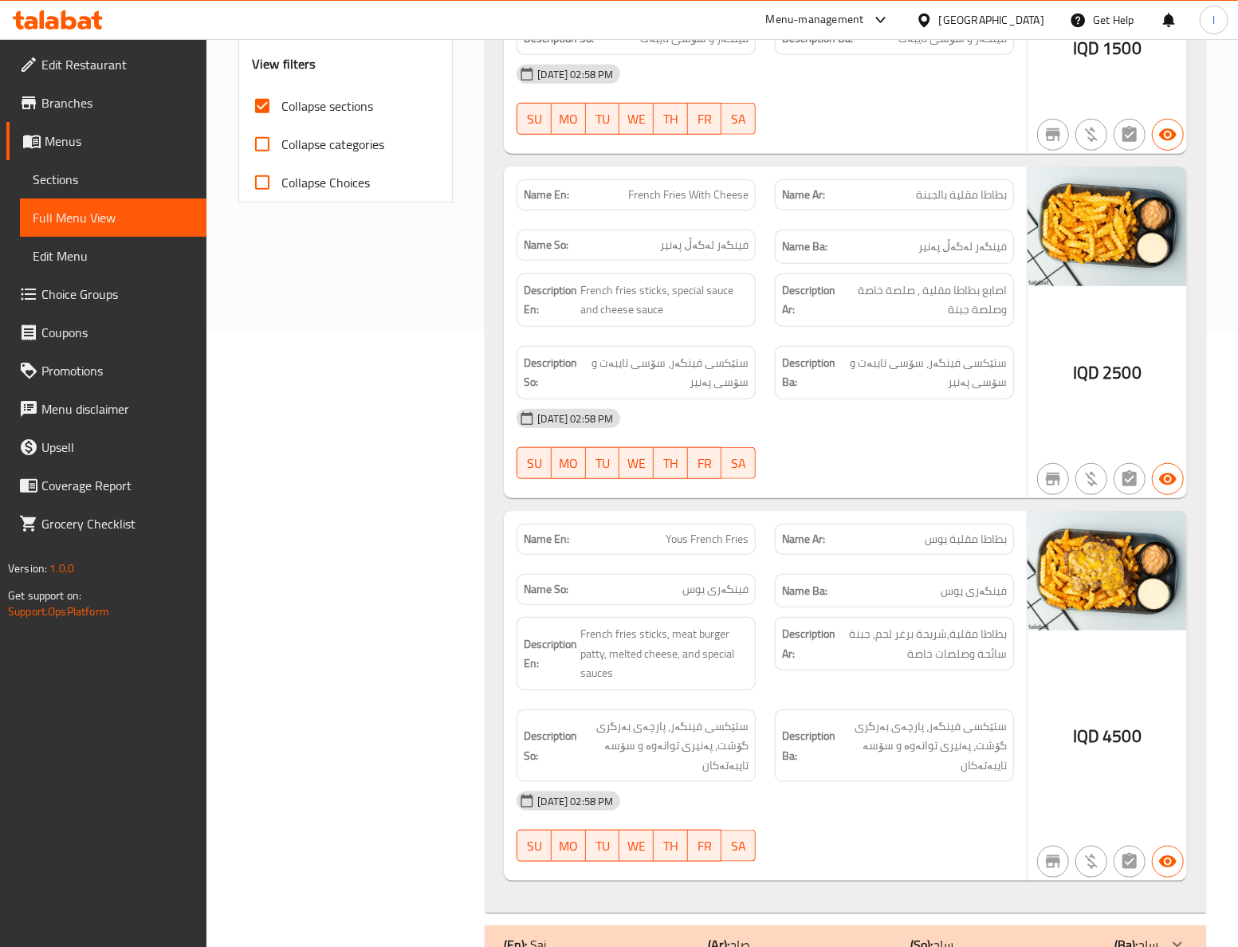
scroll to position [354, 0]
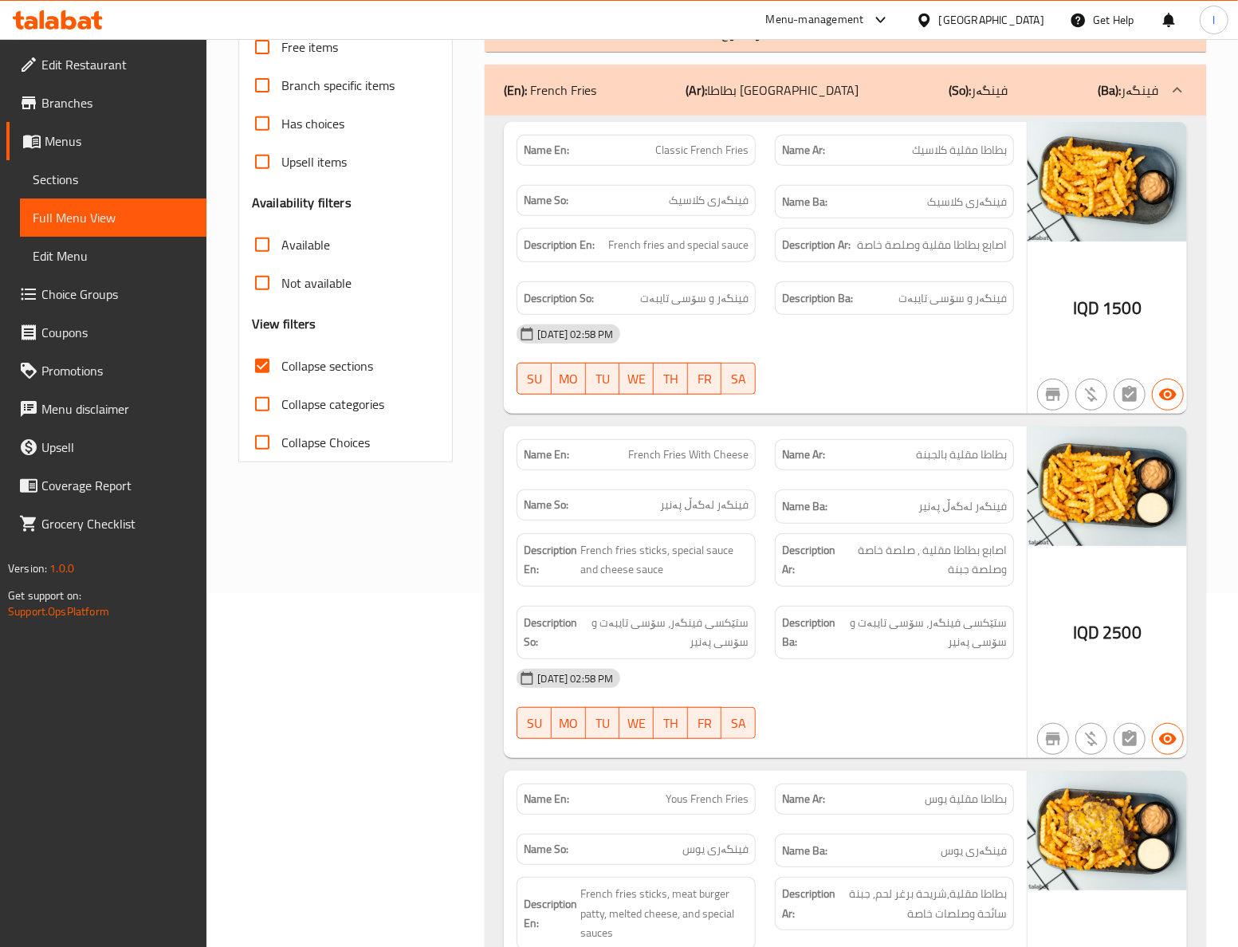
click at [380, 626] on div "Filter Branches The Container, Hai Al Qahera Branches Popular filters Free item…" at bounding box center [352, 753] width 247 height 1804
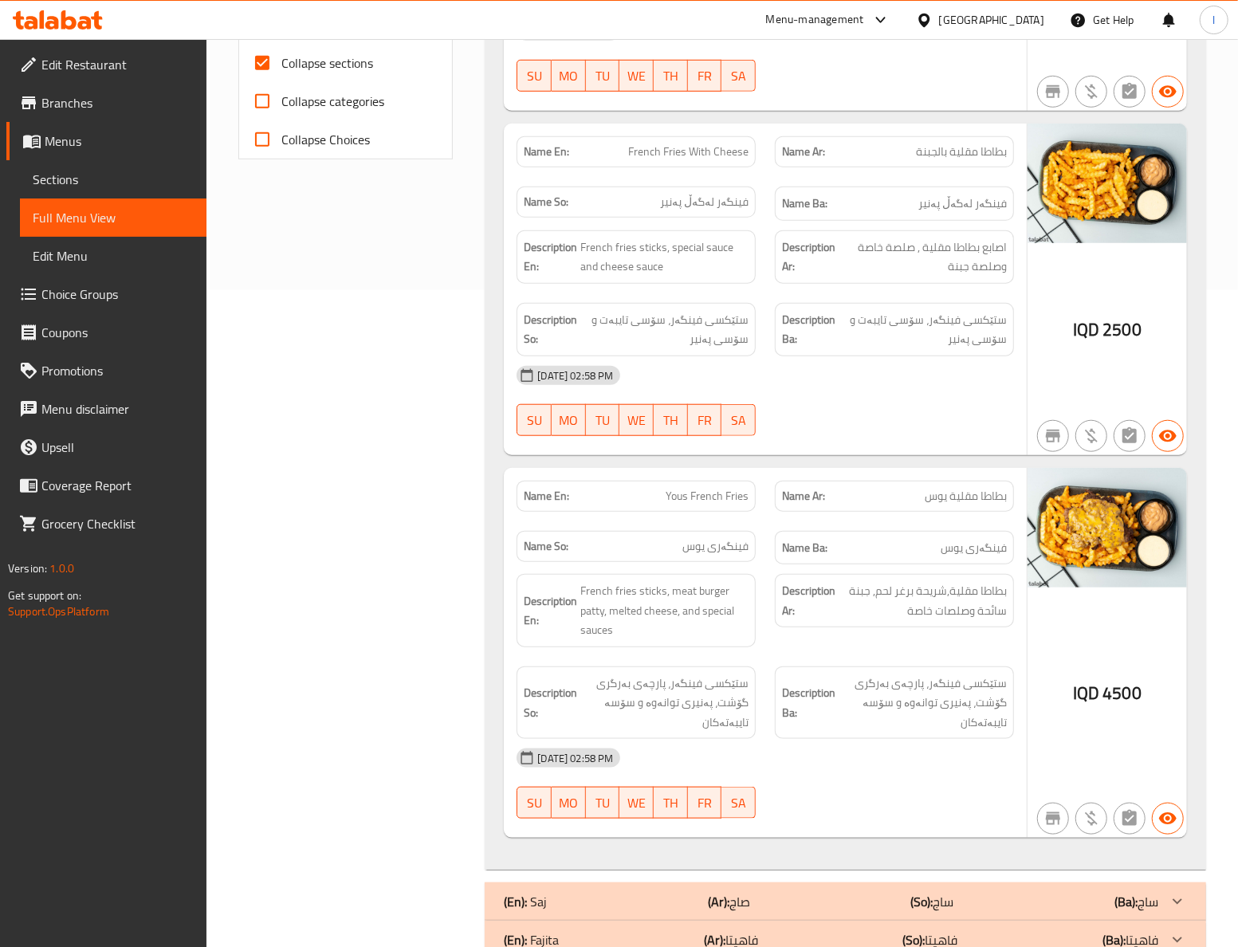
scroll to position [709, 0]
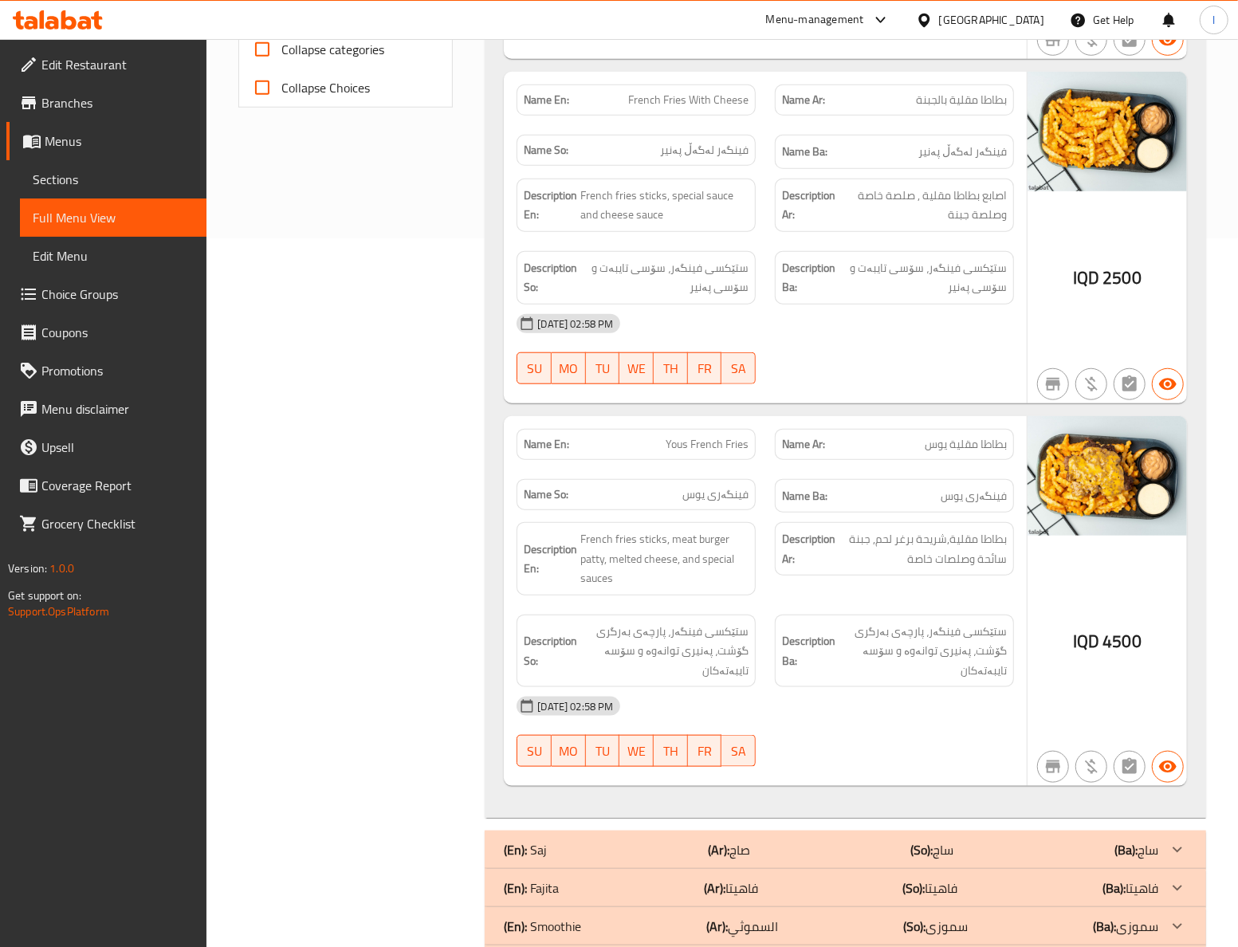
drag, startPoint x: 812, startPoint y: 472, endPoint x: 842, endPoint y: 486, distance: 33.5
click at [813, 470] on div "Name Ar: بطاطا مقلية يوس" at bounding box center [894, 444] width 258 height 50
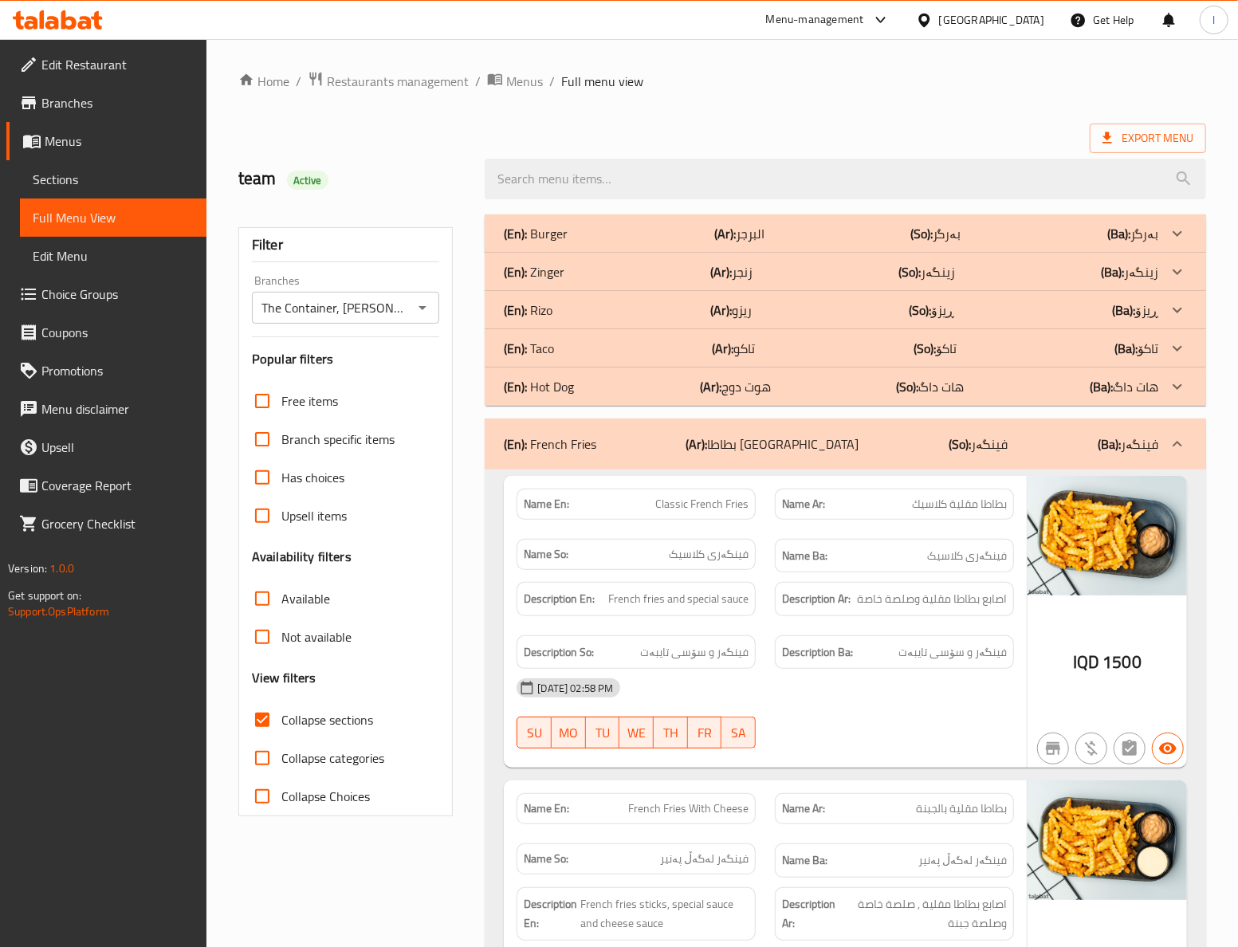
click at [903, 447] on div "(En): French Fries (Ar): بطاطا مقلية (So): فینگەر (Ba): فینگەر" at bounding box center [831, 444] width 655 height 19
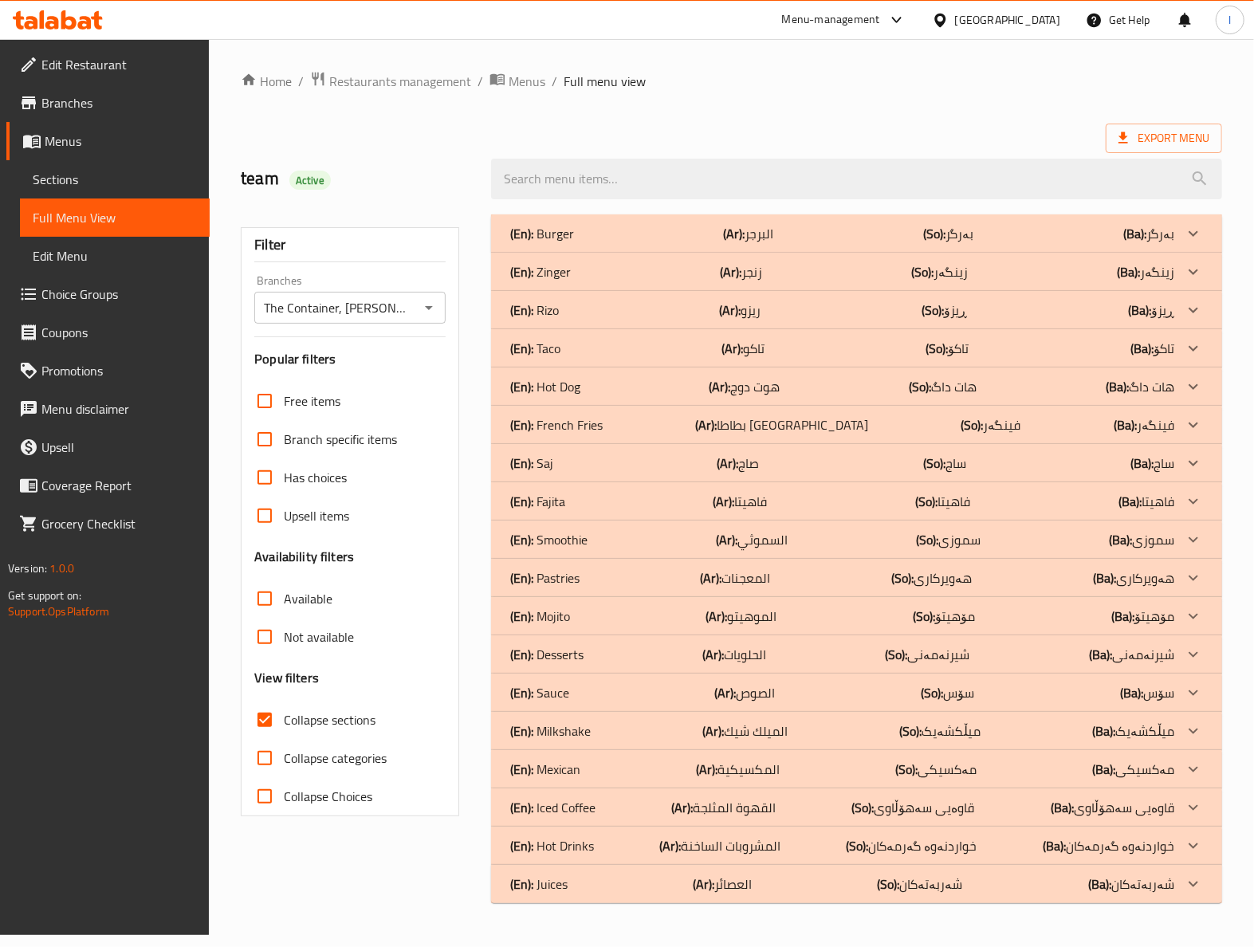
click at [950, 354] on p "(So): تاکۆ" at bounding box center [948, 348] width 43 height 19
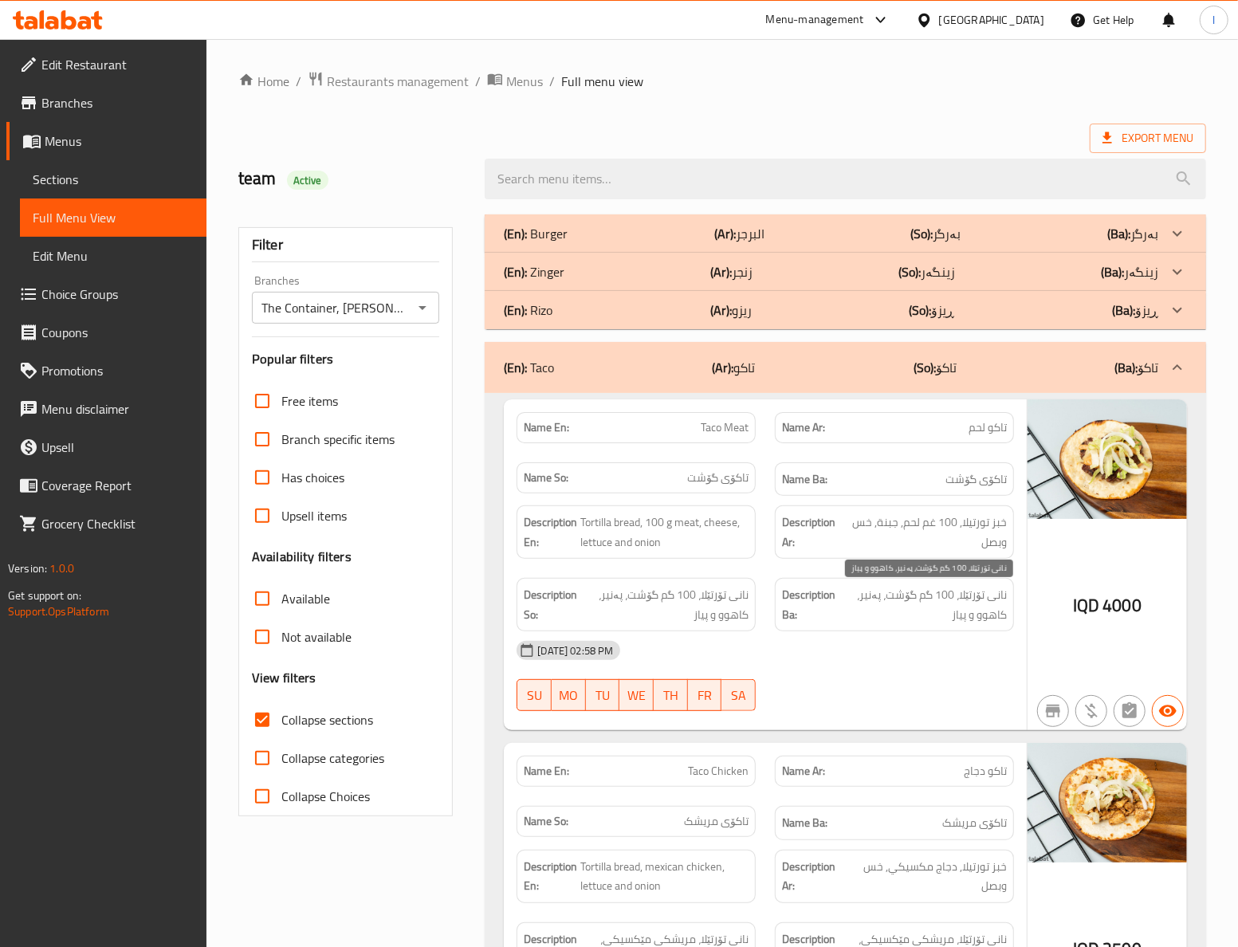
click at [966, 616] on span "نانی تۆرتێلا، 100 گم گۆشت، پەنیر، کاهوو و پیاز" at bounding box center [924, 604] width 165 height 39
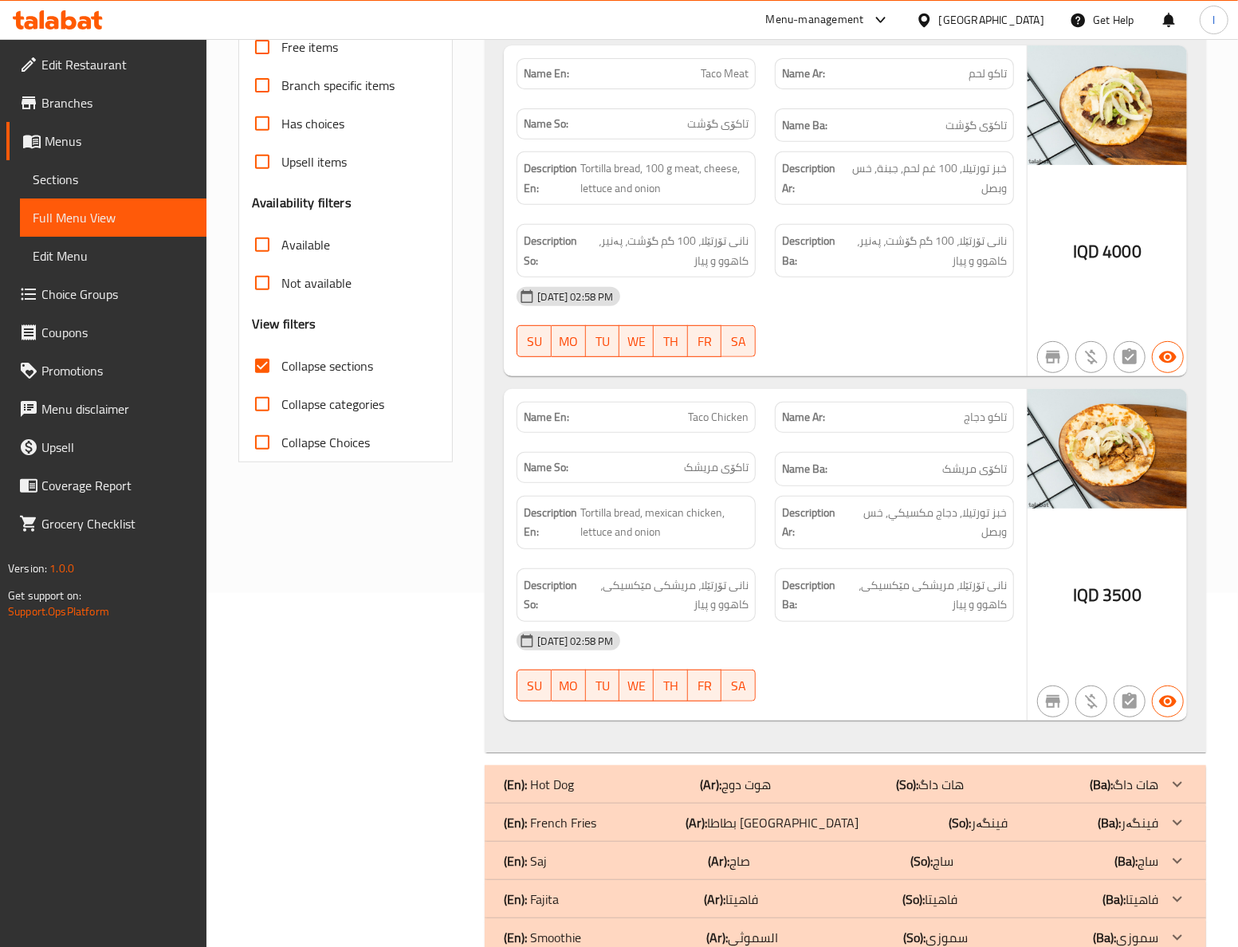
click at [830, 594] on strong "Description Ba:" at bounding box center [810, 595] width 57 height 39
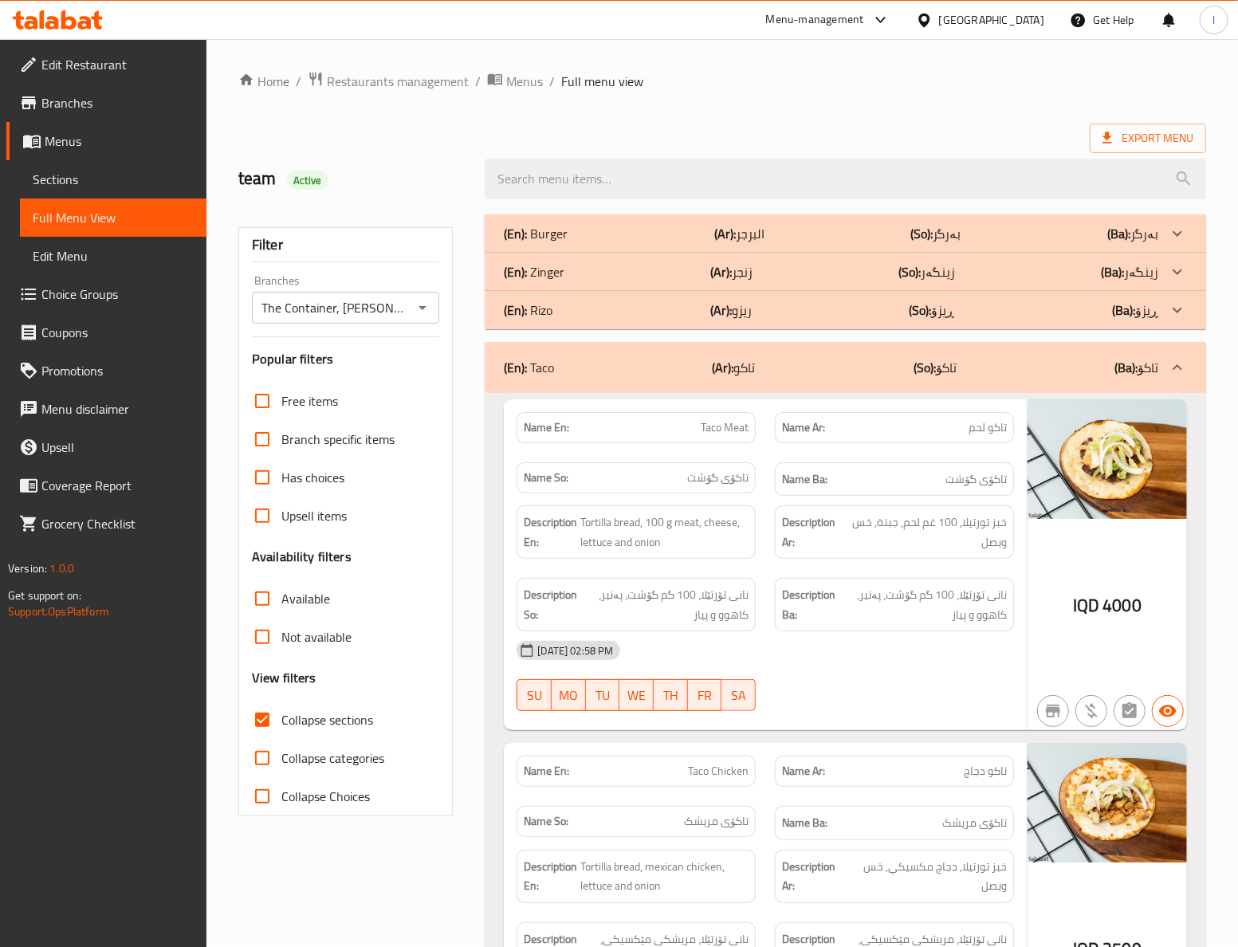
click at [847, 381] on div "(En): Taco (Ar): تاكو (So): تاکۆ (Ba): تاکۆ" at bounding box center [846, 367] width 722 height 51
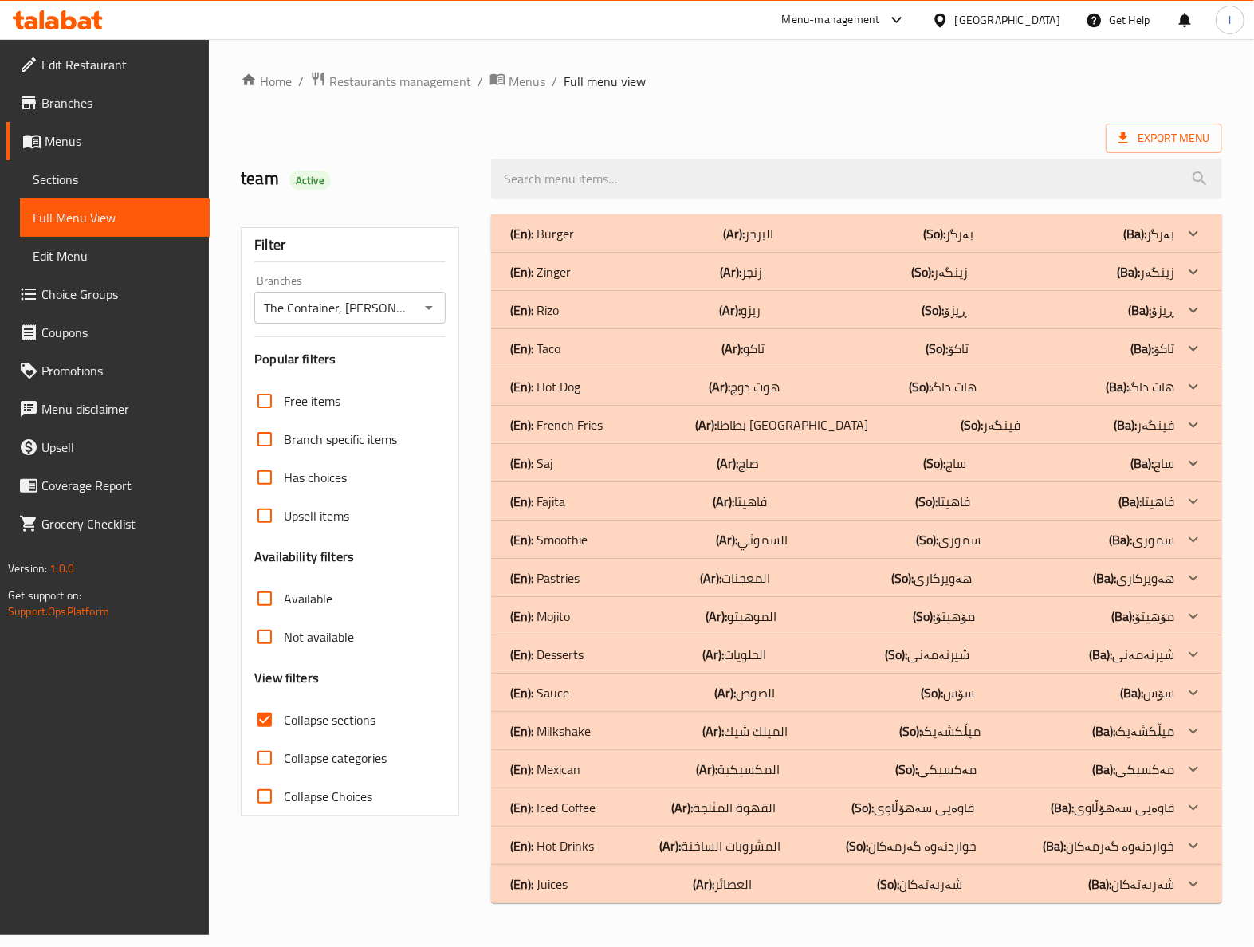
click at [814, 393] on div "(En): Hot Dog (Ar): هوت دوج (So): هات داگ (Ba): هات داگ" at bounding box center [842, 386] width 664 height 19
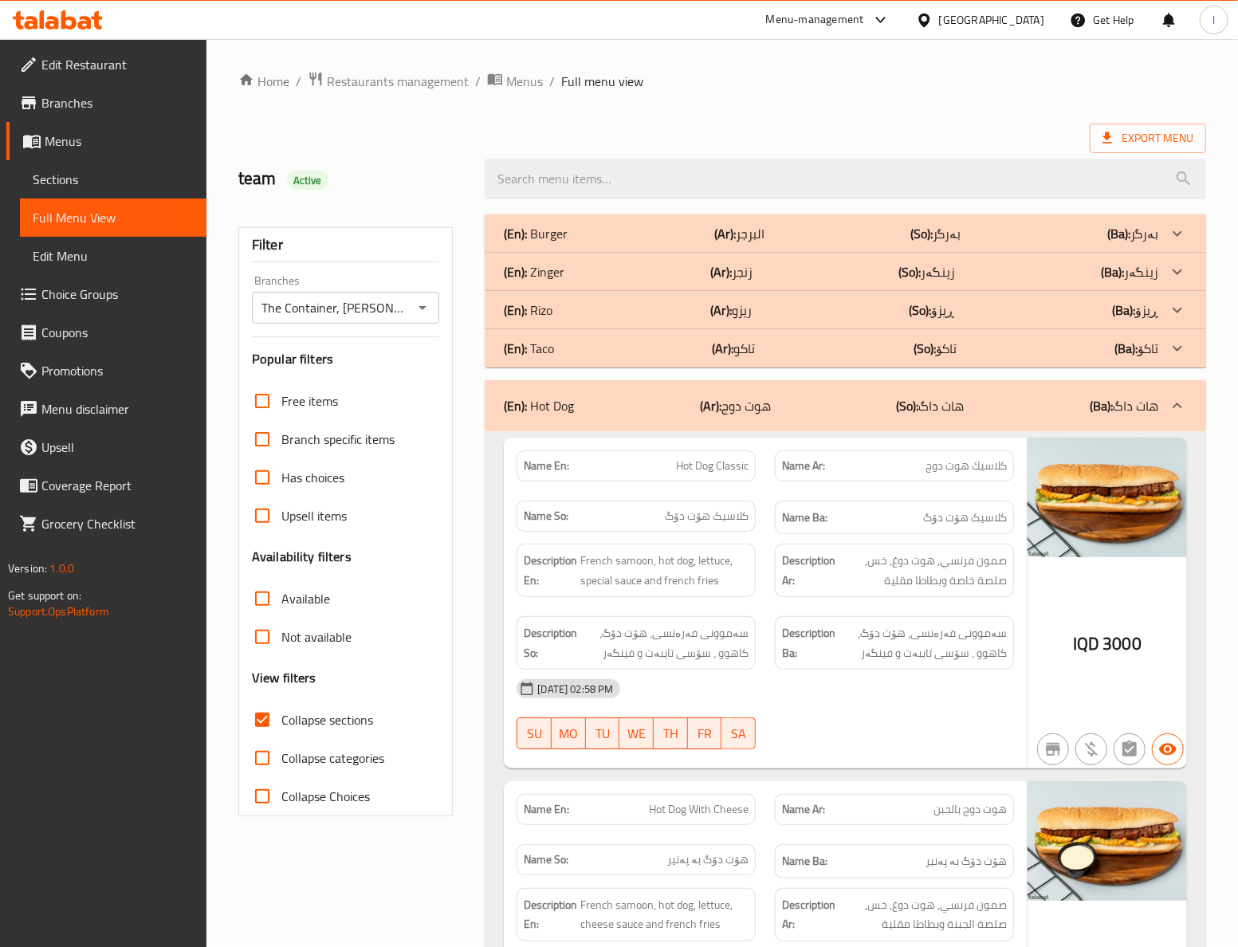
scroll to position [354, 0]
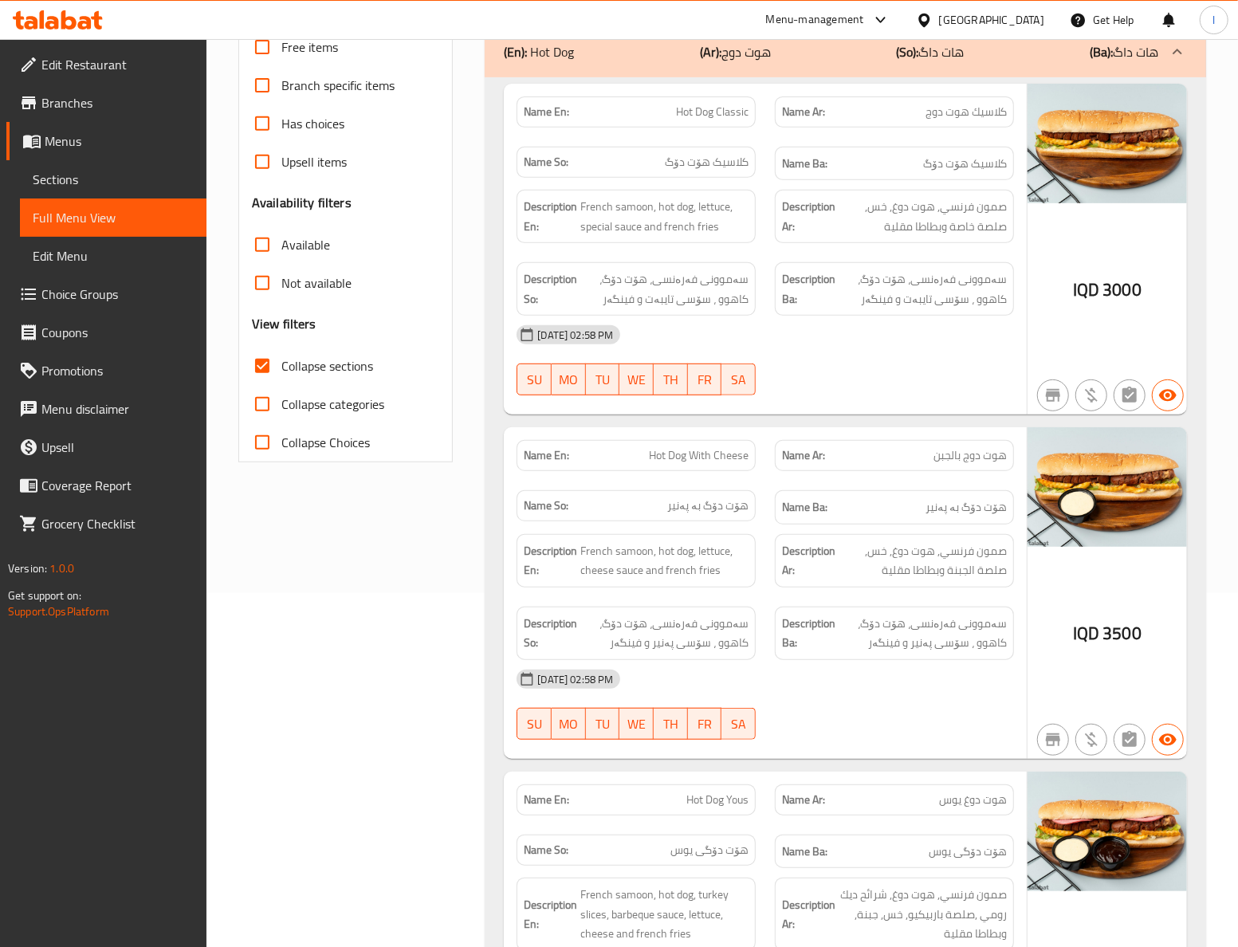
click at [419, 639] on div "Filter Branches The Container, Hai Al Qahera Branches Popular filters Free item…" at bounding box center [352, 772] width 247 height 1843
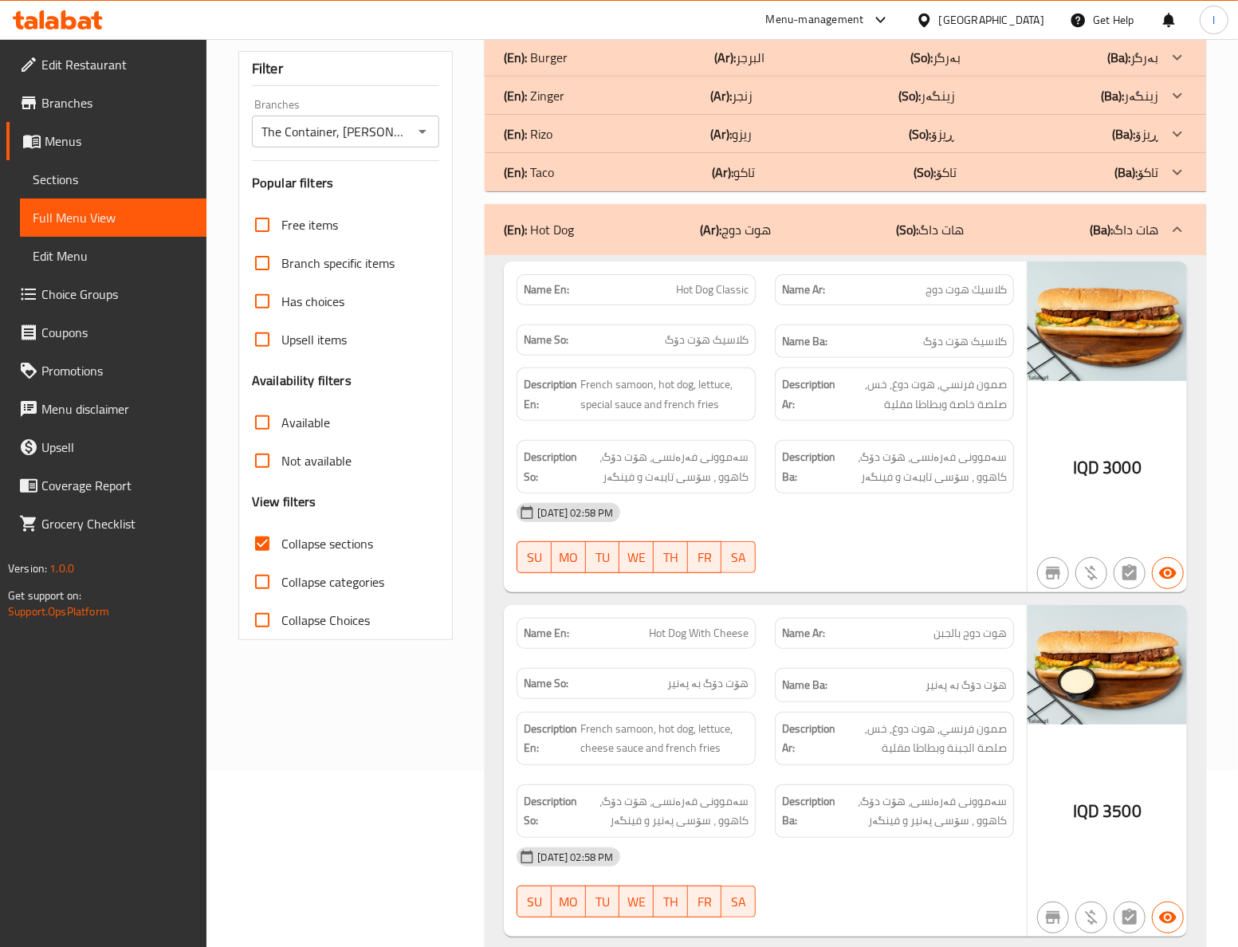
scroll to position [0, 0]
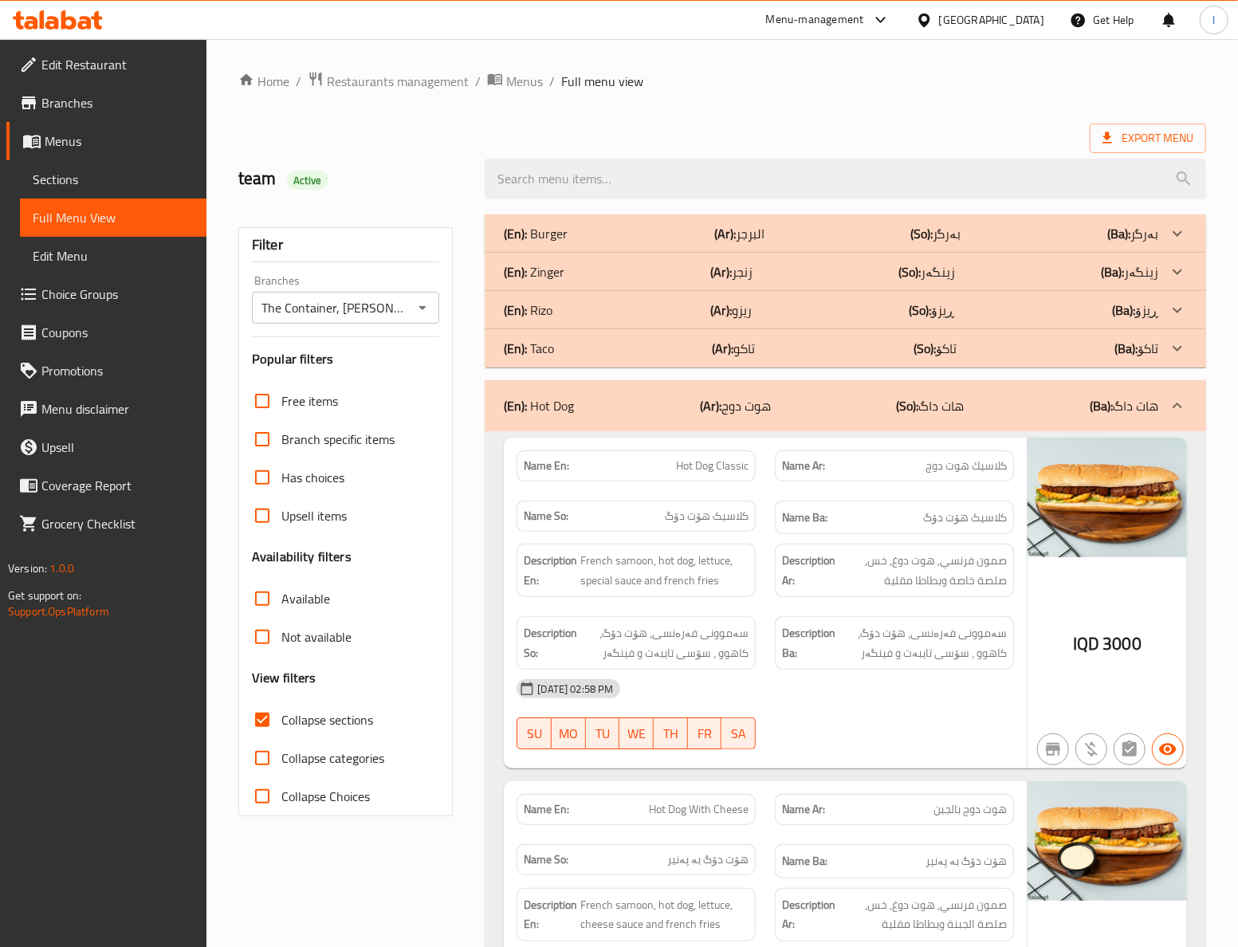
click at [947, 428] on div "(En): Hot Dog (Ar): هوت دوج (So): هات داگ (Ba): هات داگ" at bounding box center [846, 405] width 722 height 51
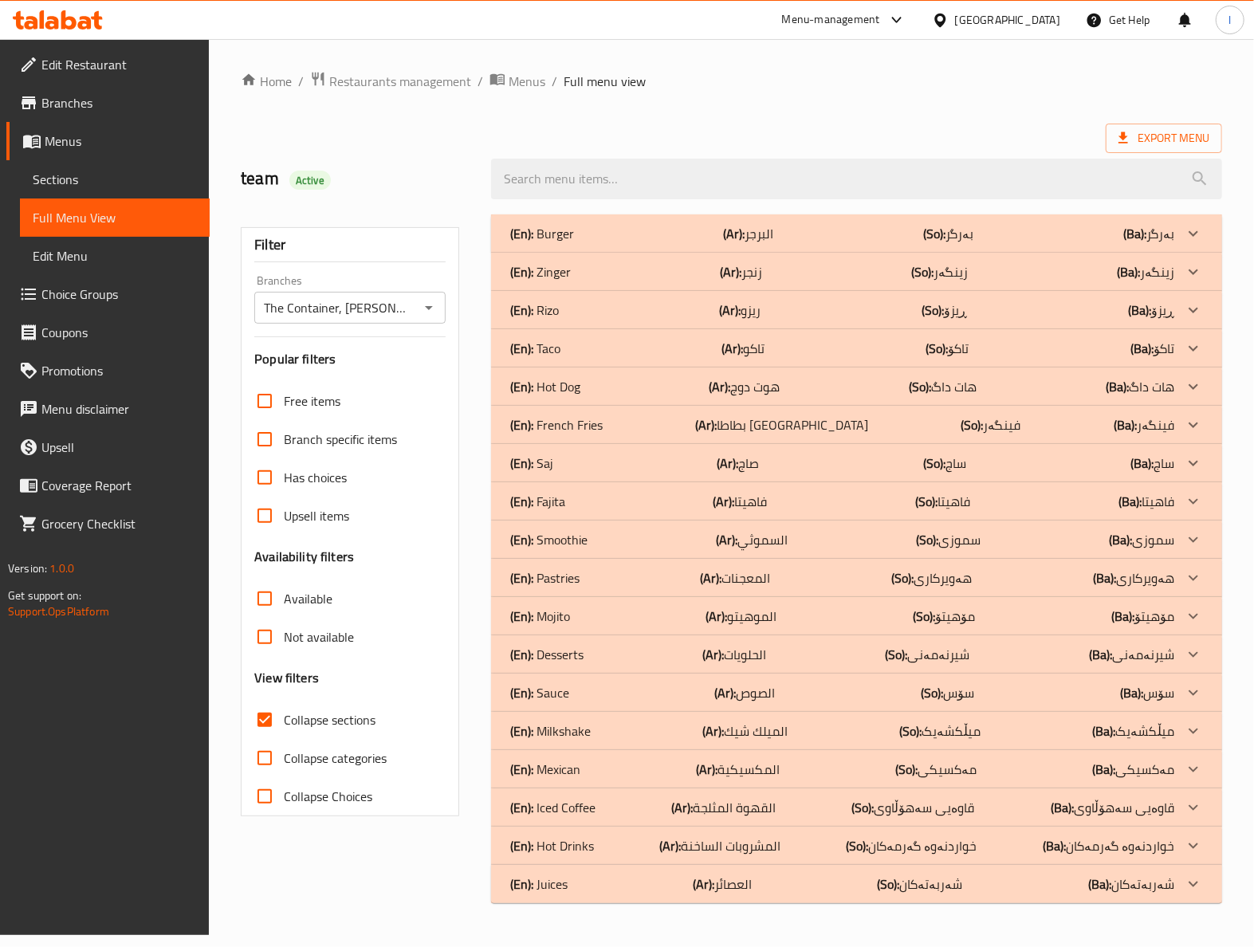
click at [987, 384] on div "(En): Hot Dog (Ar): هوت دوج (So): هات داگ (Ba): هات داگ" at bounding box center [842, 386] width 664 height 19
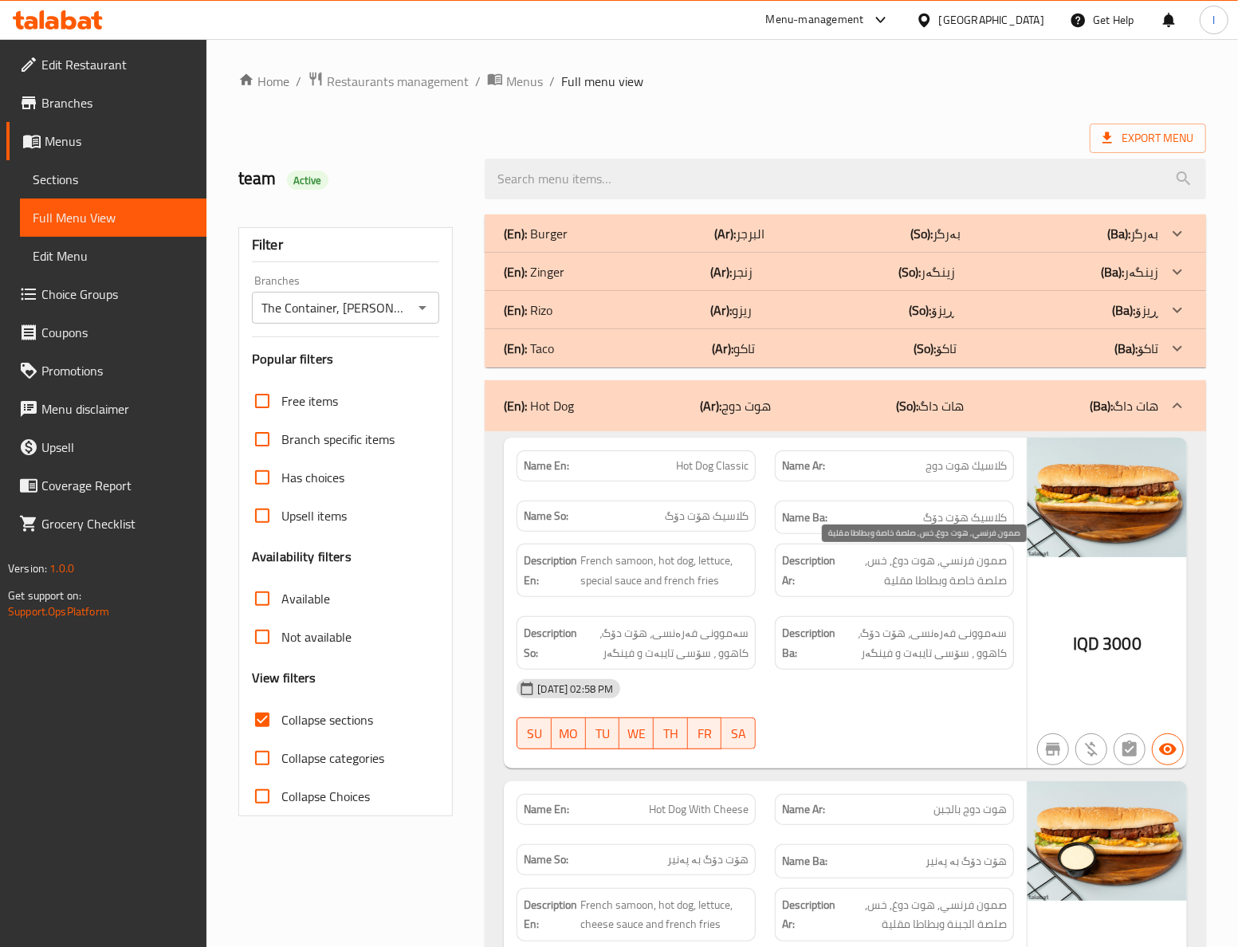
click at [935, 569] on span "صمون فرنسي, هوت دوغ, خس, صلصة خاصة وبطاطا مقلية" at bounding box center [923, 570] width 168 height 39
click at [879, 649] on span "سەموونی فەرەنسی، هۆت دۆگ، کاهوو ، سۆسی تایبەت و فینگەر" at bounding box center [923, 643] width 168 height 39
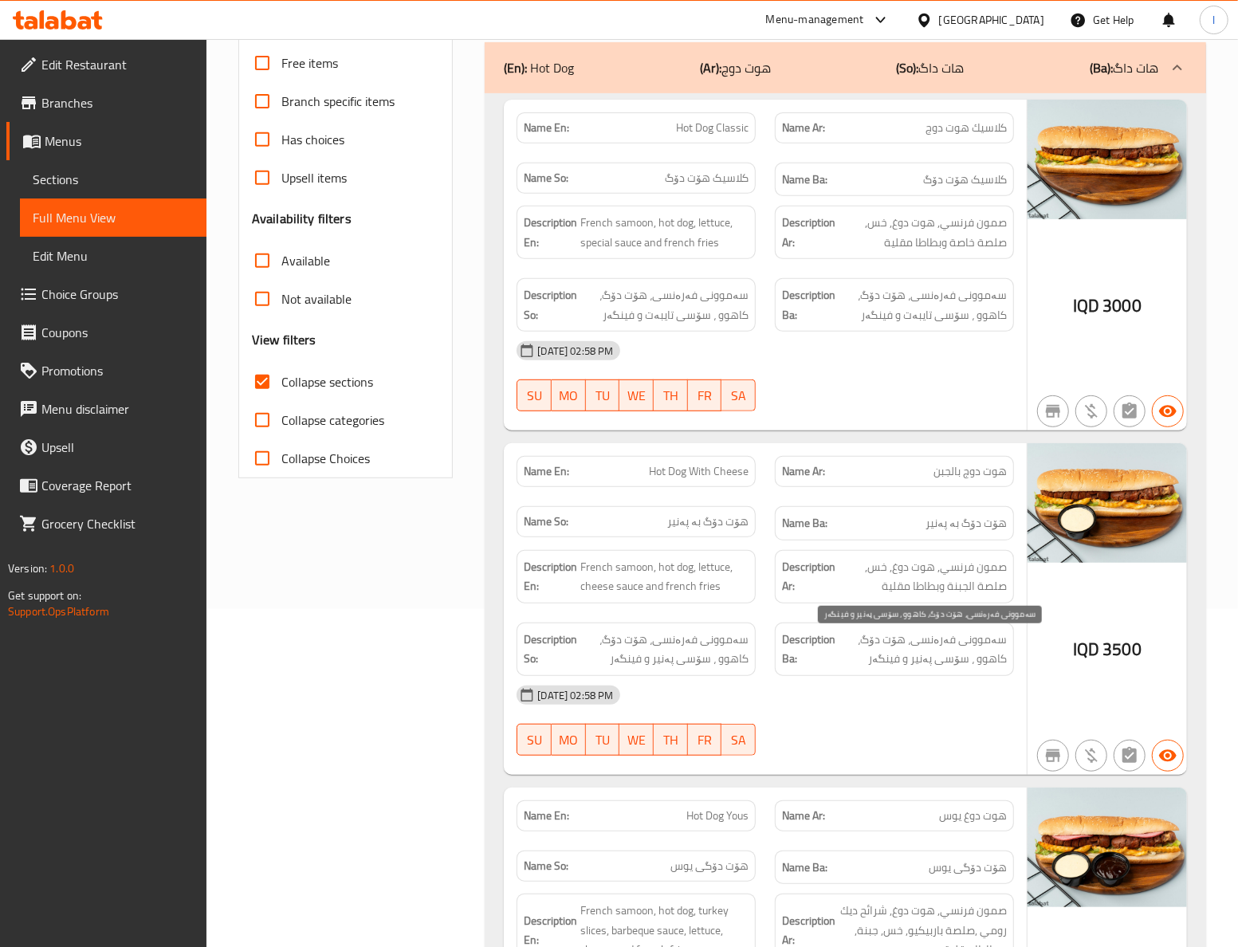
scroll to position [354, 0]
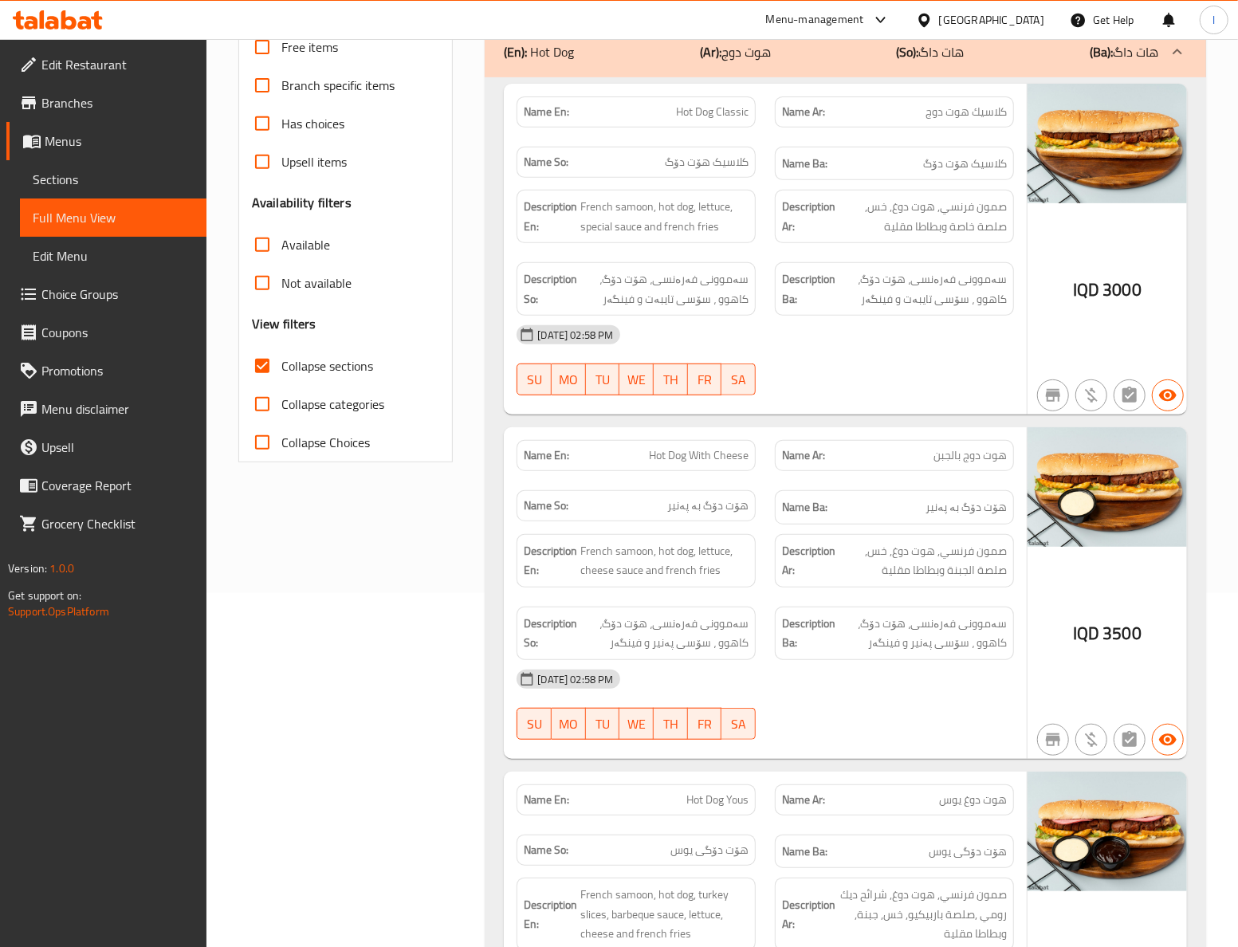
click at [405, 638] on div "Filter Branches The Container, Hai Al Qahera Branches Popular filters Free item…" at bounding box center [352, 772] width 247 height 1843
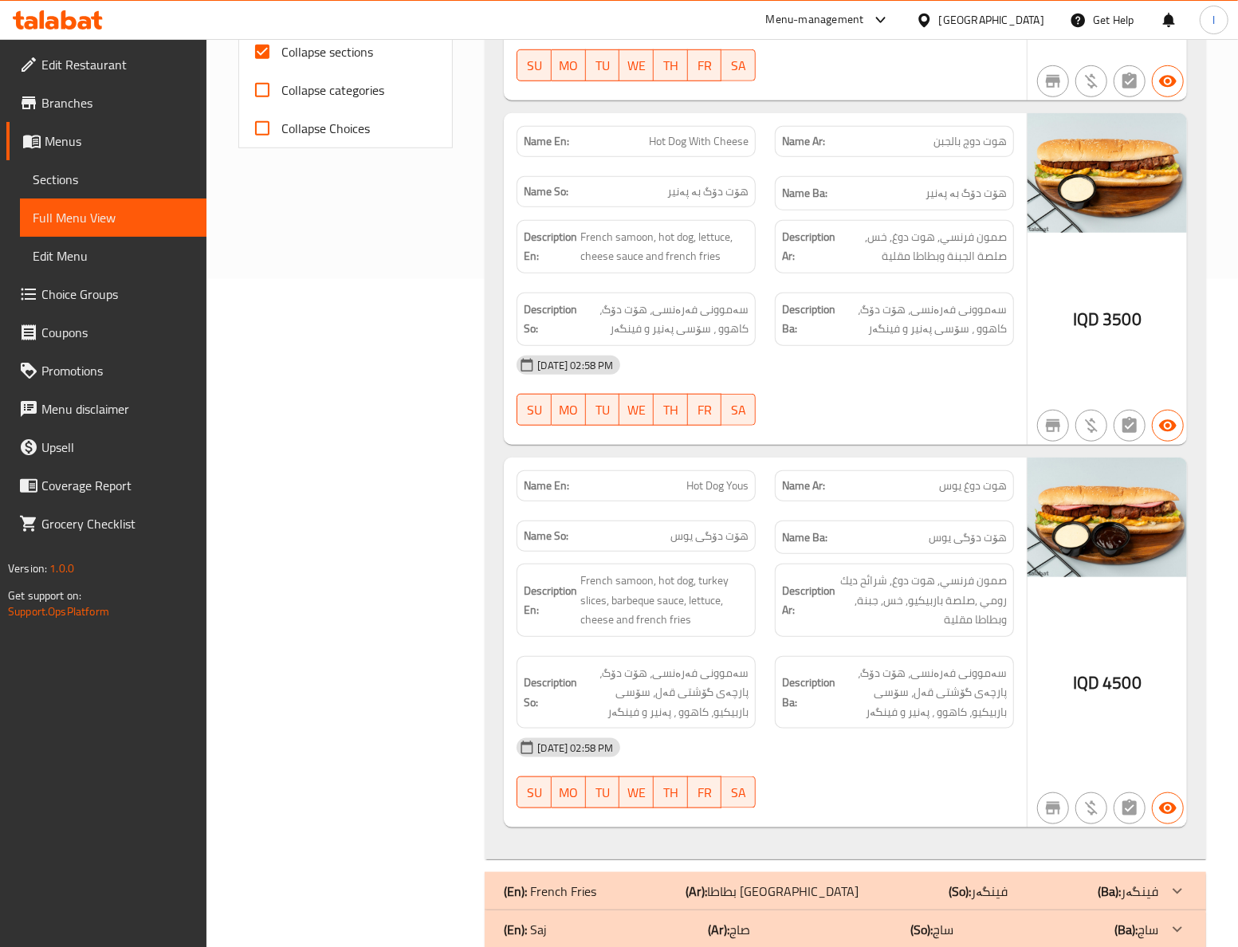
scroll to position [709, 0]
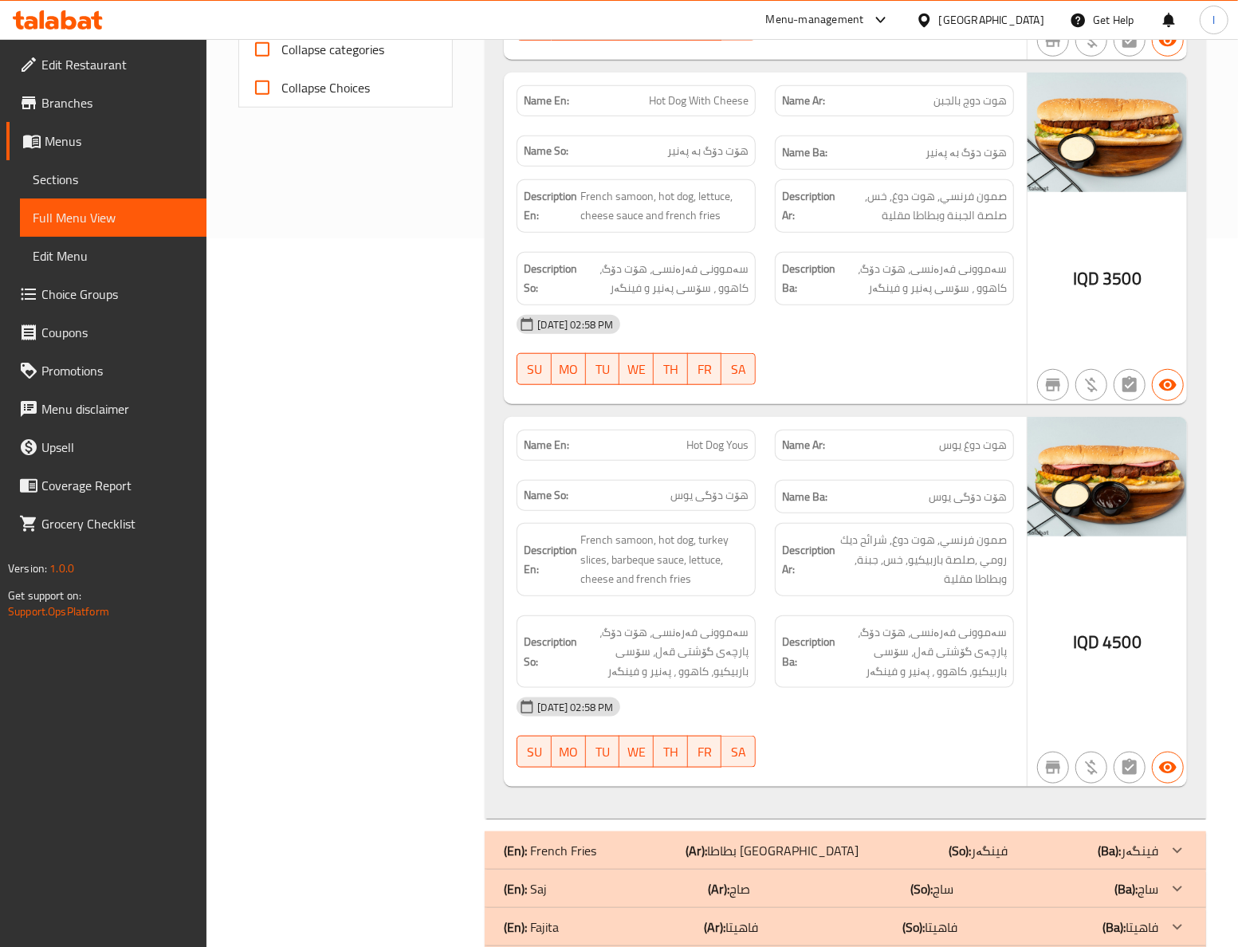
click at [836, 655] on h6 "Description Ba: سەموونی فەرەنسی، هۆت دۆگ، پارچەی گۆشتی قەل، سۆسی باربیکیو، کاهو…" at bounding box center [894, 652] width 225 height 59
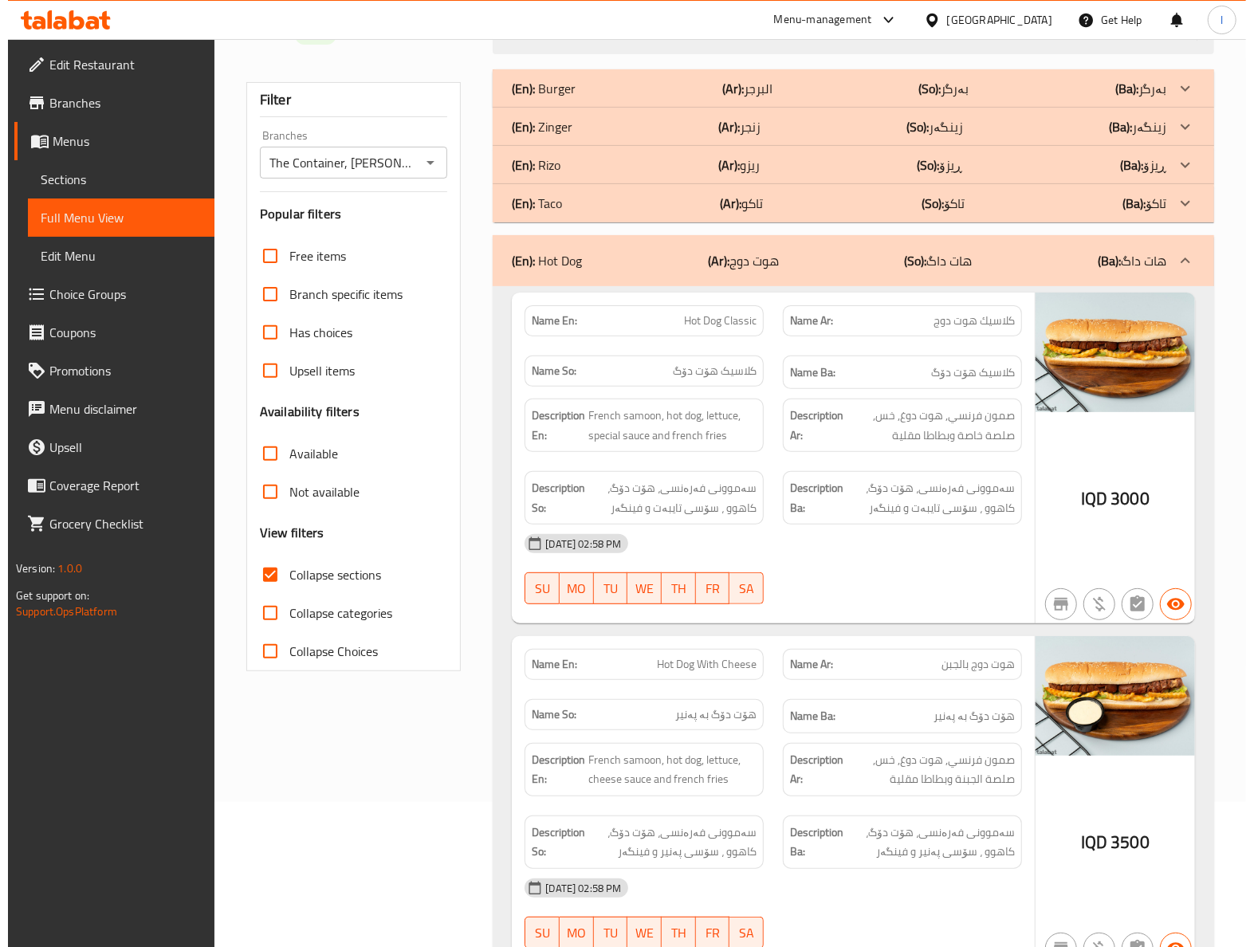
scroll to position [0, 0]
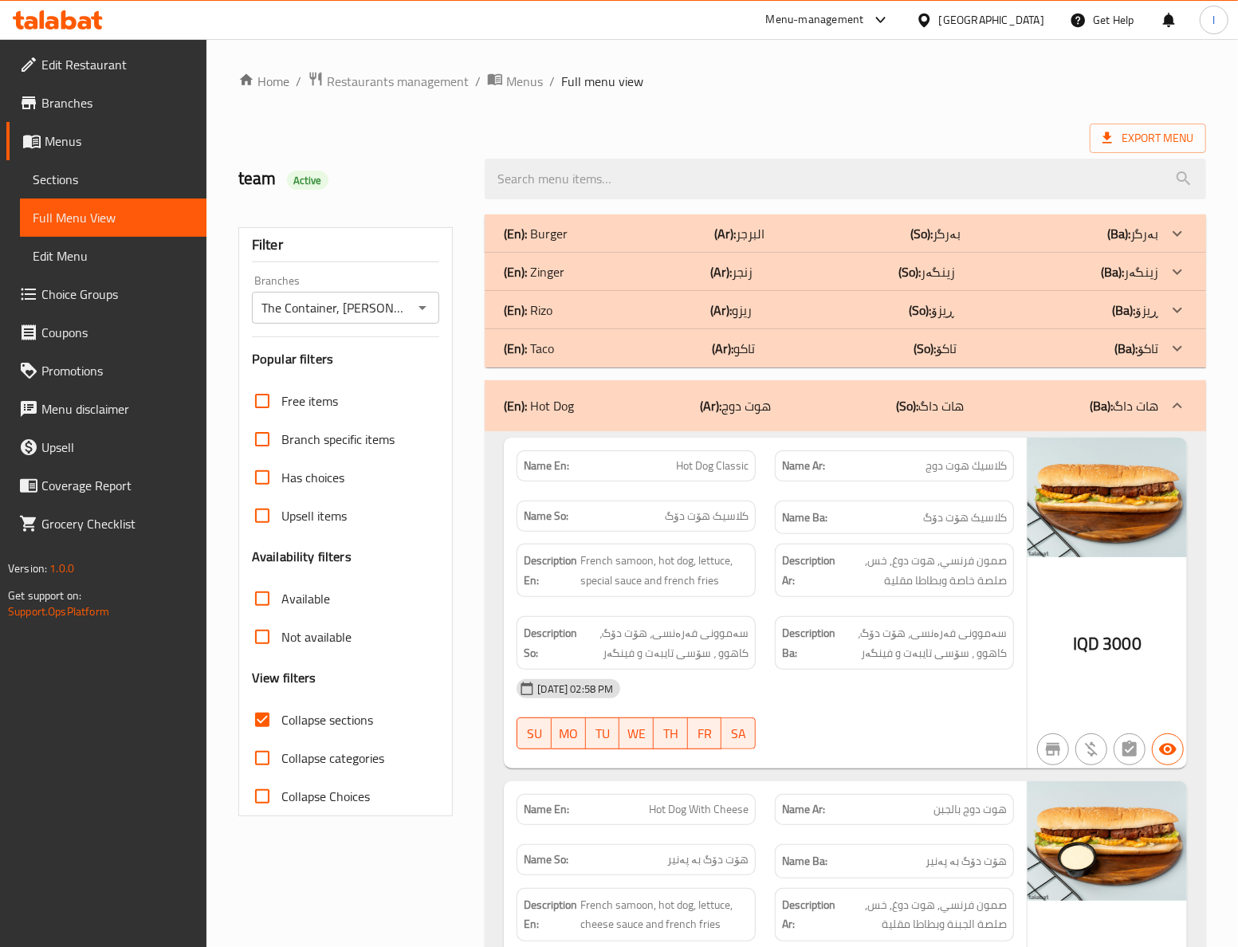
click at [927, 397] on p "(So): هات داگ" at bounding box center [930, 405] width 68 height 19
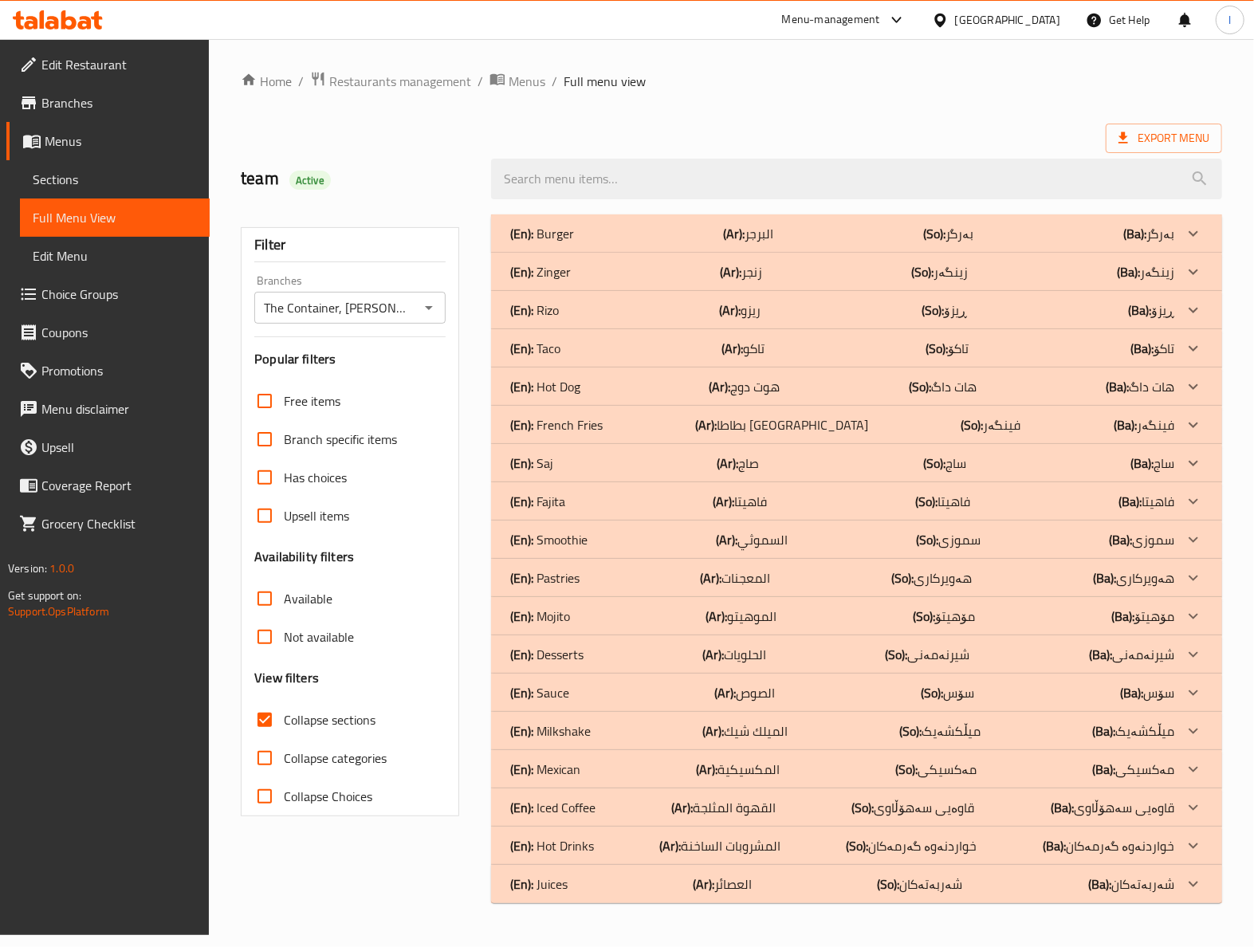
click at [546, 450] on div "(En): Saj (Ar): صاج (So): ساج (Ba): ساج" at bounding box center [856, 463] width 731 height 38
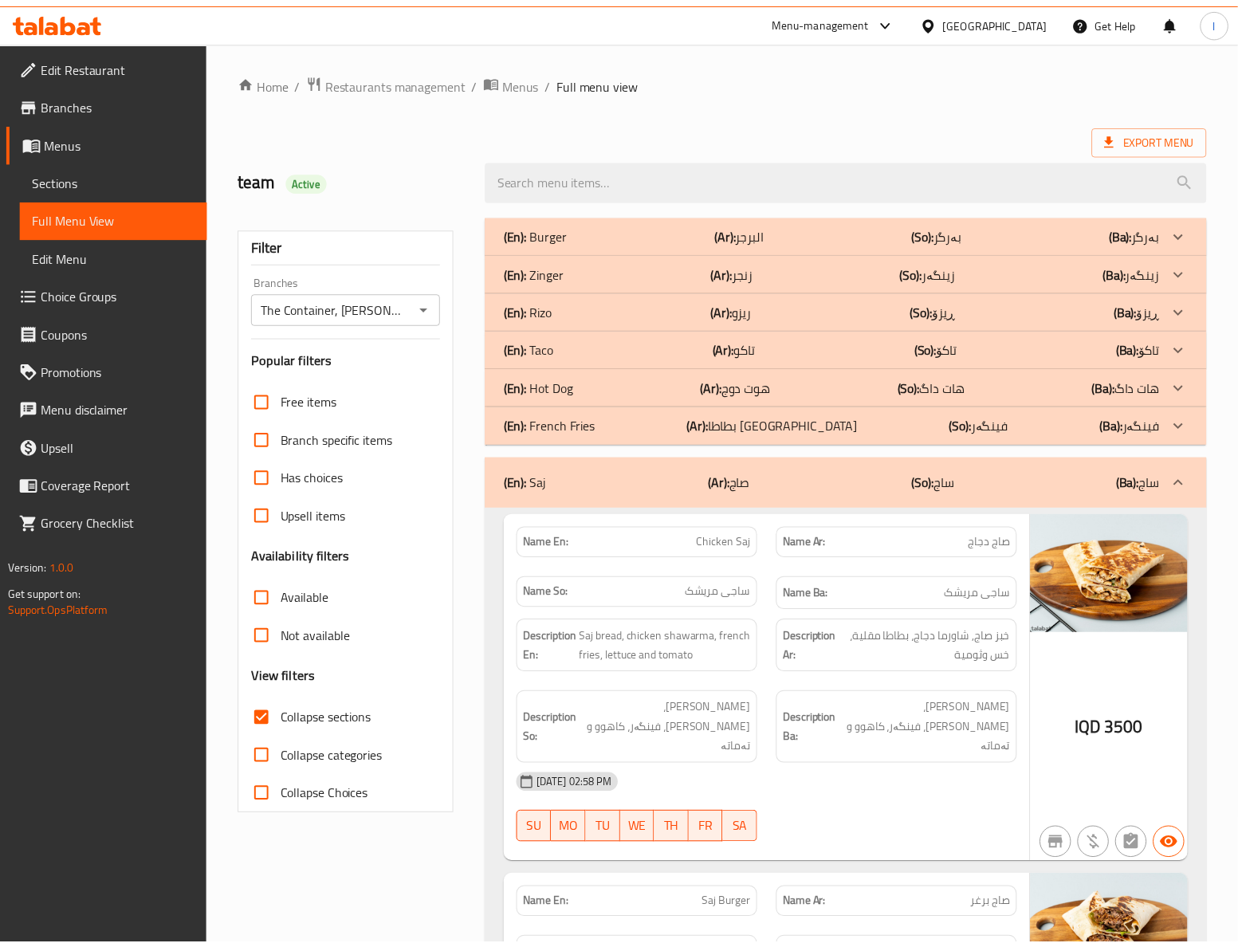
scroll to position [354, 0]
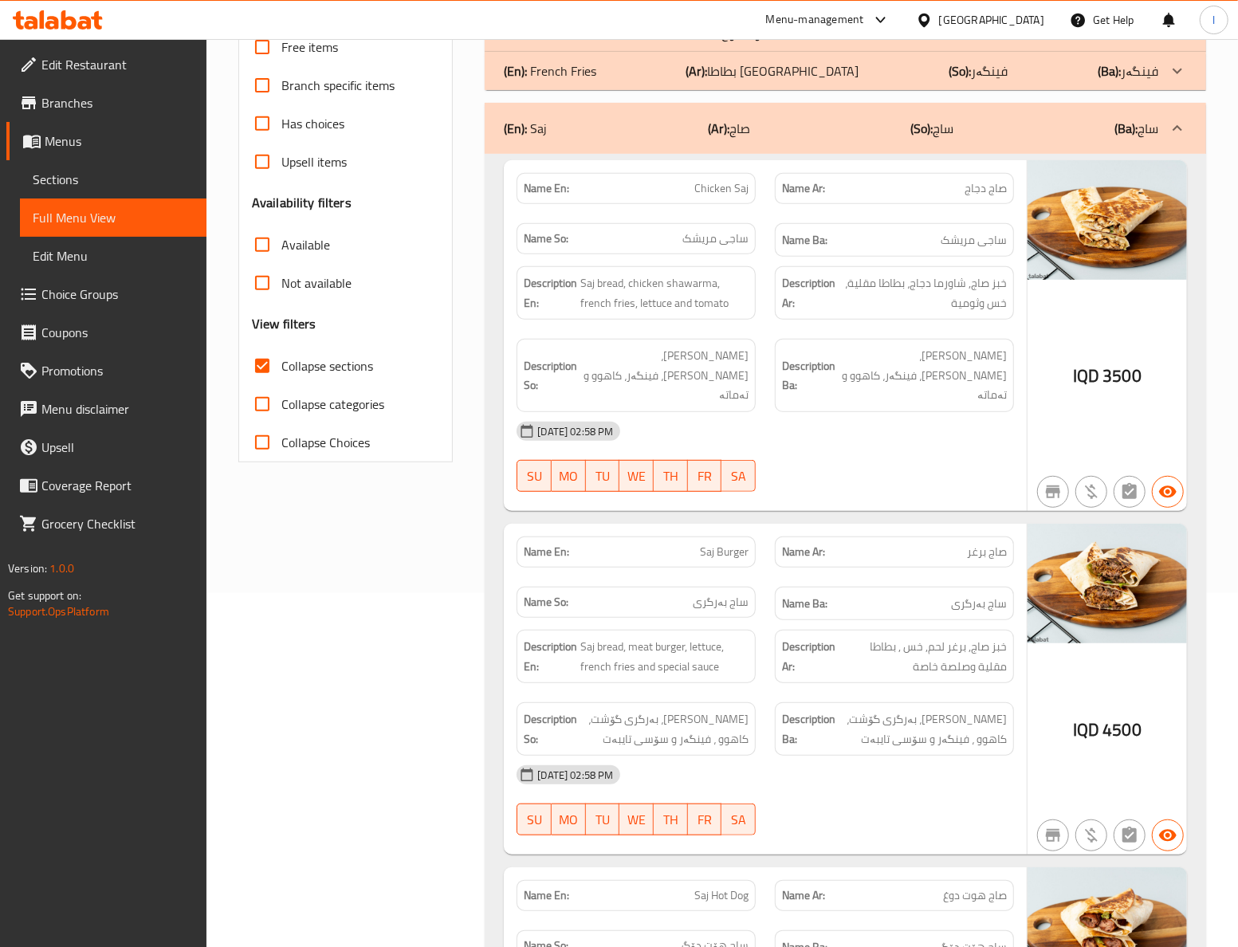
click at [394, 607] on div "Filter Branches The Container, Hai Al Qahera Branches Popular filters Free item…" at bounding box center [352, 763] width 247 height 1824
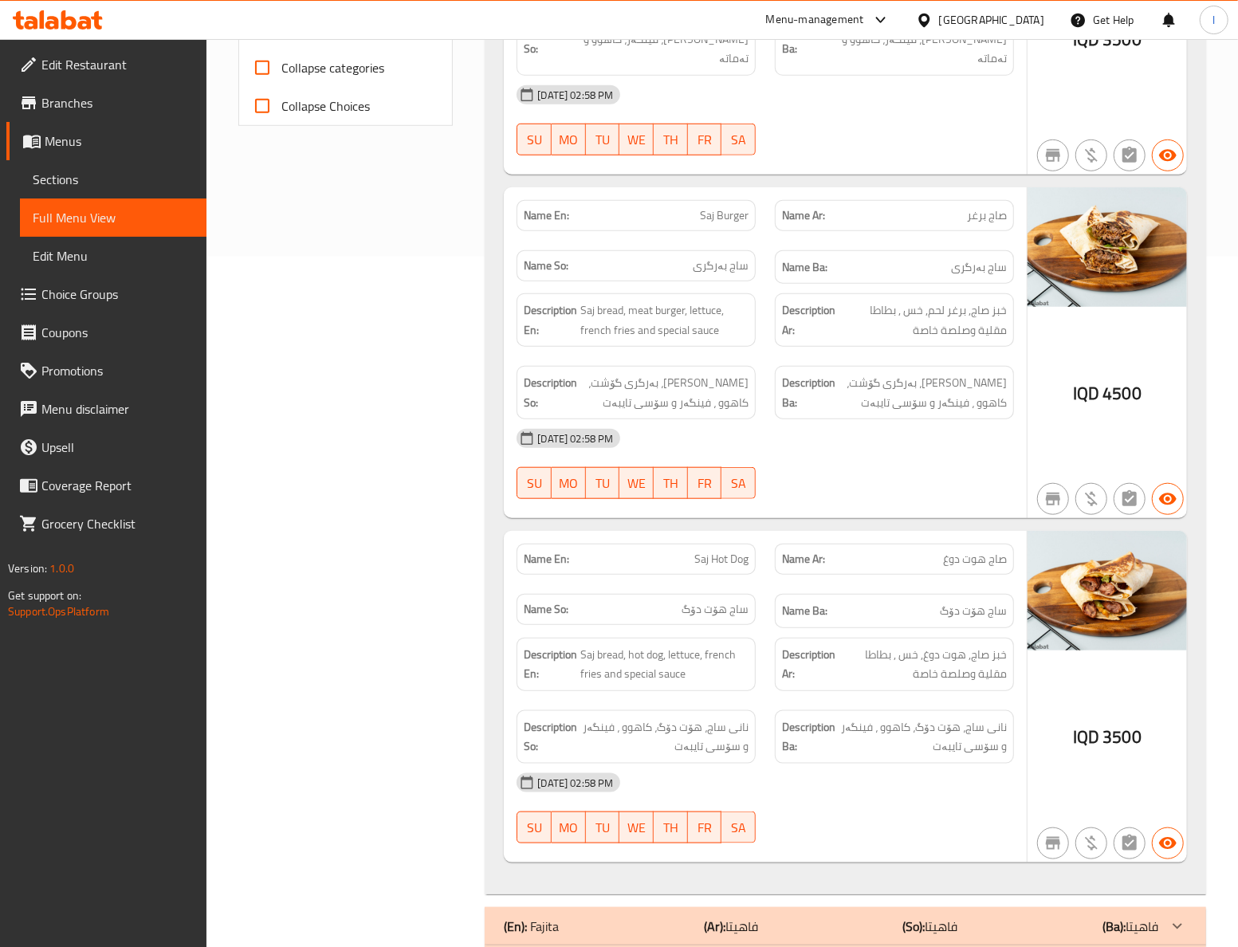
scroll to position [709, 0]
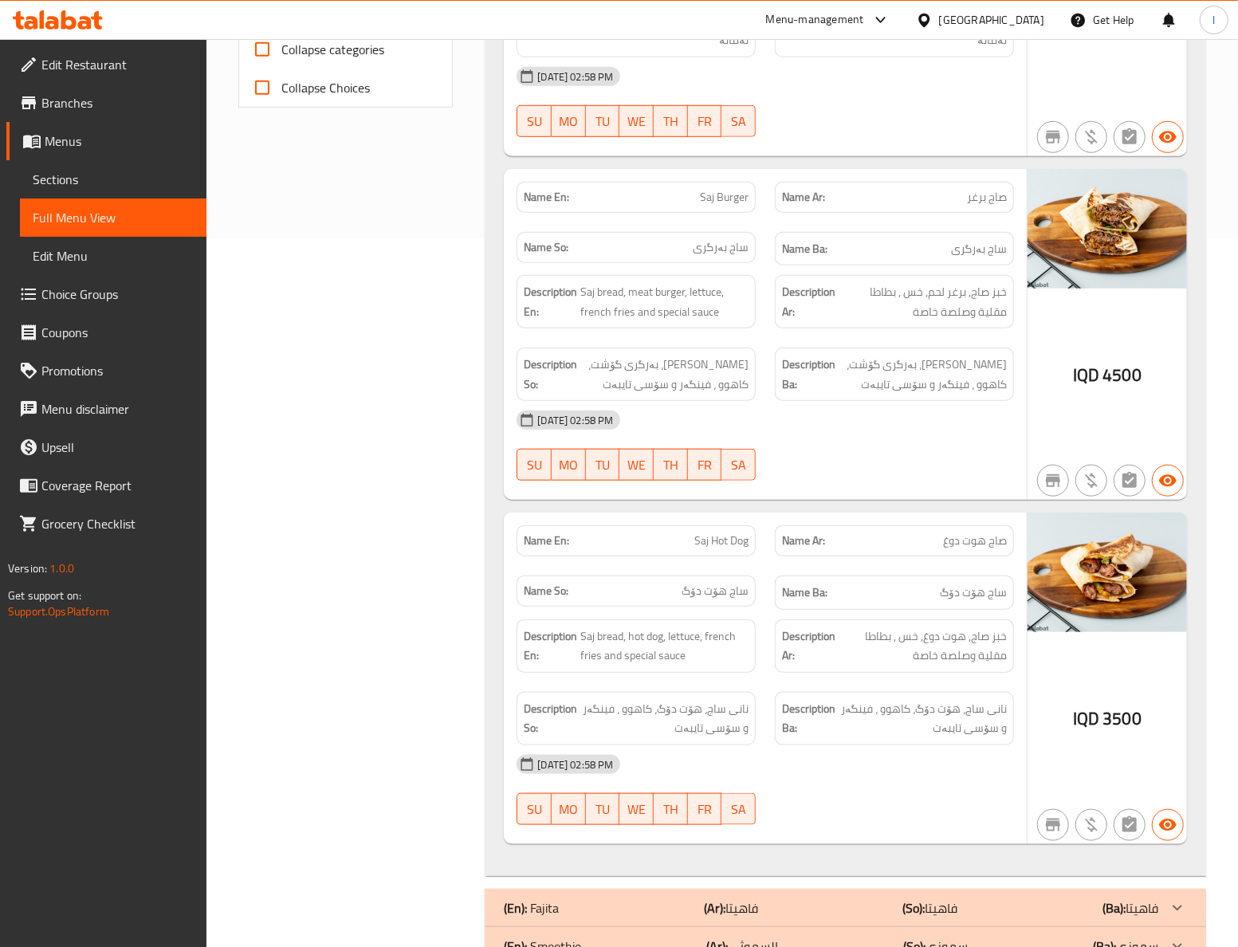
click at [492, 595] on div "Name En: Chicken Saj Name Ar: صاج دجاج Name So: ساجی مریشک Name Ba: ساجی مریشک …" at bounding box center [846, 337] width 722 height 1077
click at [799, 899] on div "(En): Fajita (Ar): فاهيتا (So): فاهیتا (Ba): فاهیتا" at bounding box center [831, 908] width 655 height 19
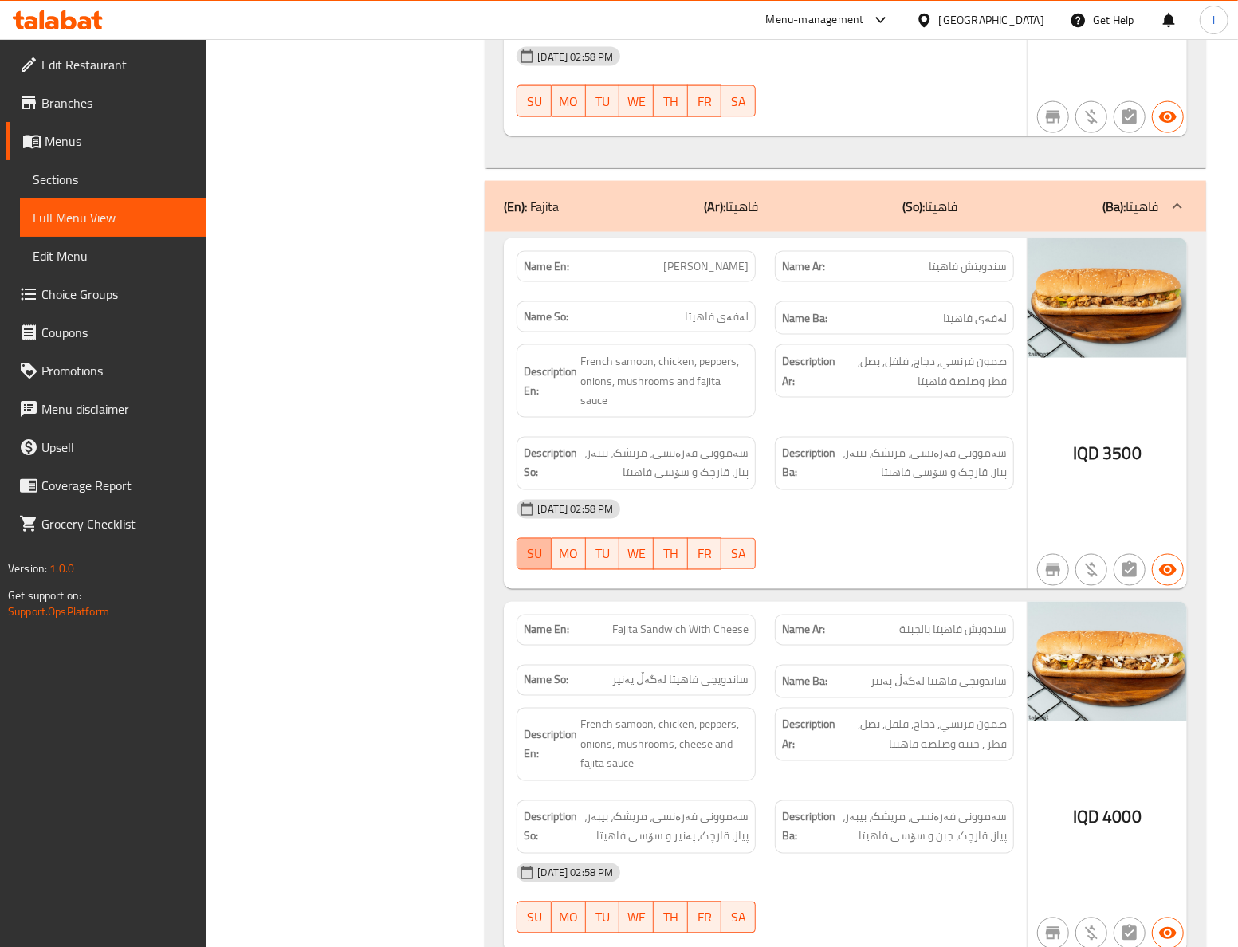
click at [525, 553] on span "SU" at bounding box center [535, 554] width 22 height 23
click at [473, 537] on div "Filter Branches The Container, Hai Al Qahera Branches Popular filters Free item…" at bounding box center [352, 89] width 247 height 2602
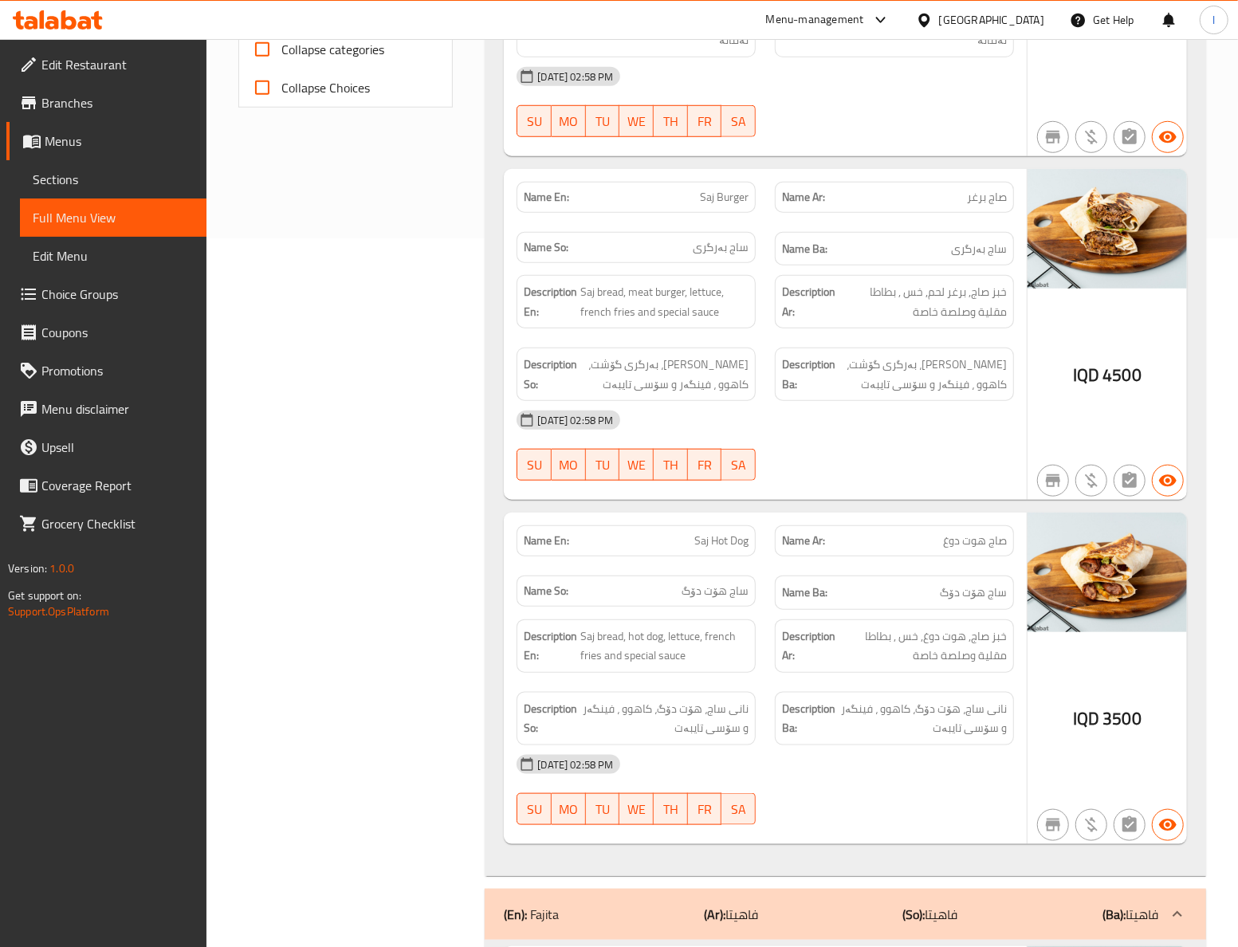
scroll to position [0, 0]
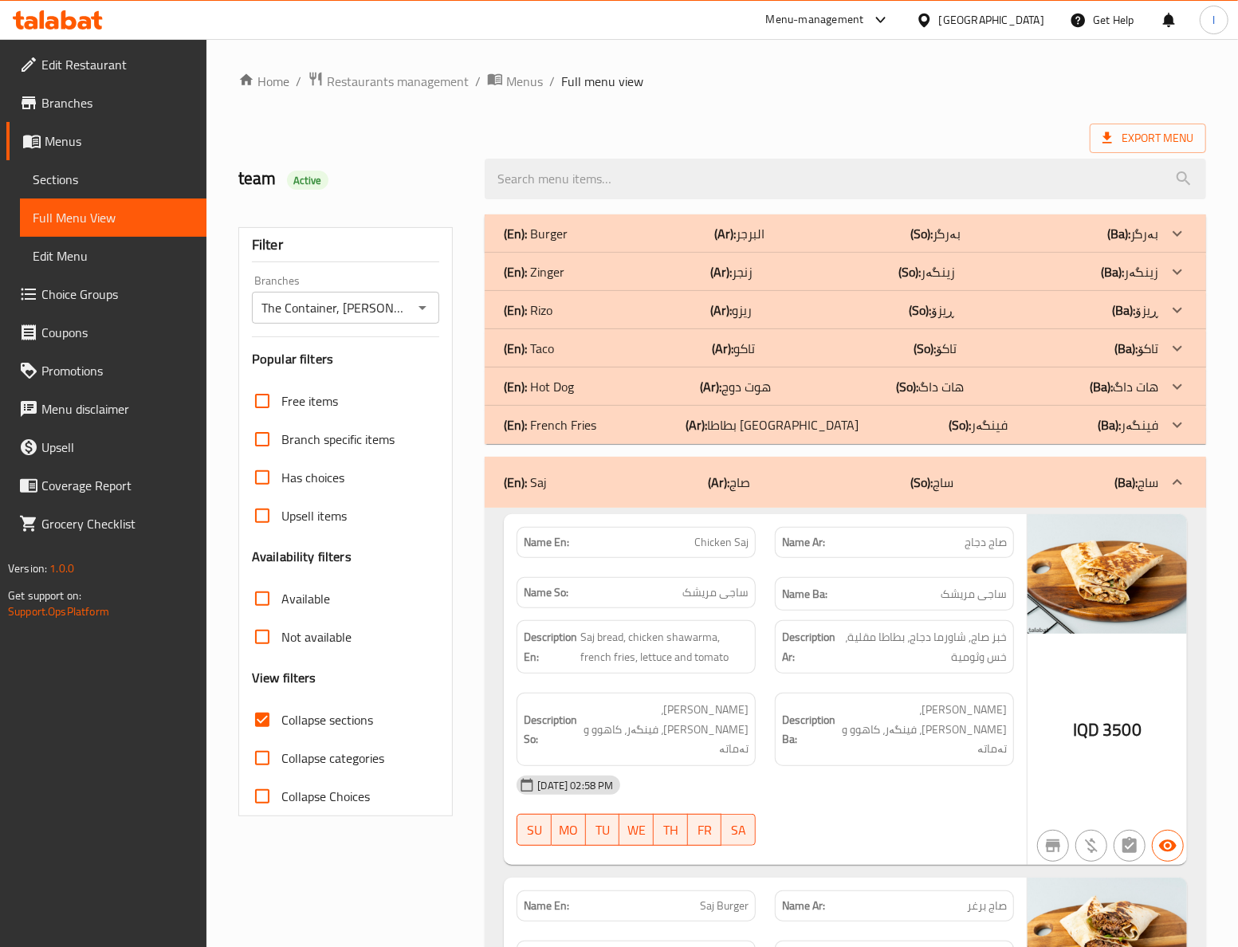
click at [703, 476] on div "(En): Saj (Ar): صاج (So): ساج (Ba): ساج" at bounding box center [831, 482] width 655 height 19
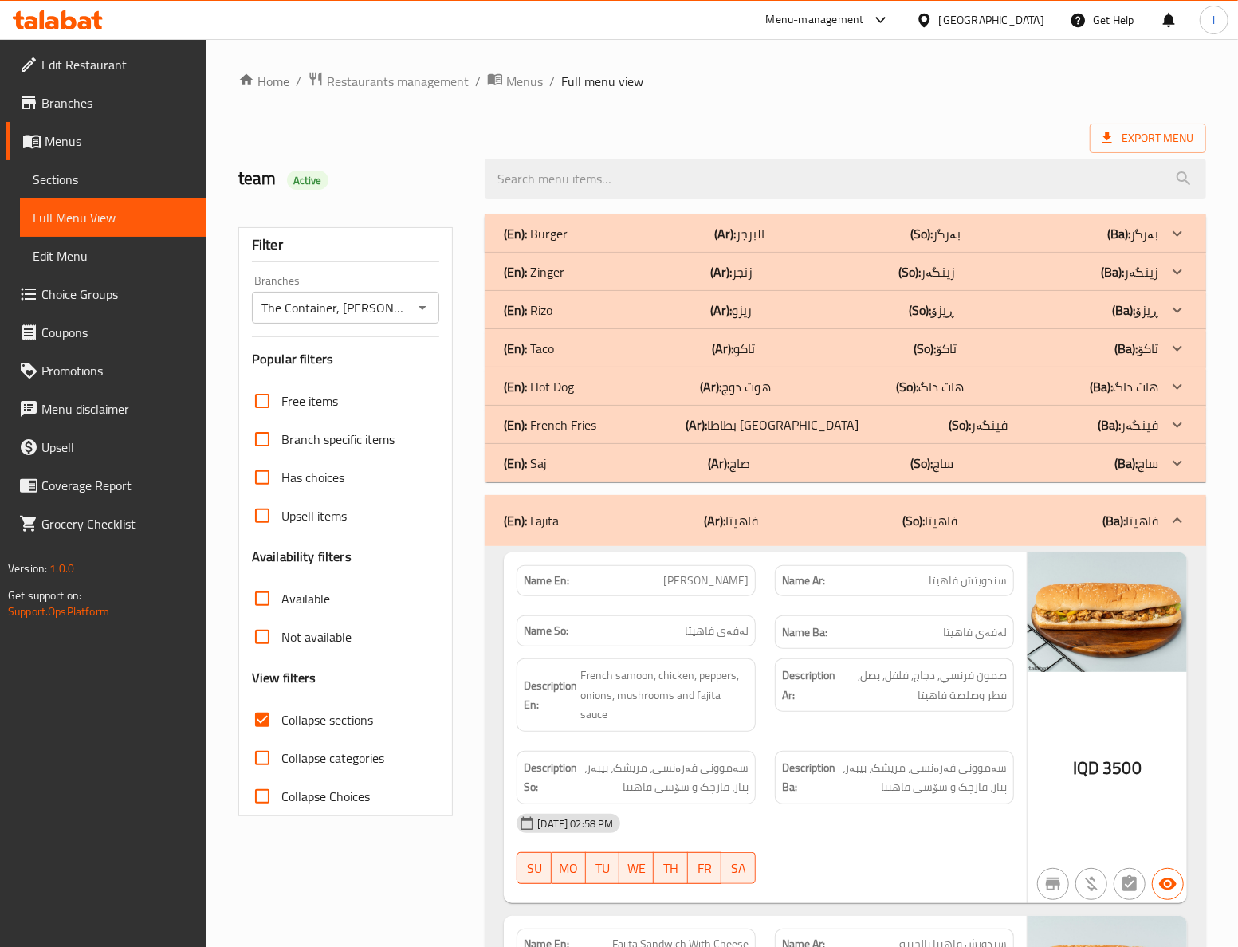
click at [675, 541] on div "(En): Fajita (Ar): فاهيتا (So): فاهیتا (Ba): فاهیتا" at bounding box center [846, 520] width 722 height 51
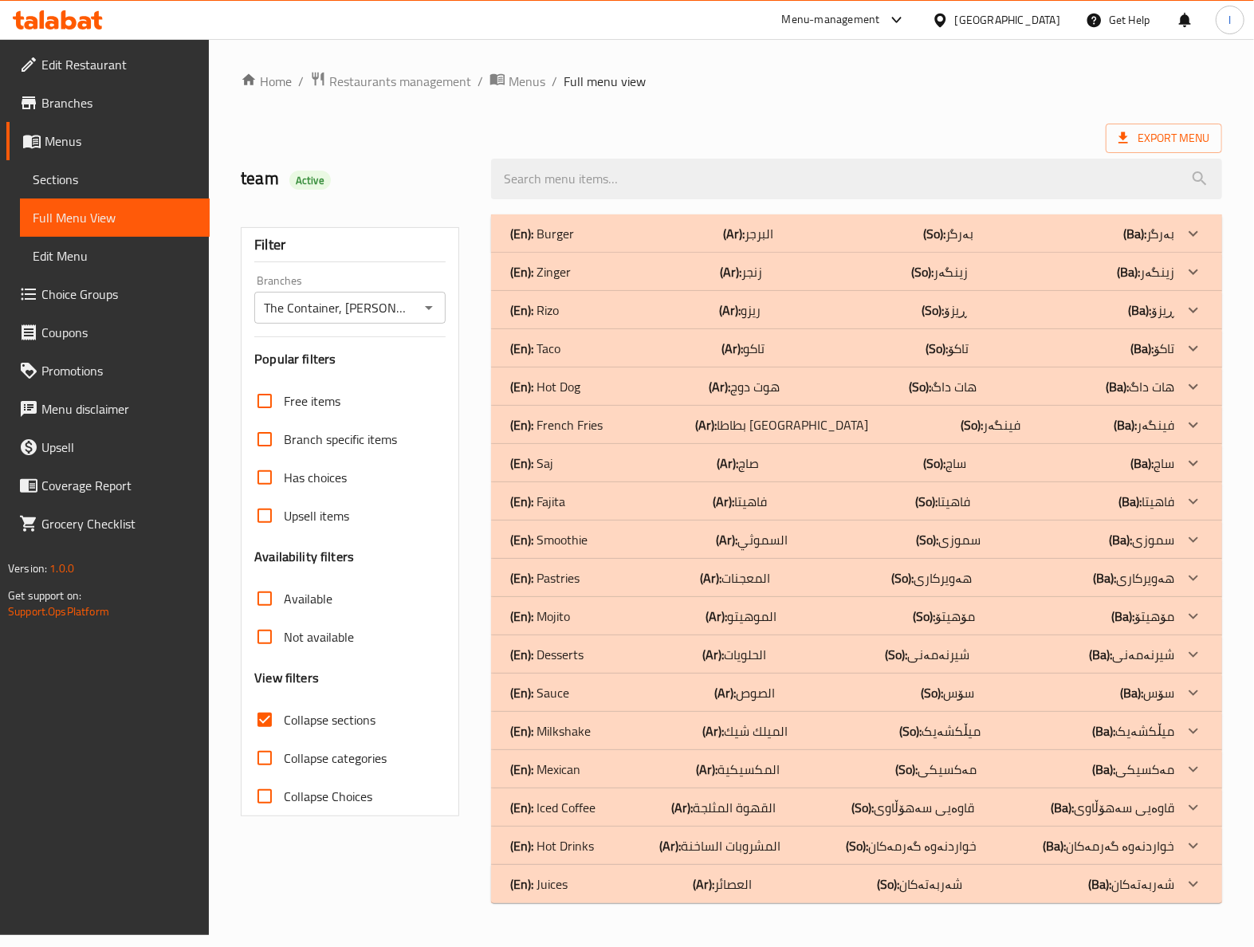
click at [591, 317] on div "(En): [PERSON_NAME] (Ar): ريزو (So): ڕیزۆ (Ba): ڕیزۆ" at bounding box center [842, 310] width 664 height 19
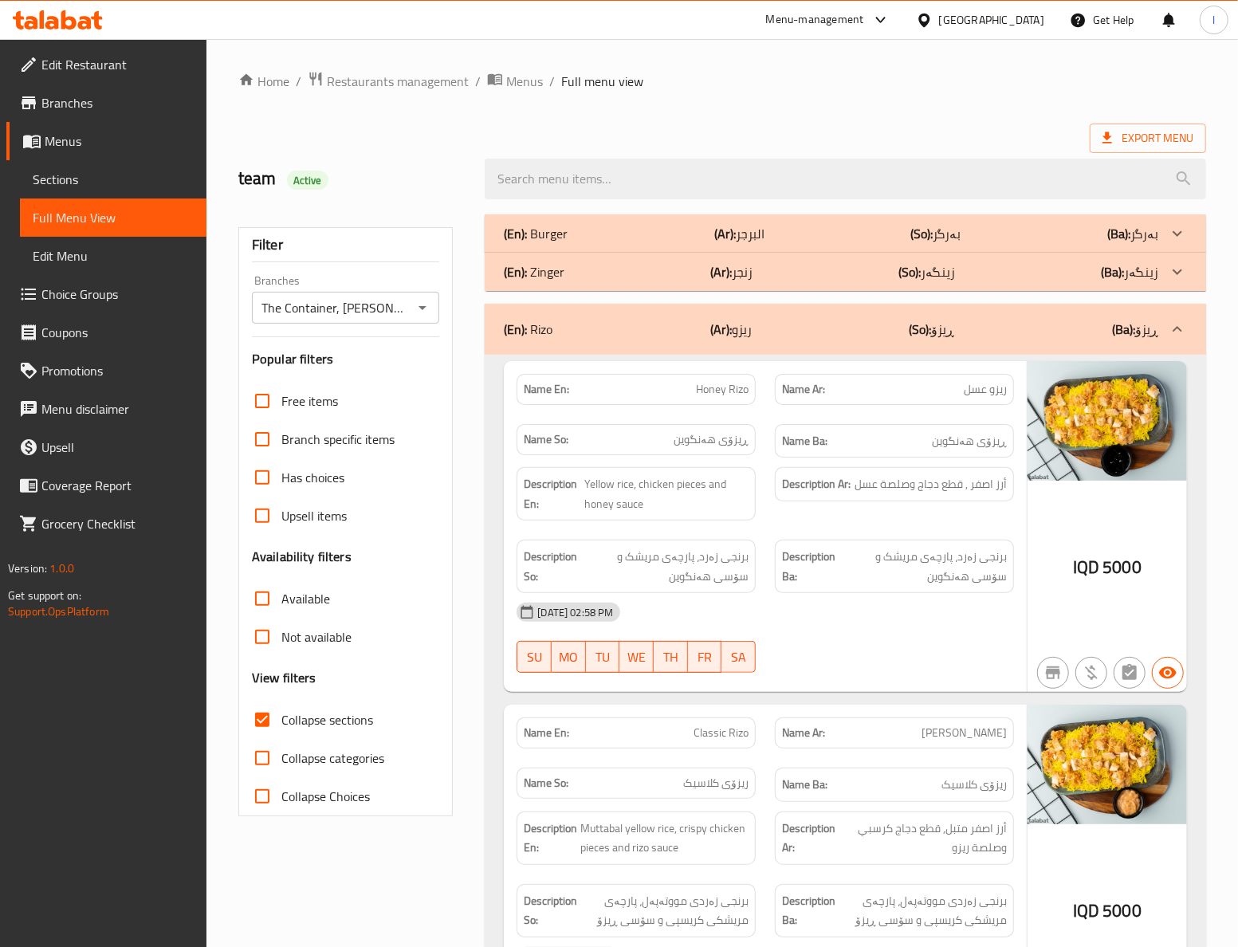
click at [880, 527] on div "Description Ar: أرز اصفر , قطع دجاج وصلصة عسل" at bounding box center [894, 494] width 258 height 73
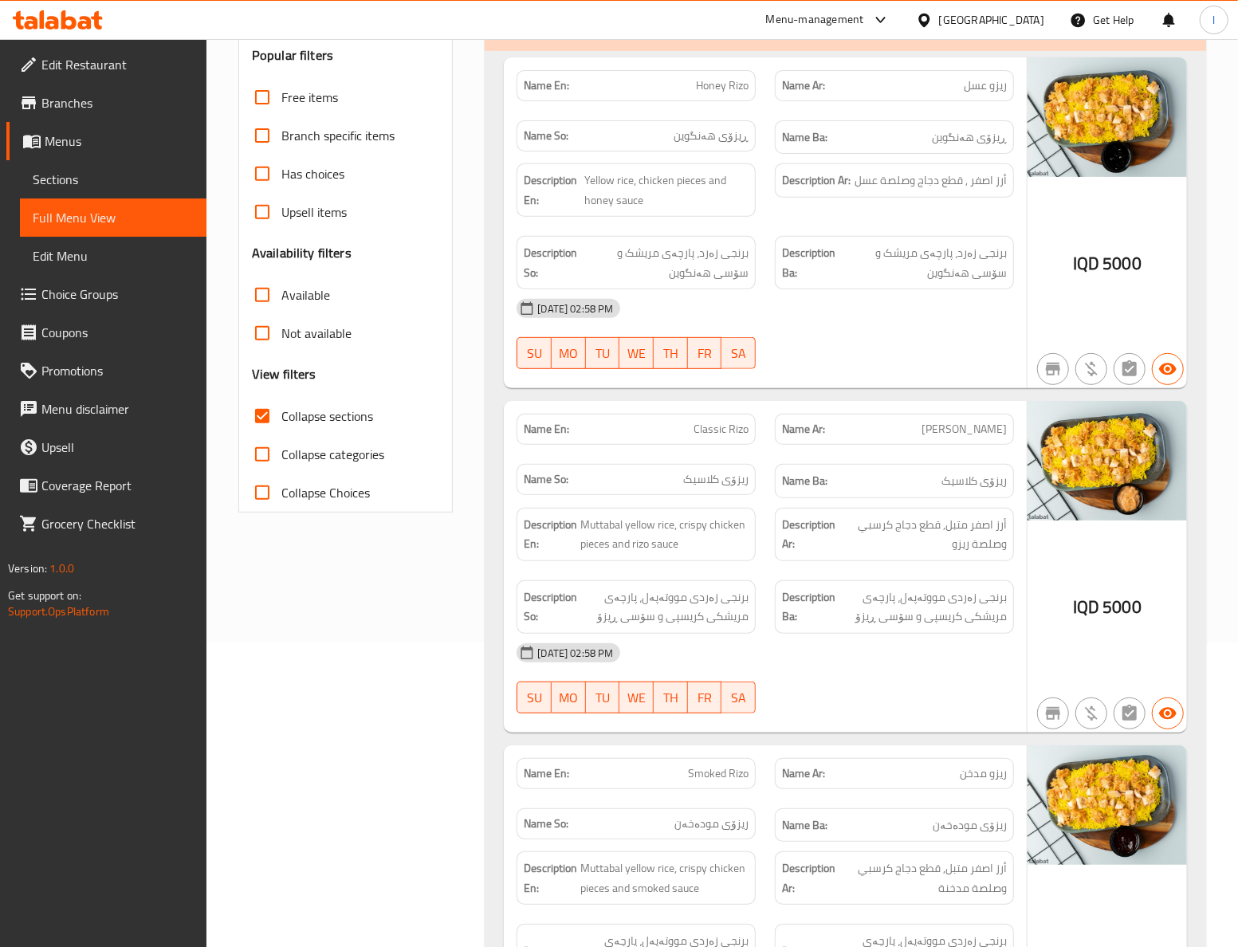
scroll to position [354, 0]
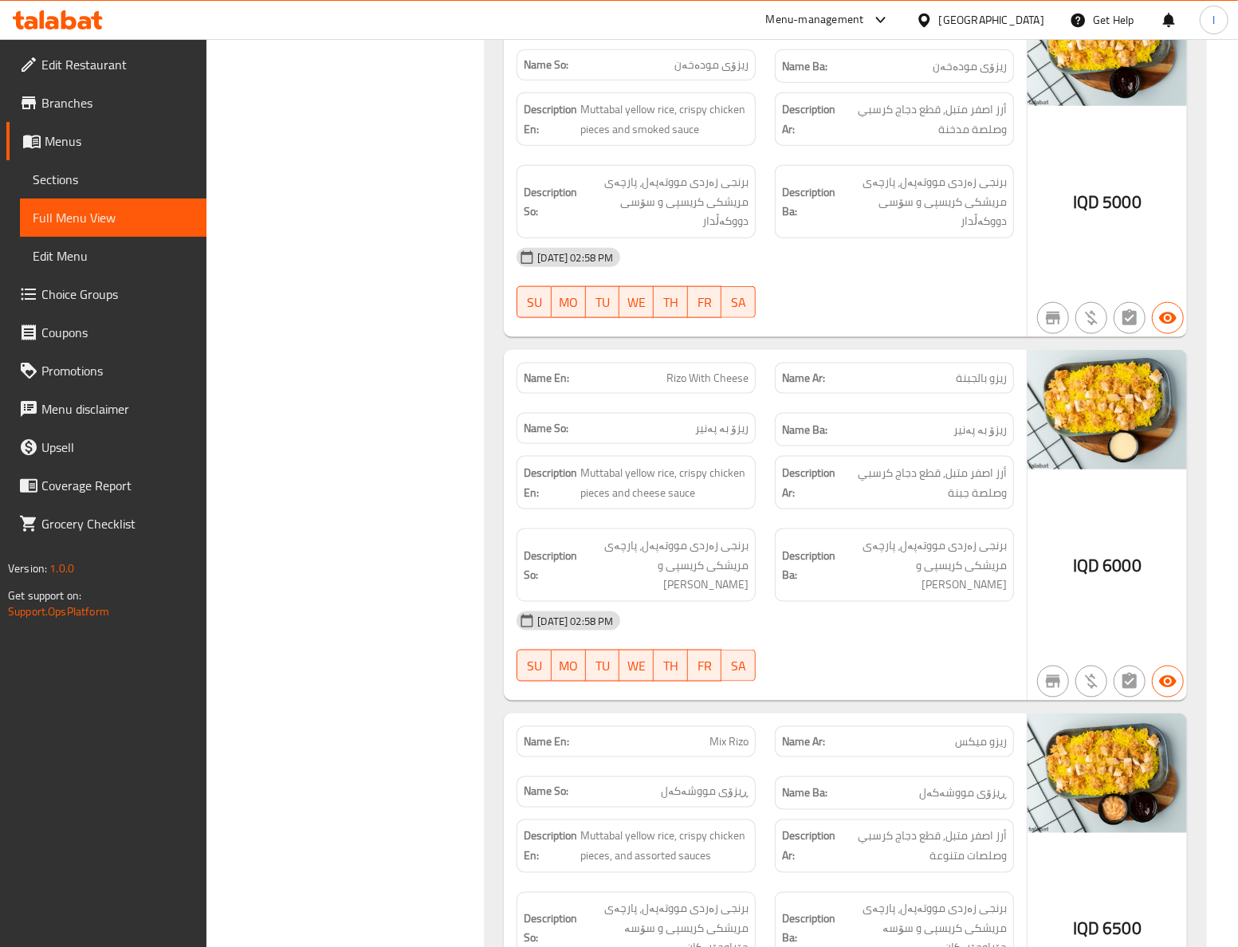
scroll to position [1417, 0]
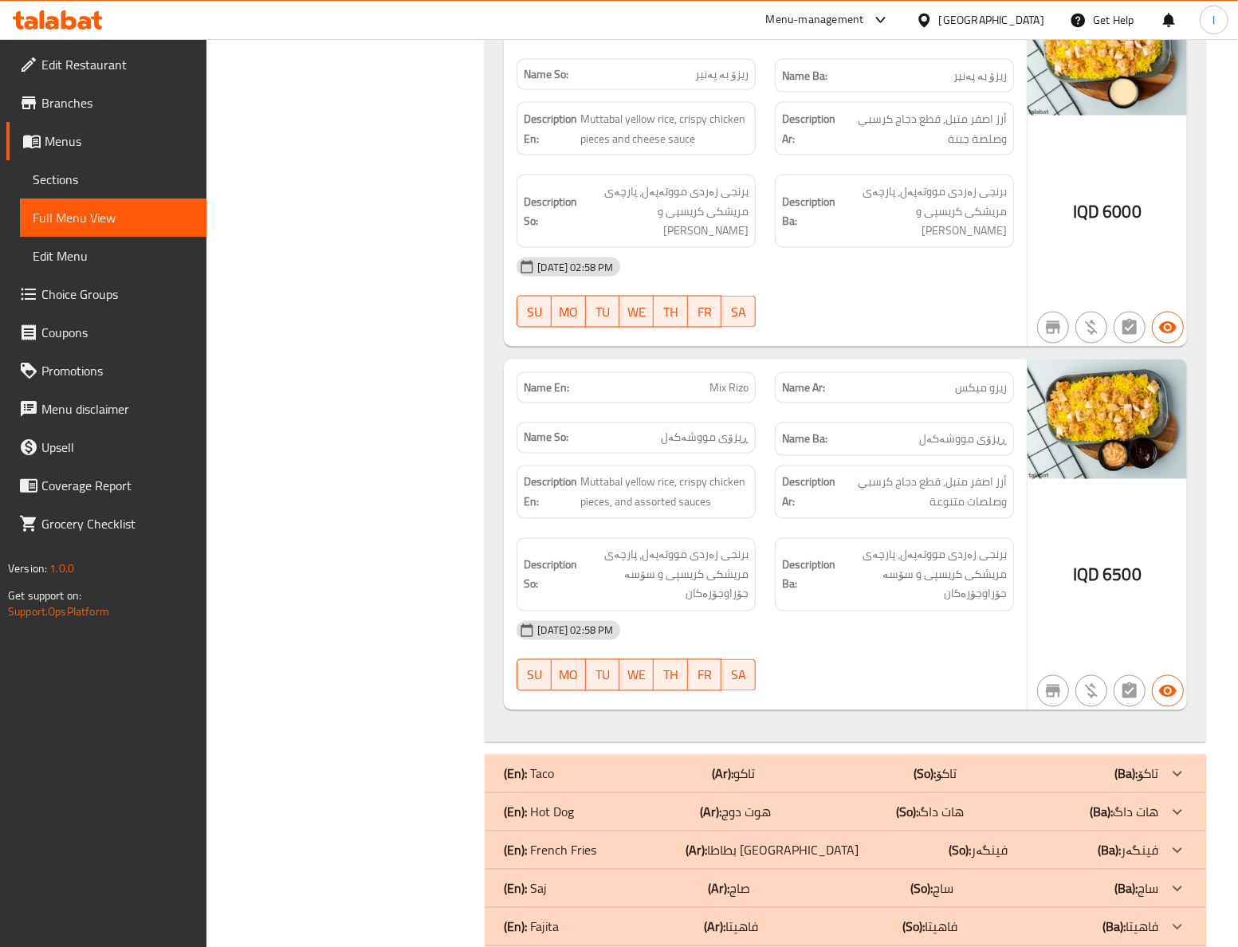
click at [796, 581] on strong "Description Ba:" at bounding box center [808, 575] width 53 height 39
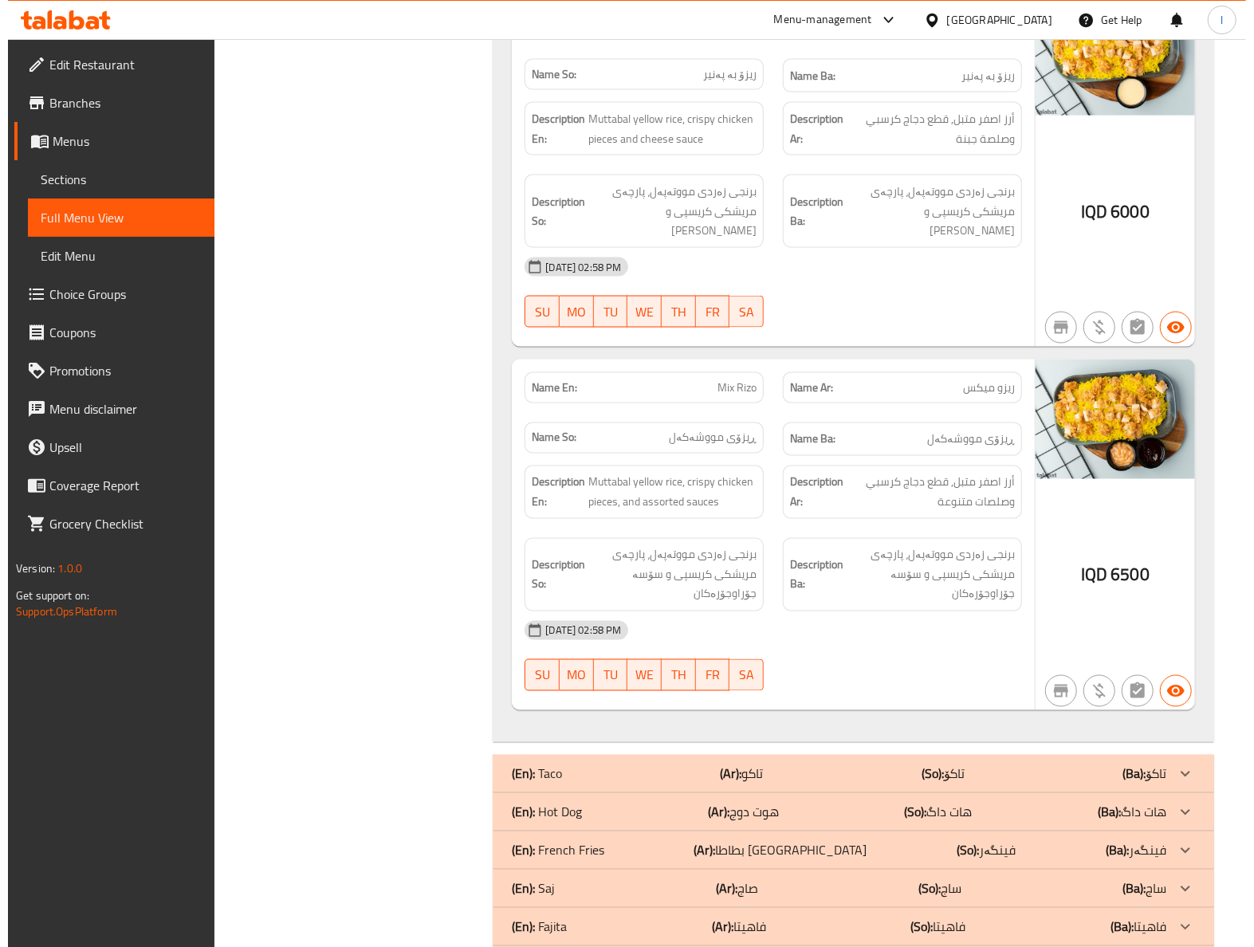
scroll to position [0, 0]
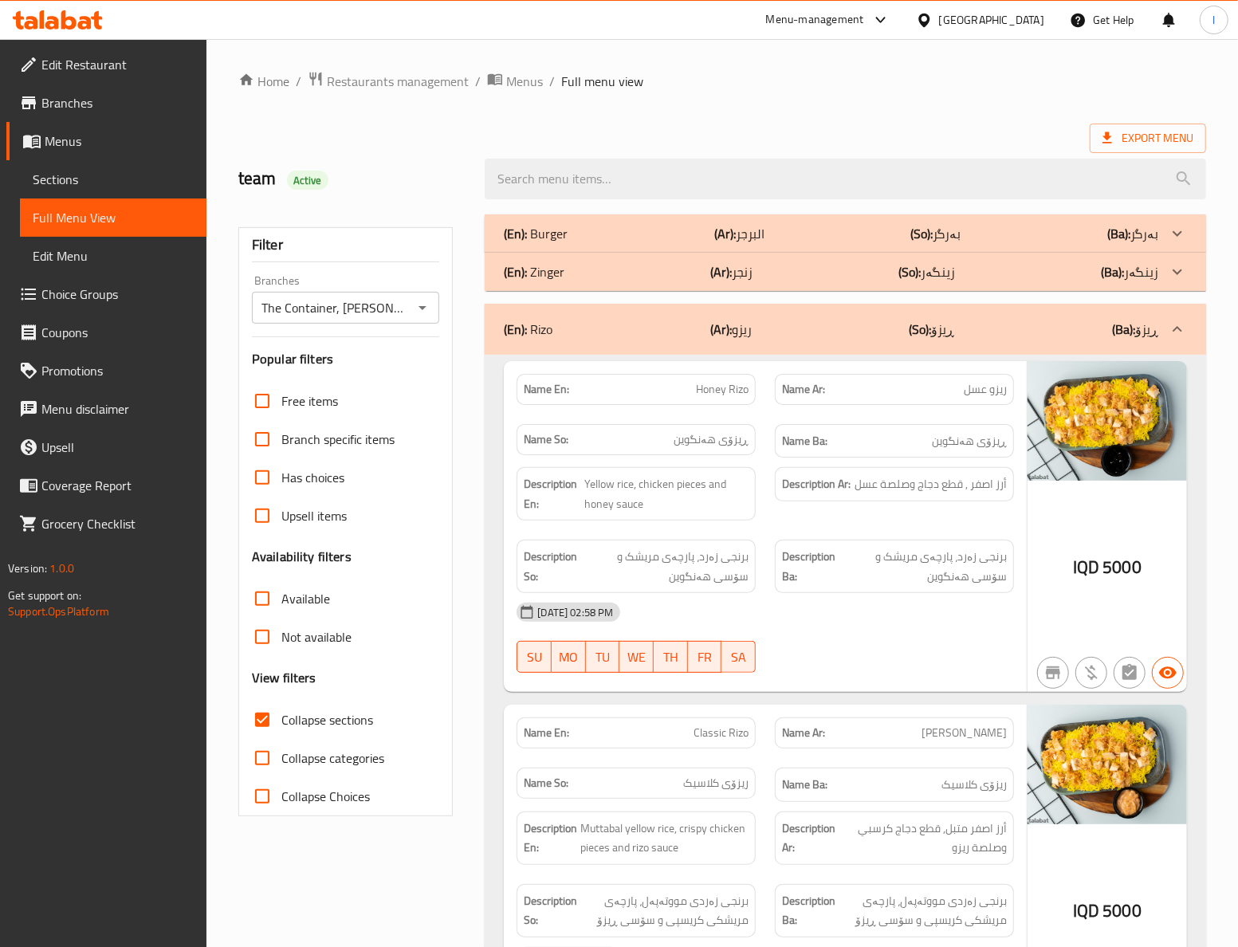
click at [827, 345] on div "(En): [PERSON_NAME] (Ar): ريزو (So): ڕیزۆ (Ba): ڕیزۆ" at bounding box center [846, 329] width 722 height 51
